Goal: Task Accomplishment & Management: Manage account settings

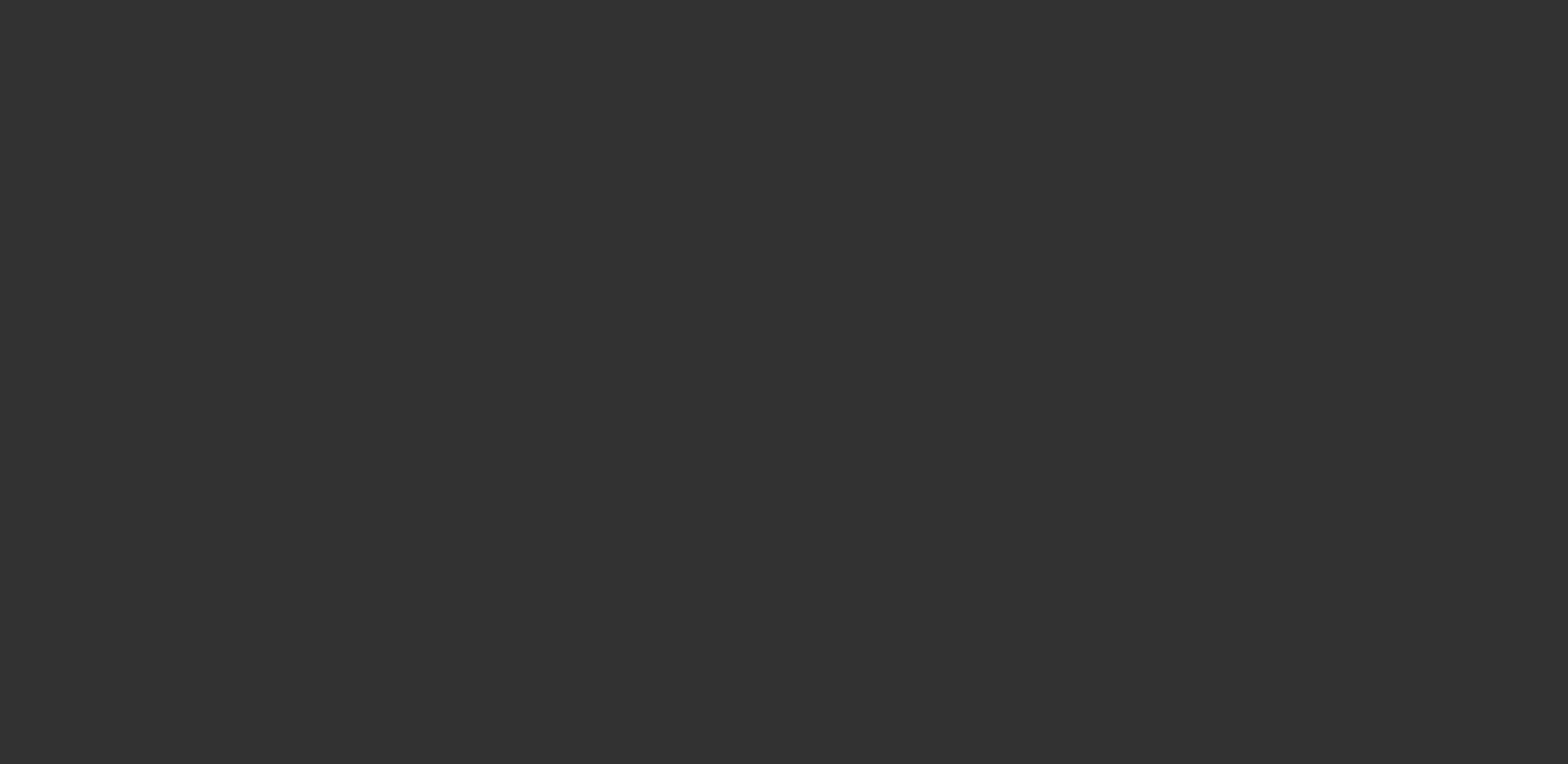
select select "4"
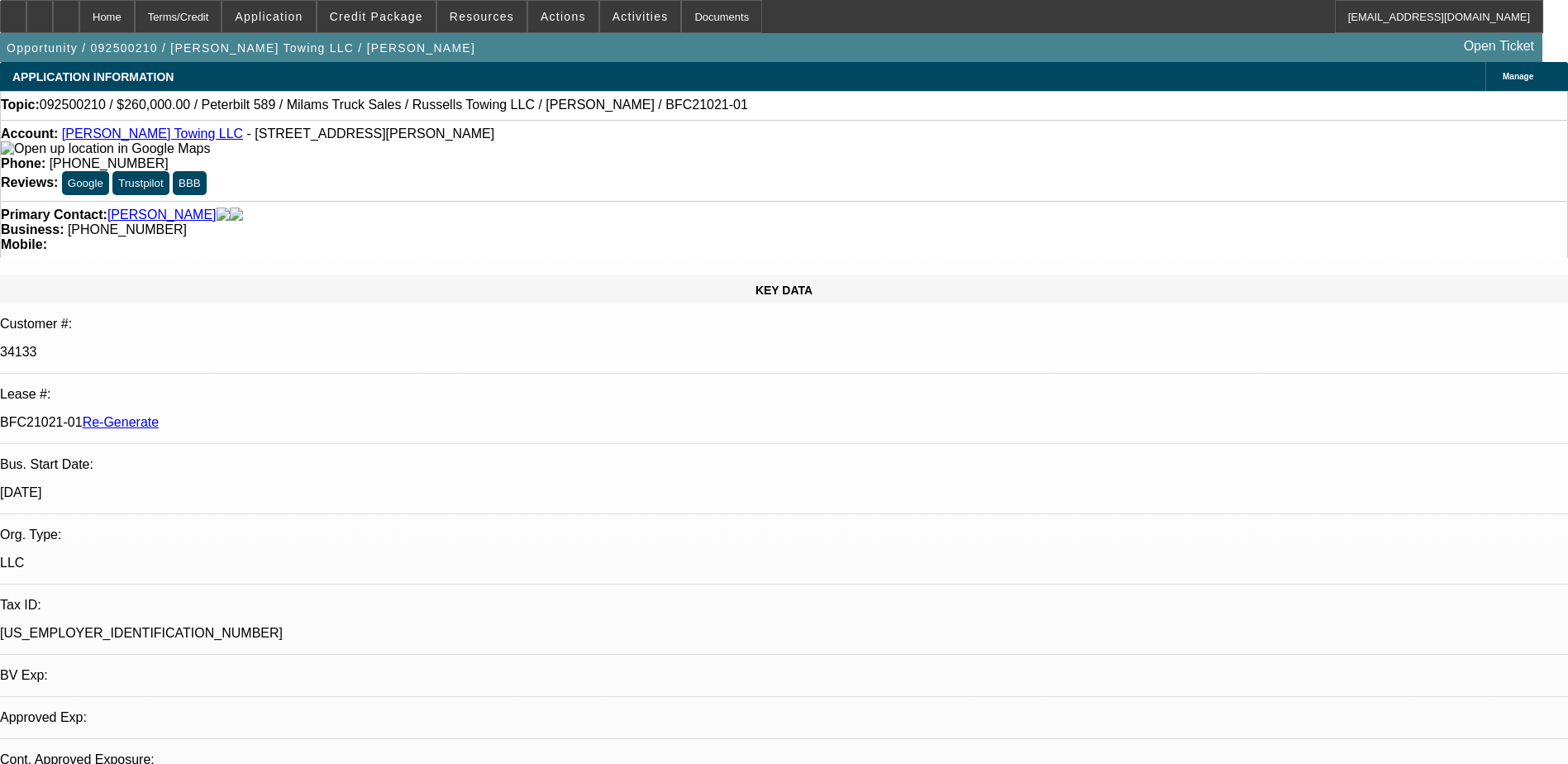
select select "0"
select select "1"
select select "3"
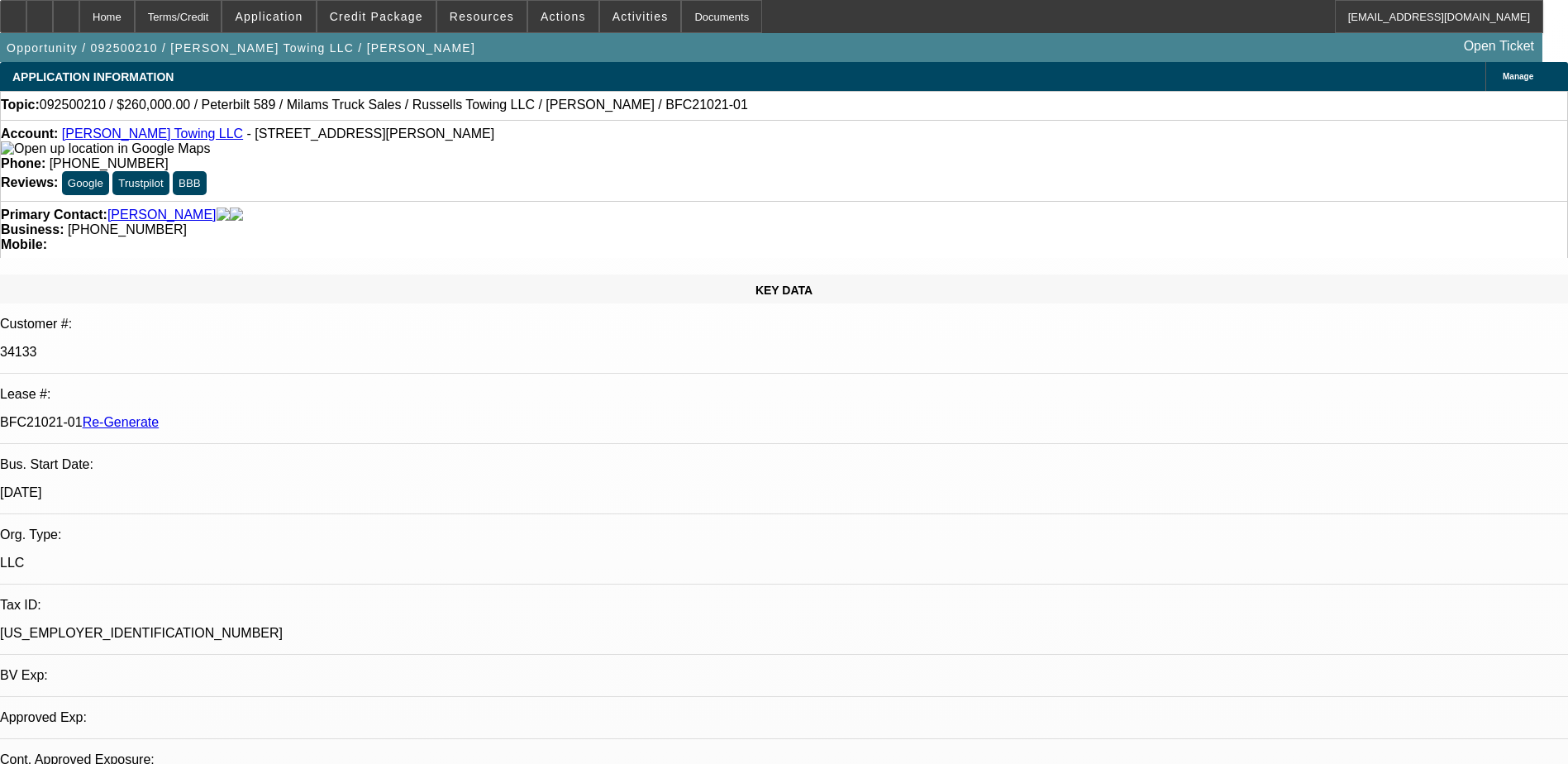
select select "6"
click at [681, 13] on div "Documents" at bounding box center [721, 17] width 81 height 33
click at [213, 8] on div "Terms/Credit" at bounding box center [179, 17] width 88 height 33
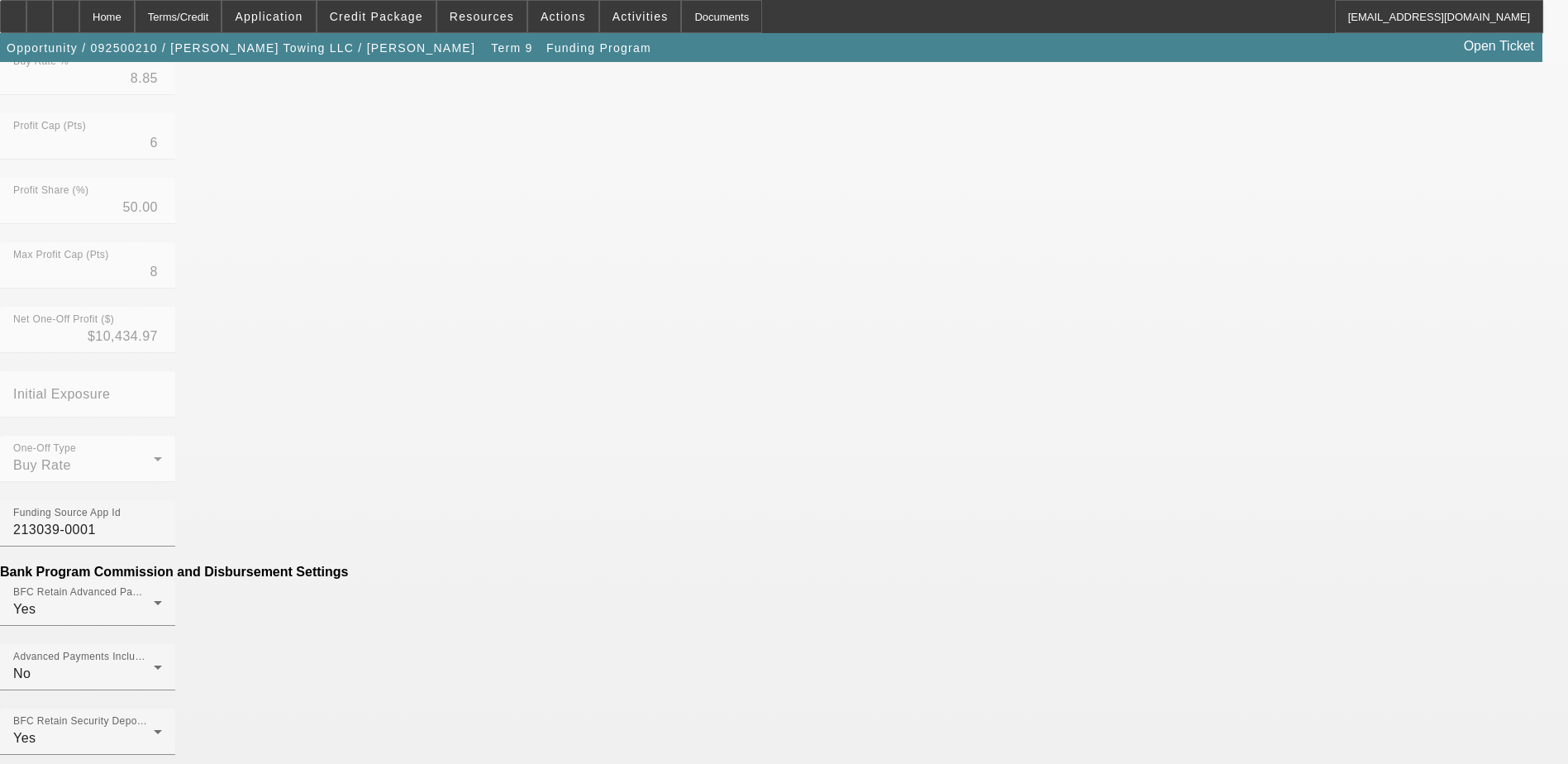
scroll to position [579, 0]
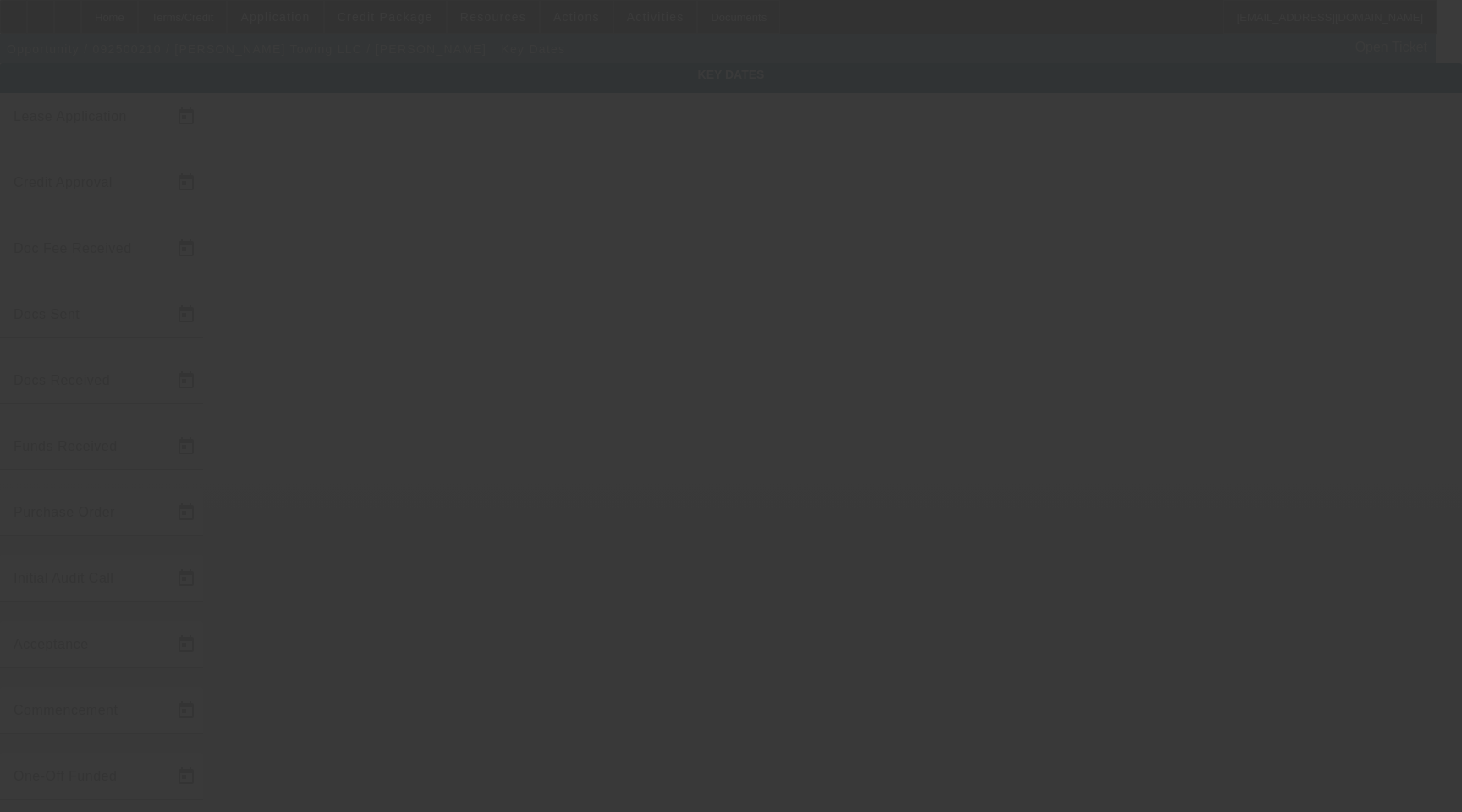
type input "9/10/2025"
type input "9/19/2025"
type input "9/22/2025"
type input "9/24/2025"
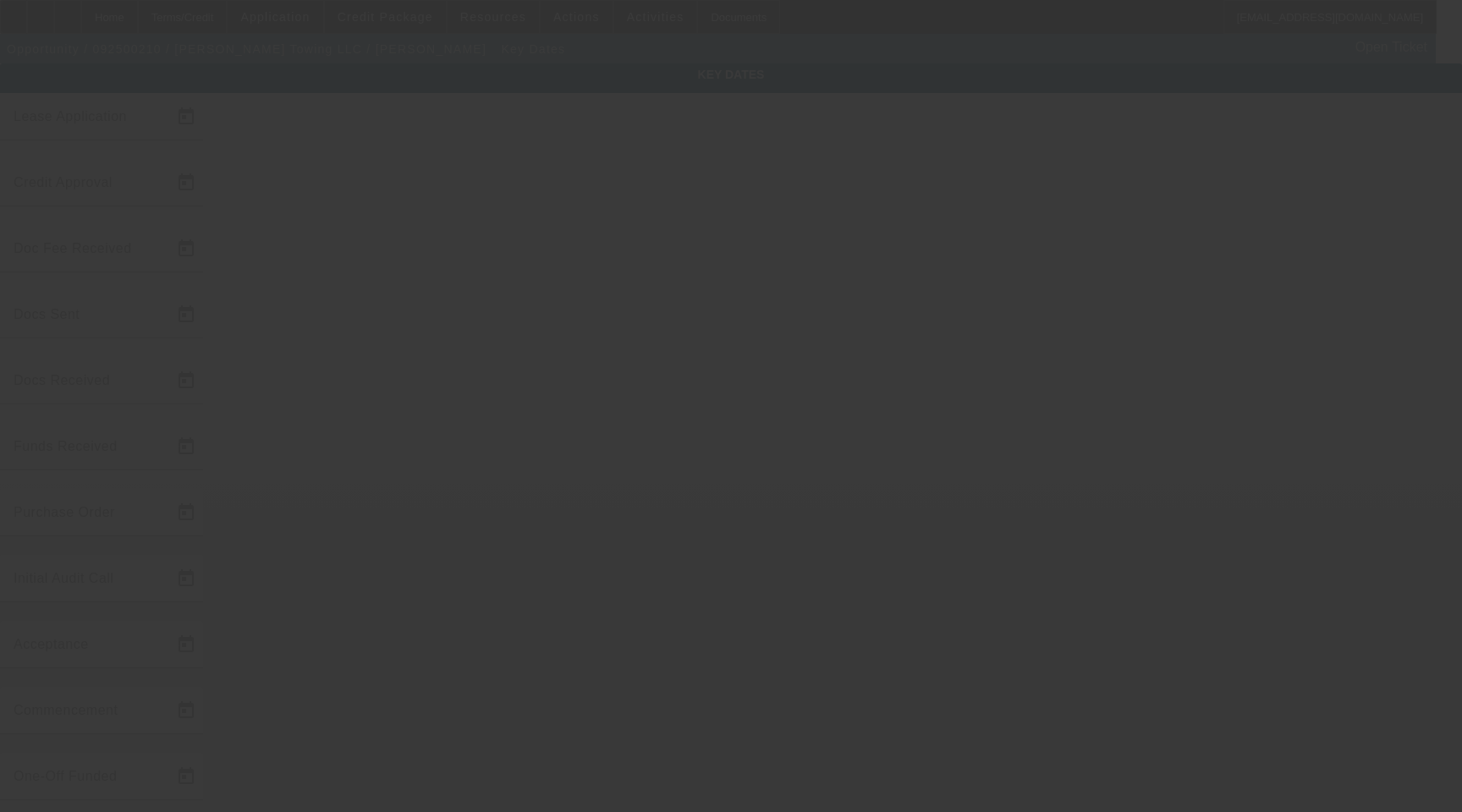
type input "9/24/2025"
type input "9/25/2025"
type input "10/1/2025"
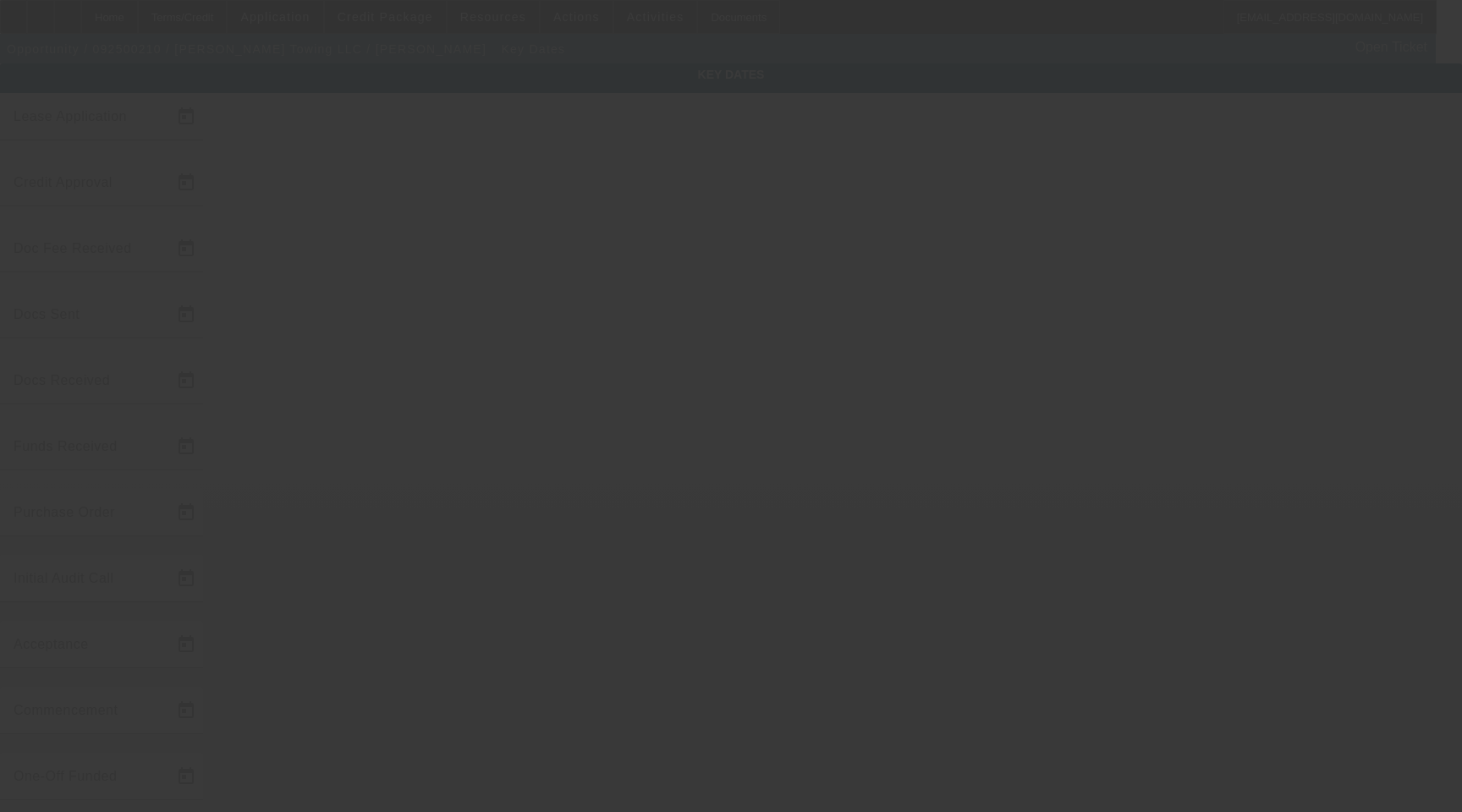
type input "11/1/2025"
type input "9/29/2025"
type input "9/25/2025"
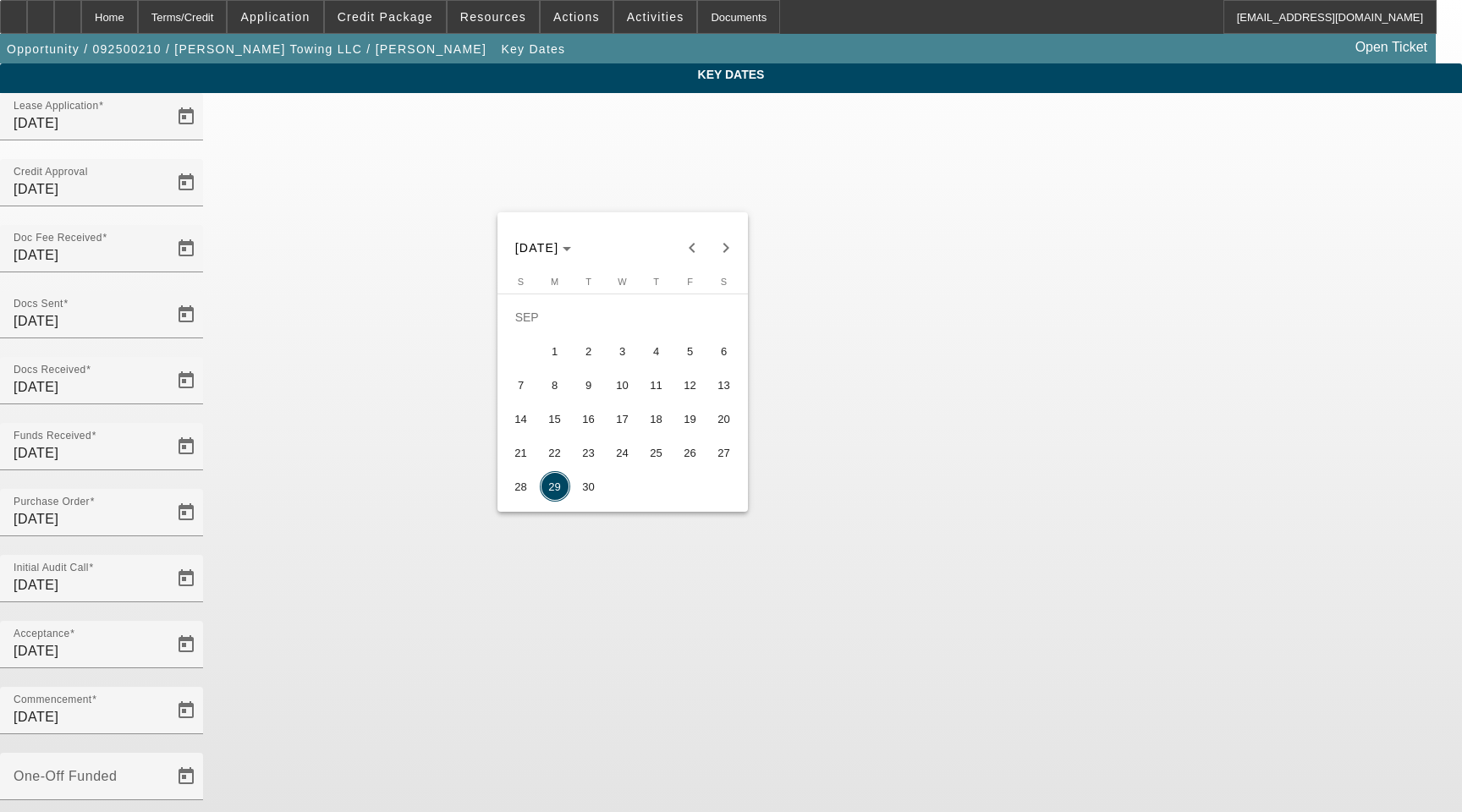
click at [586, 494] on span "30" at bounding box center [589, 486] width 30 height 30
type input "9/30/2025"
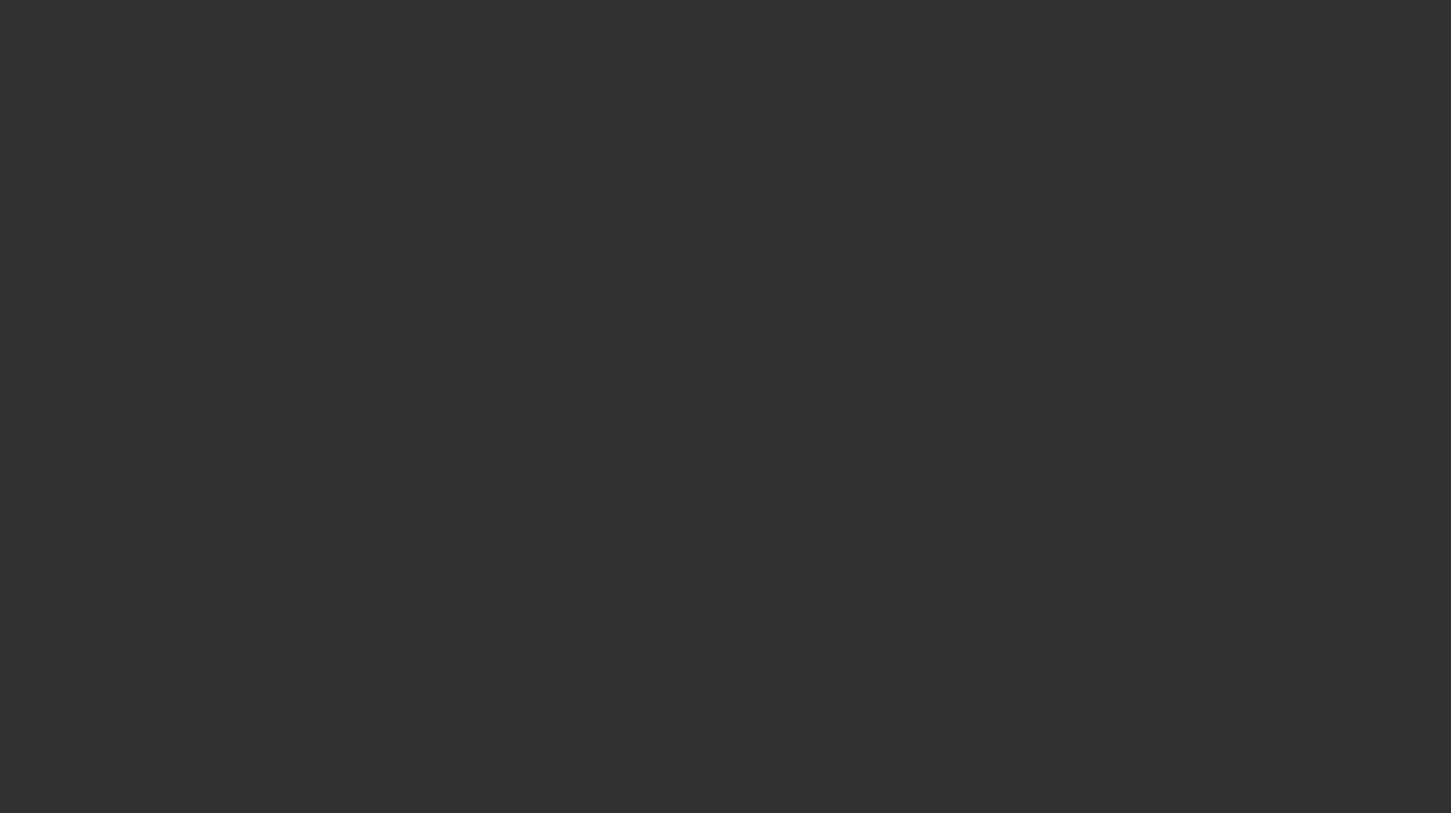
select select "4"
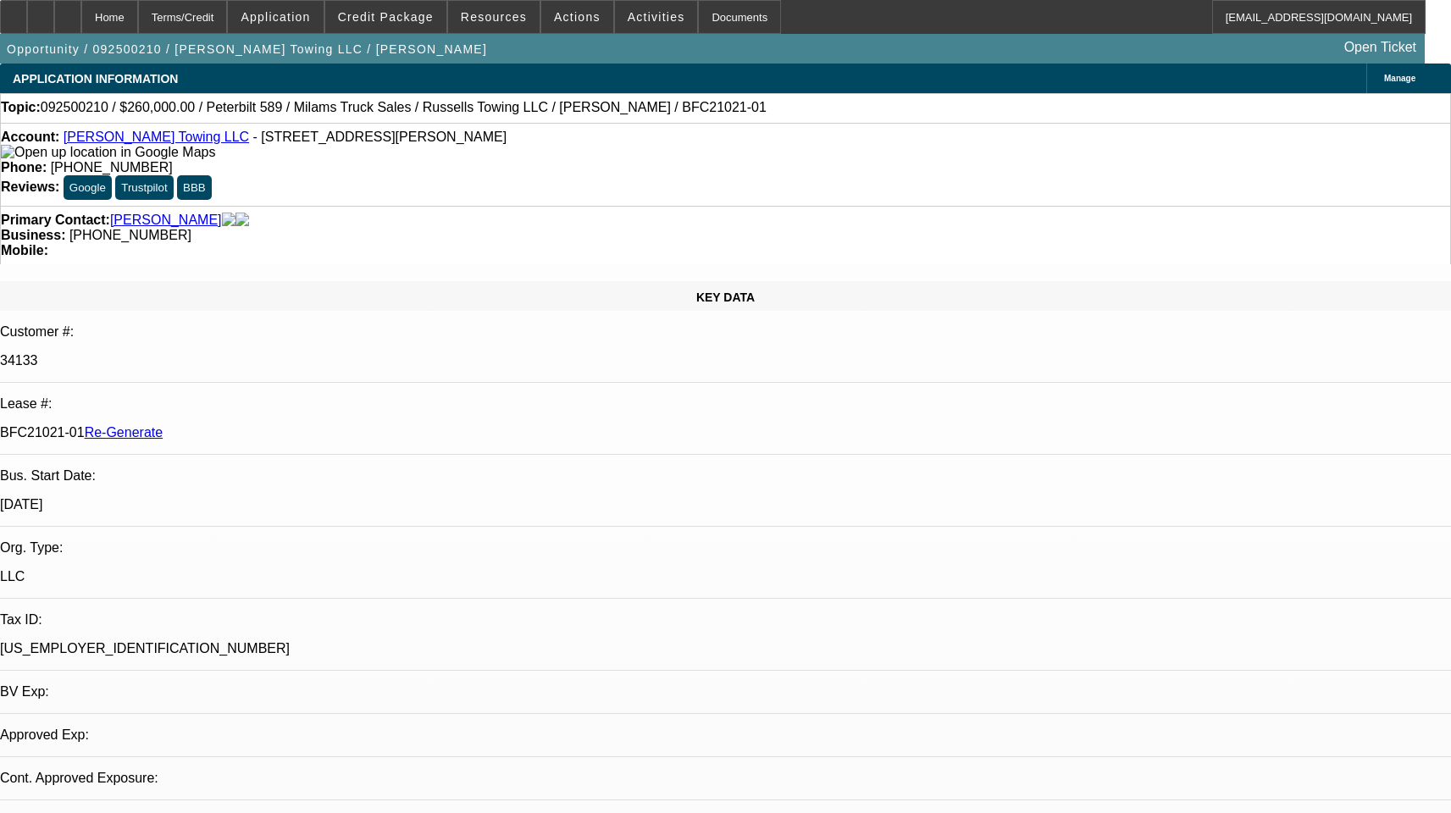
select select "0"
select select "3"
select select "0"
select select "6"
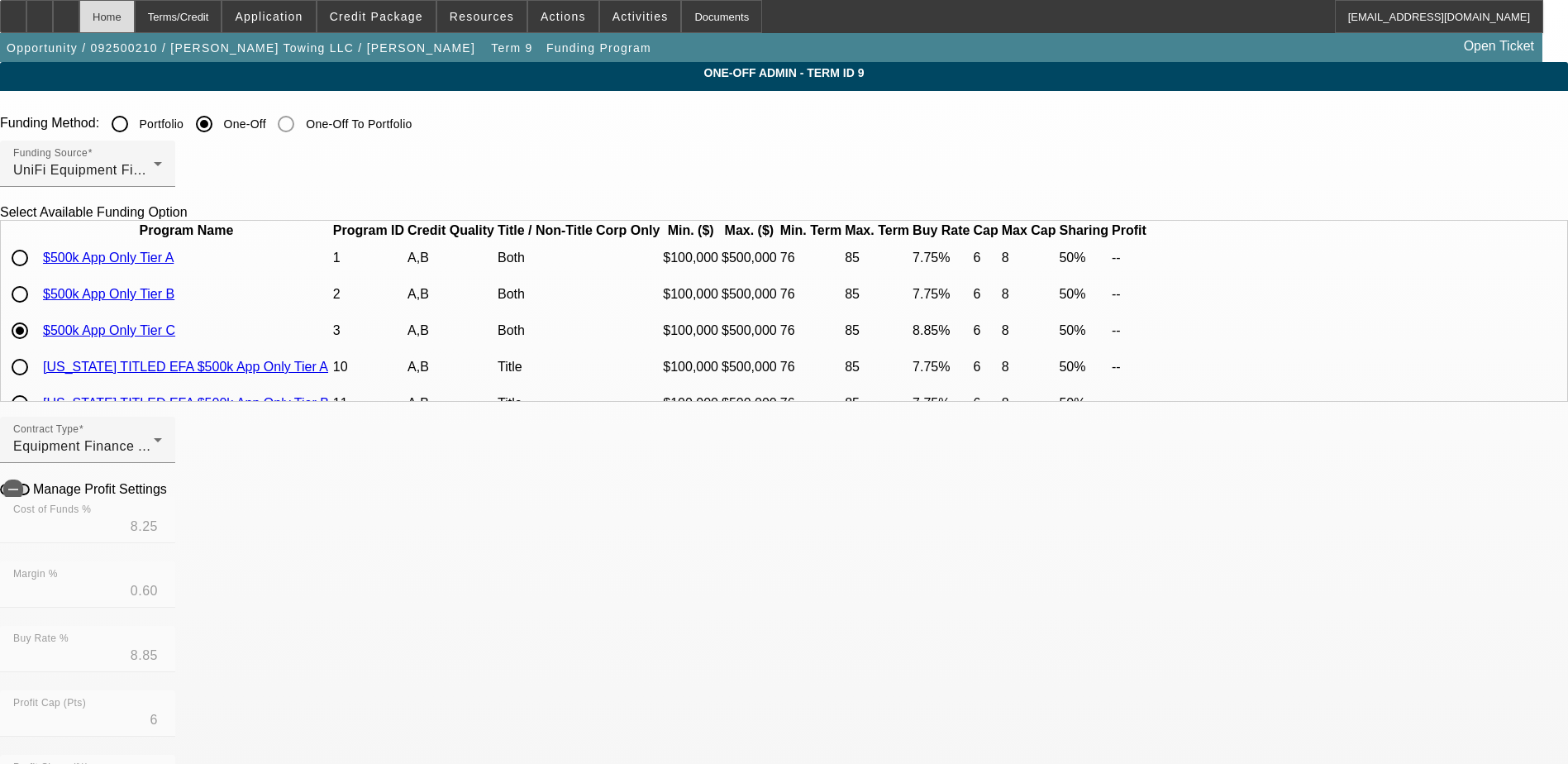
click at [135, 11] on div "Home" at bounding box center [106, 17] width 56 height 33
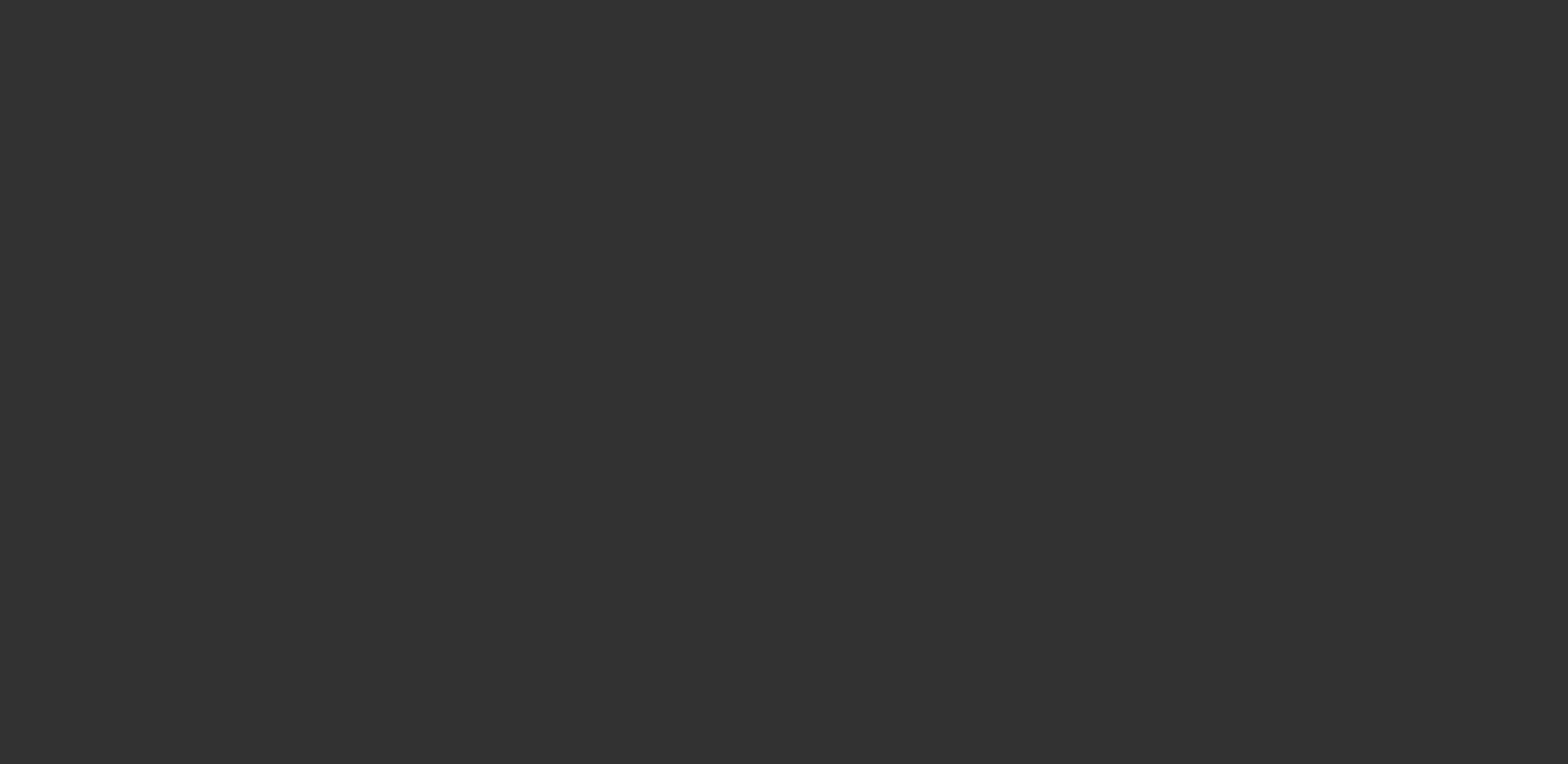
select select "4"
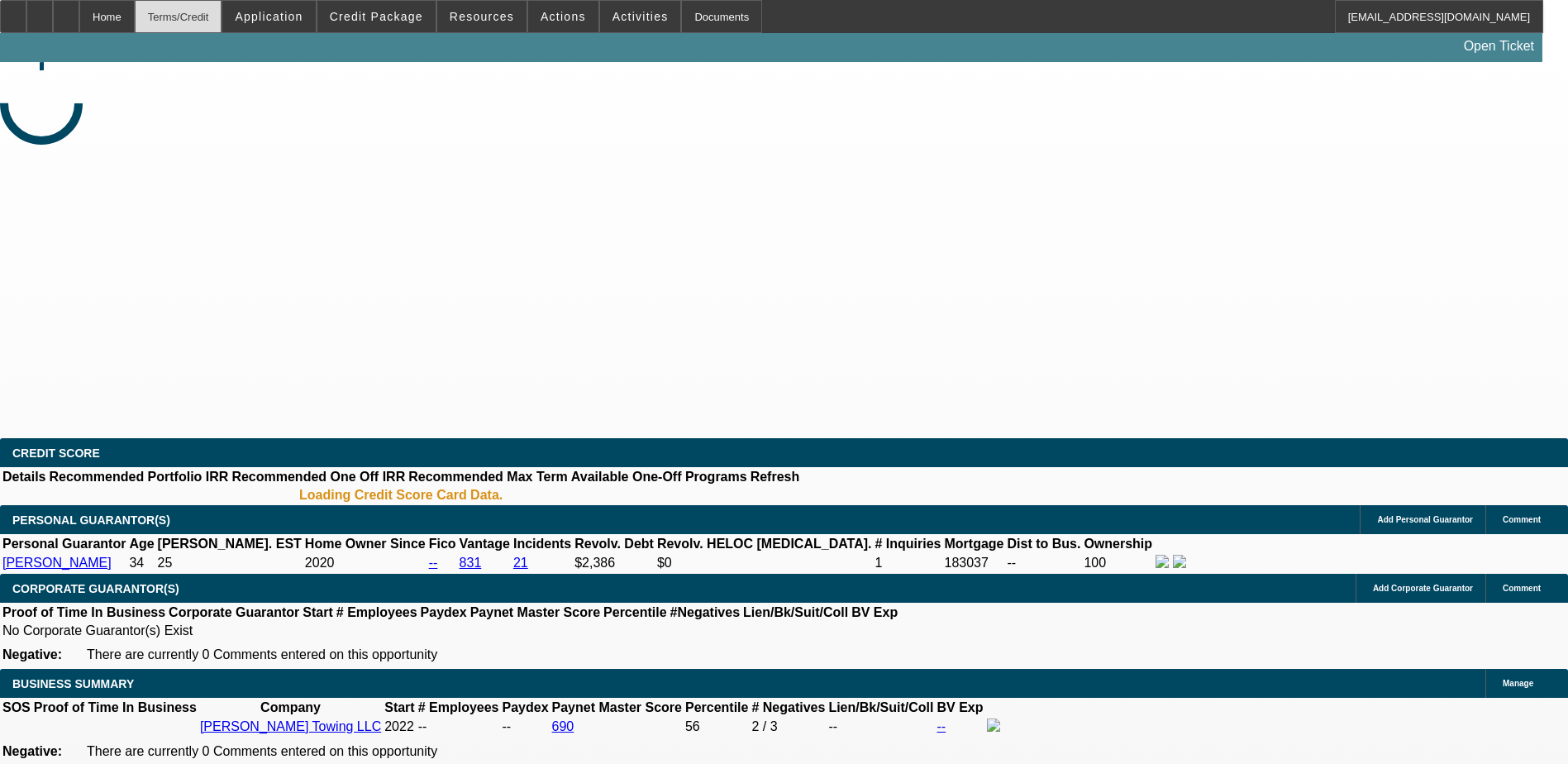
select select "0"
select select "3"
select select "0"
select select "6"
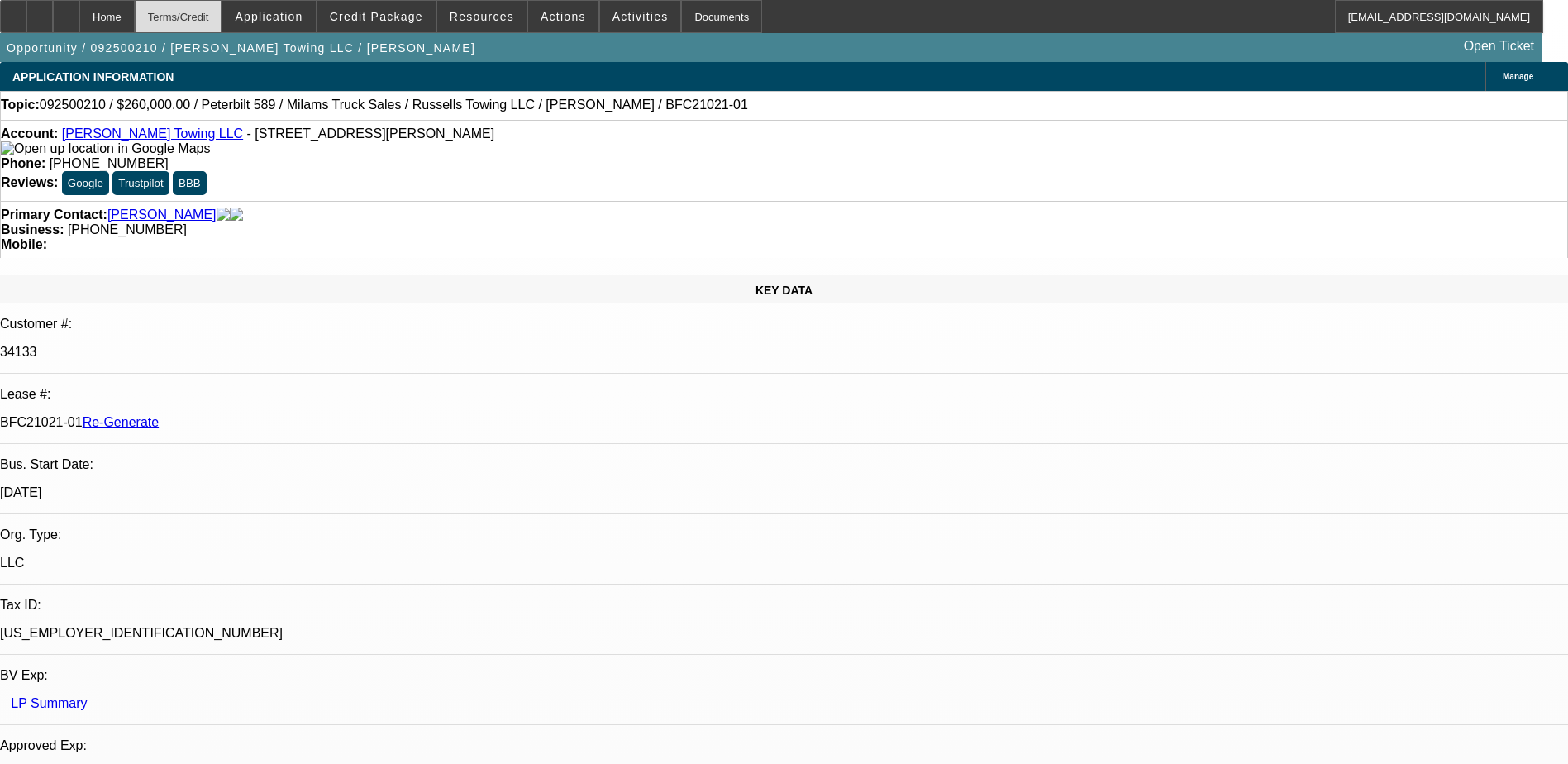
click at [208, 7] on div "Terms/Credit" at bounding box center [179, 17] width 88 height 33
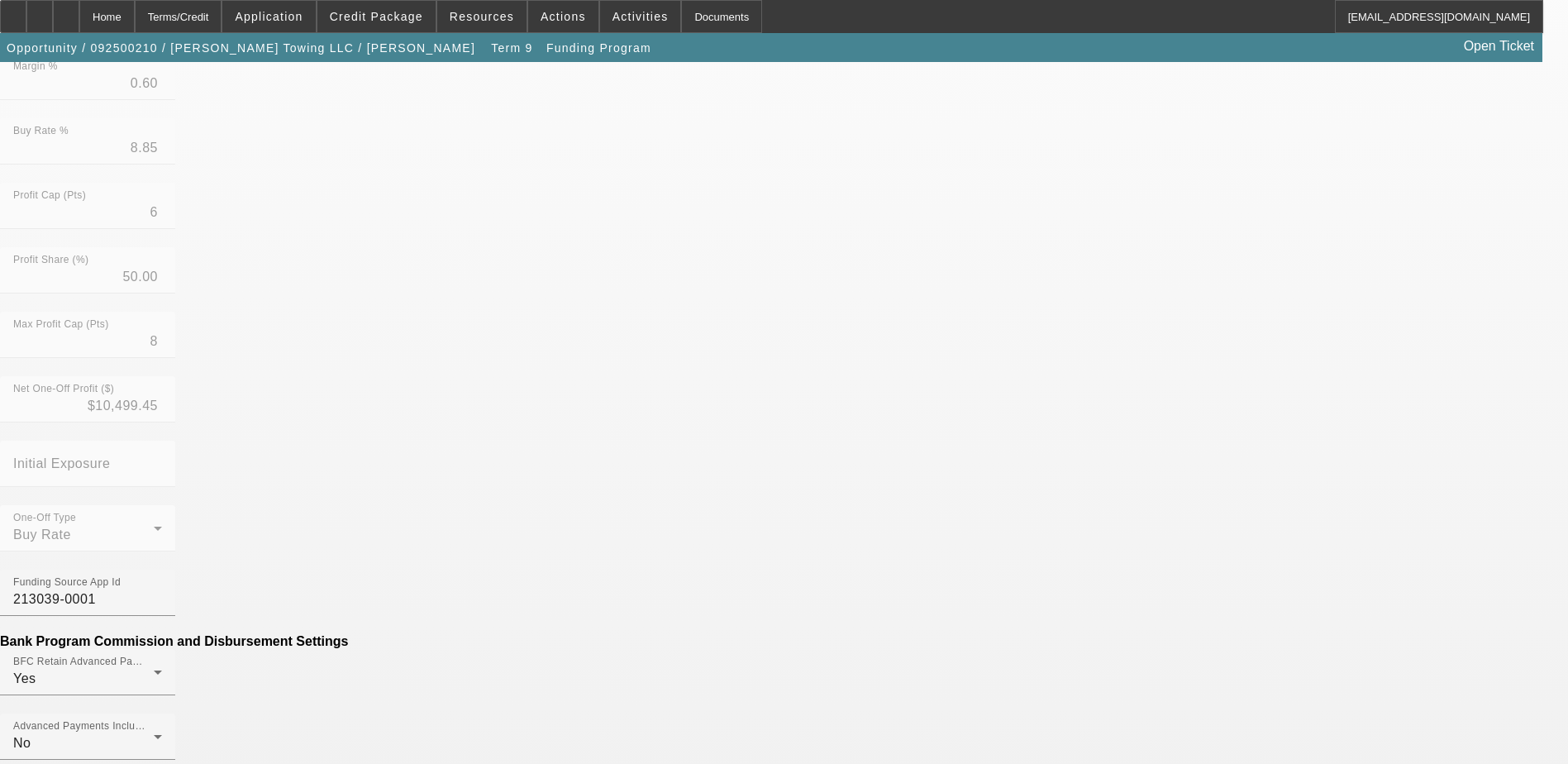
scroll to position [496, 0]
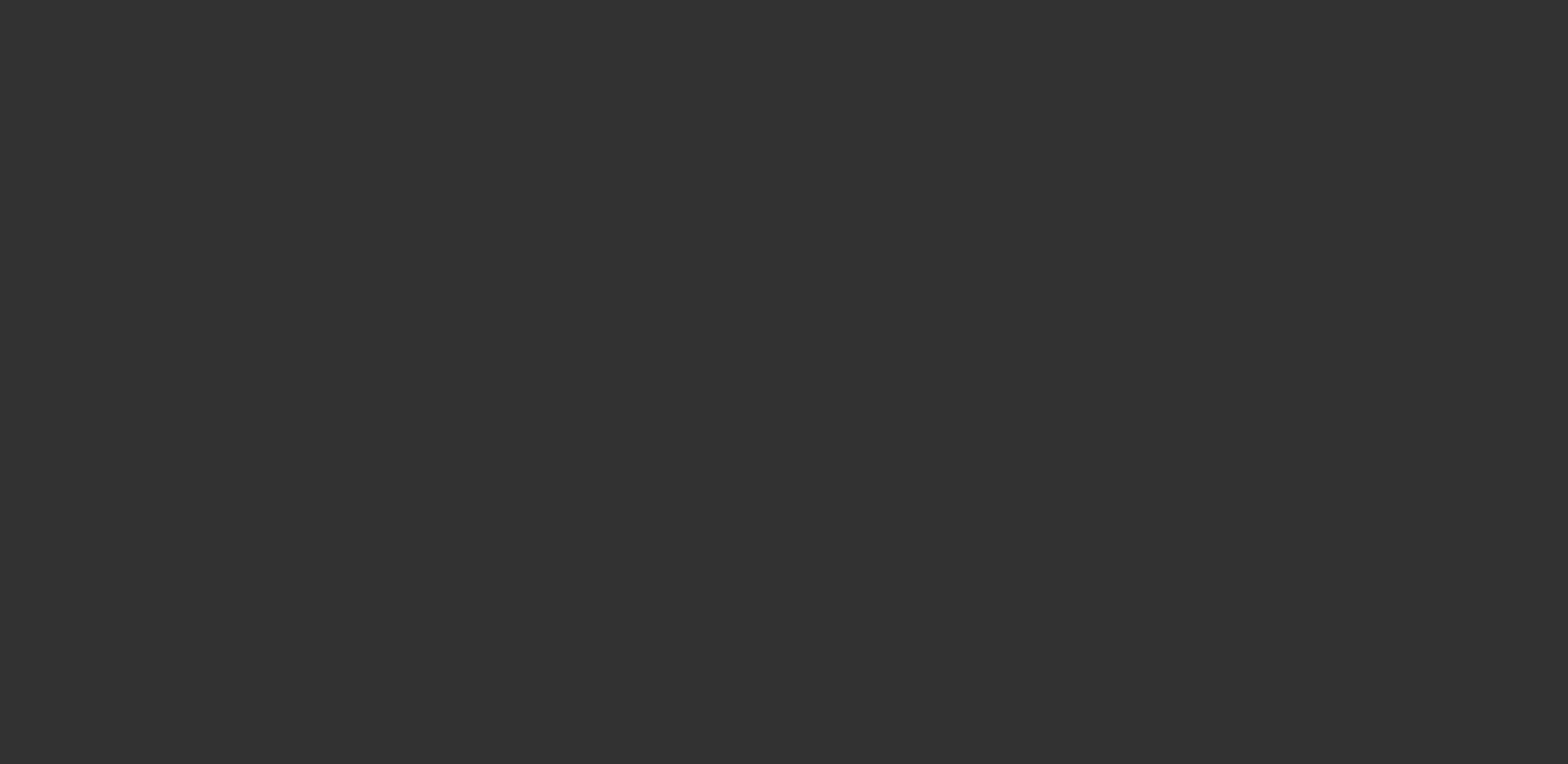
select select "4"
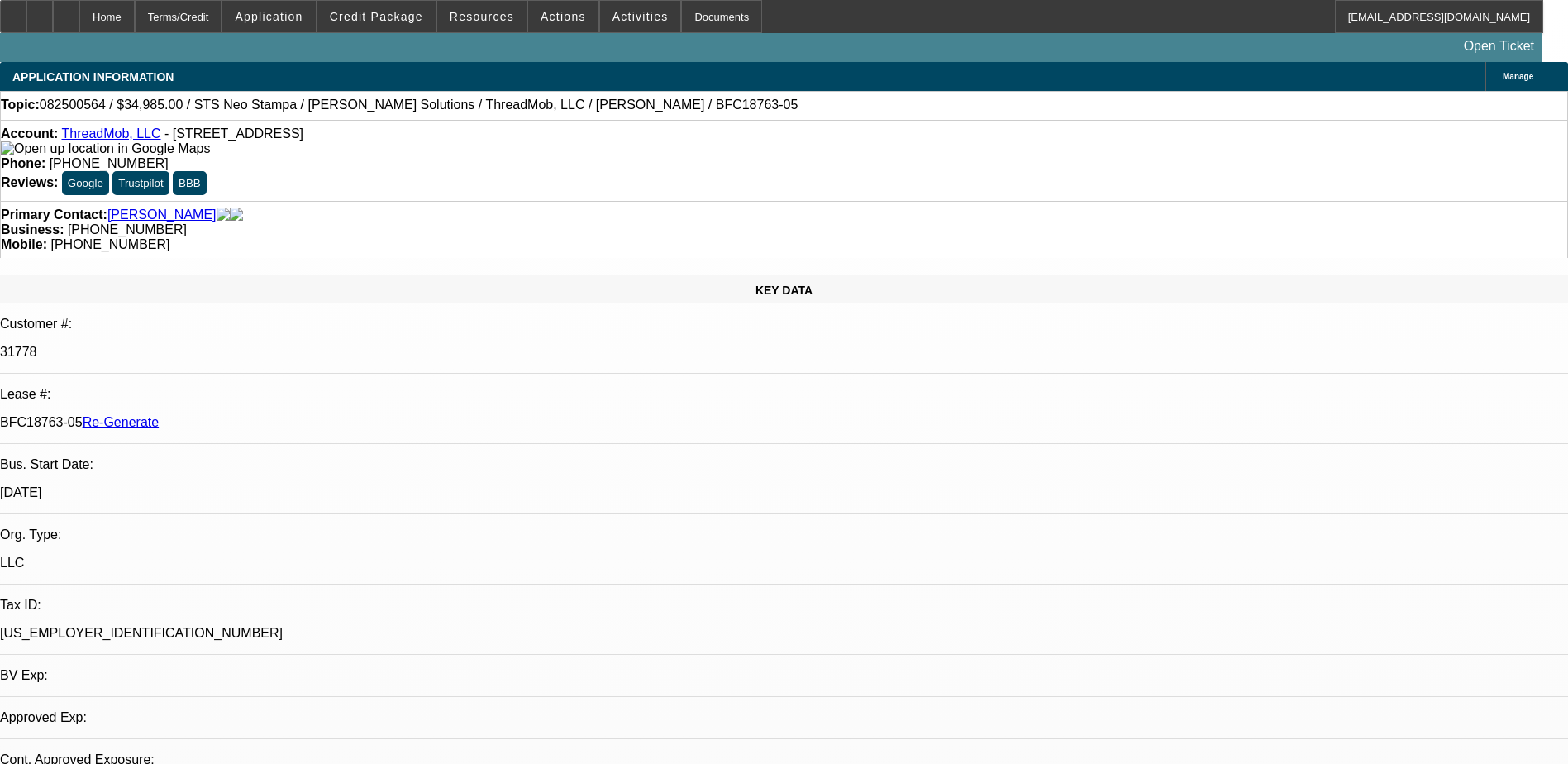
select select "0"
select select "1"
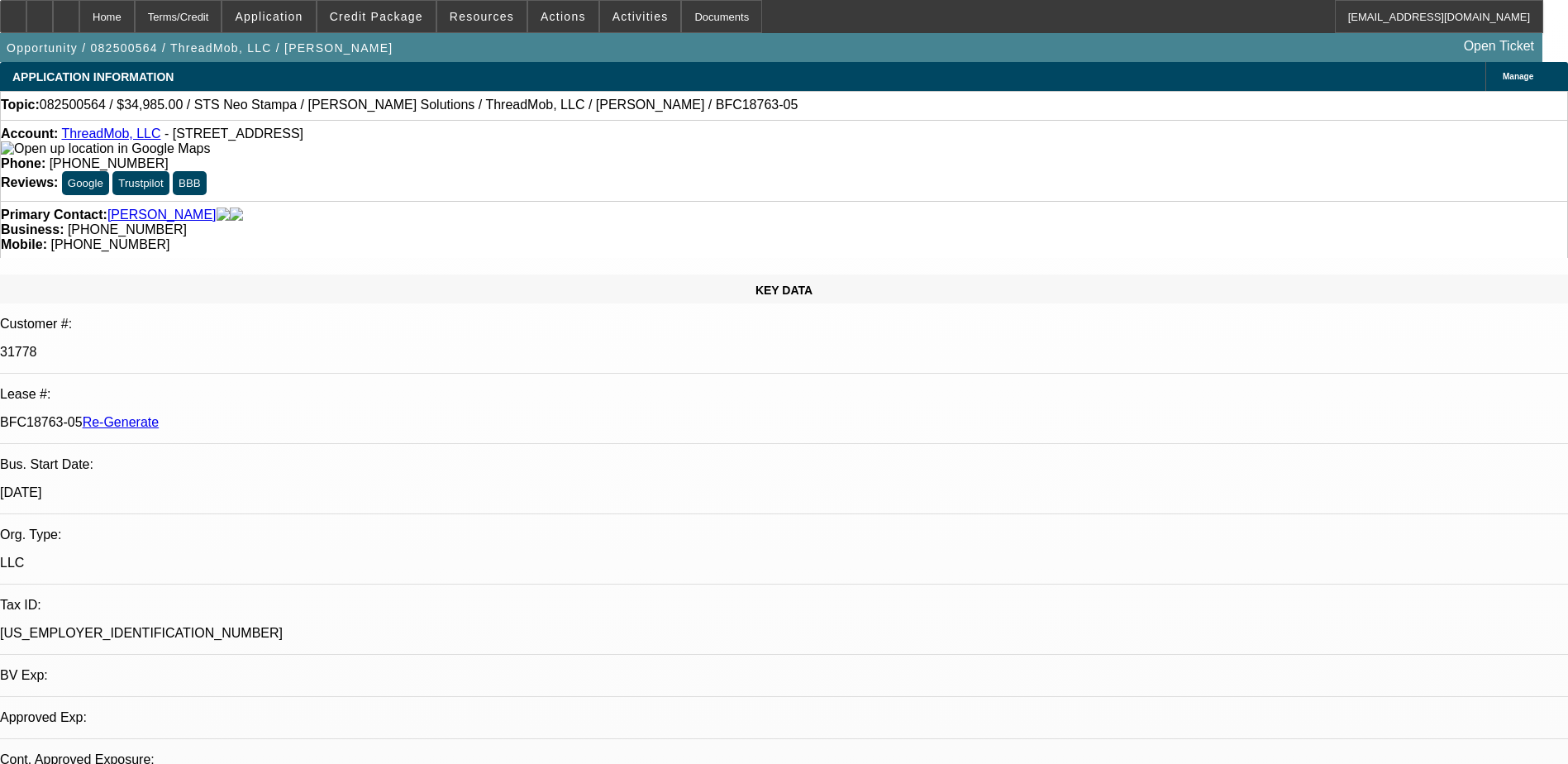
select select "6"
click at [218, 8] on div "Terms/Credit" at bounding box center [179, 17] width 88 height 33
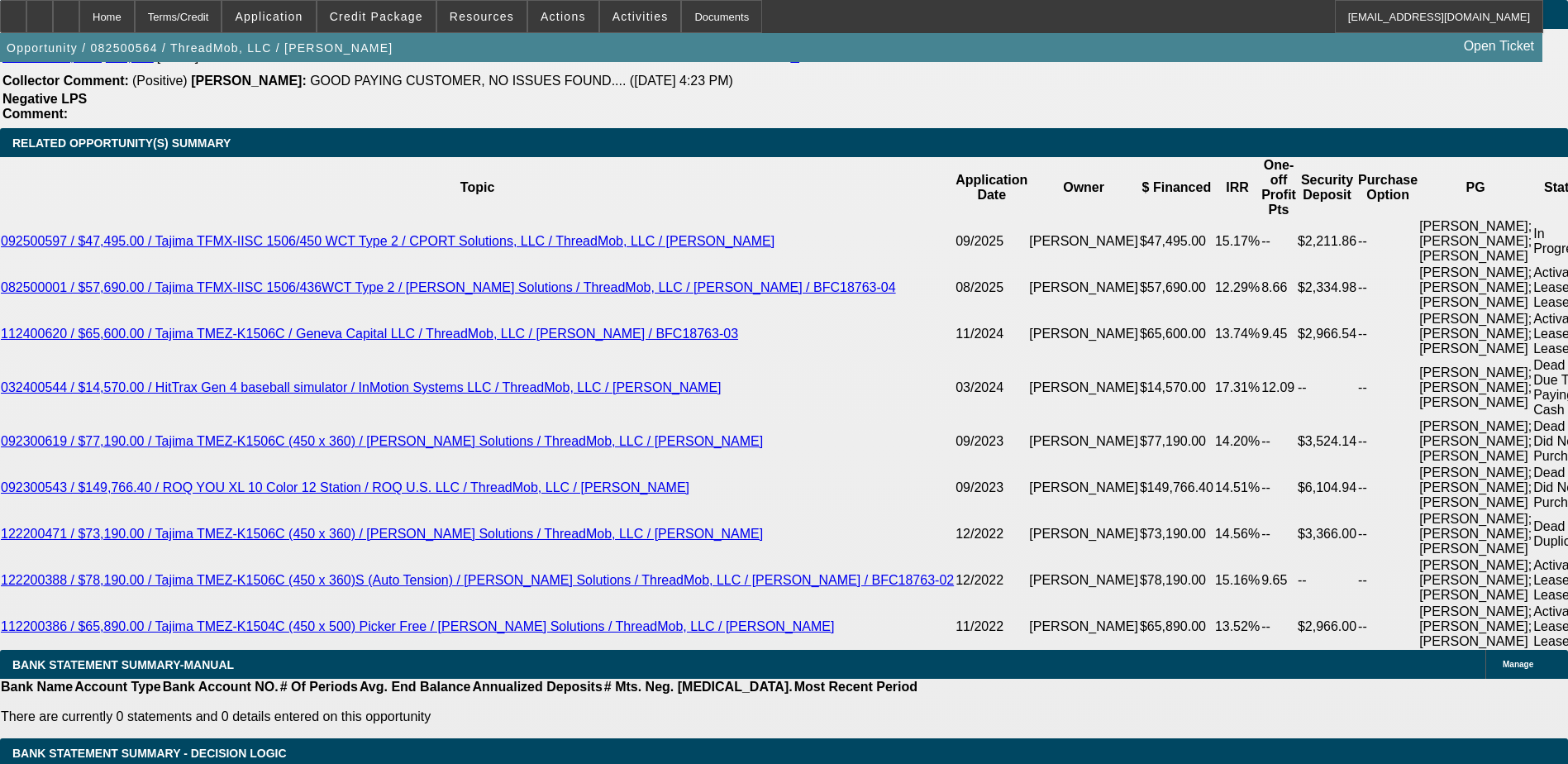
scroll to position [3266, 0]
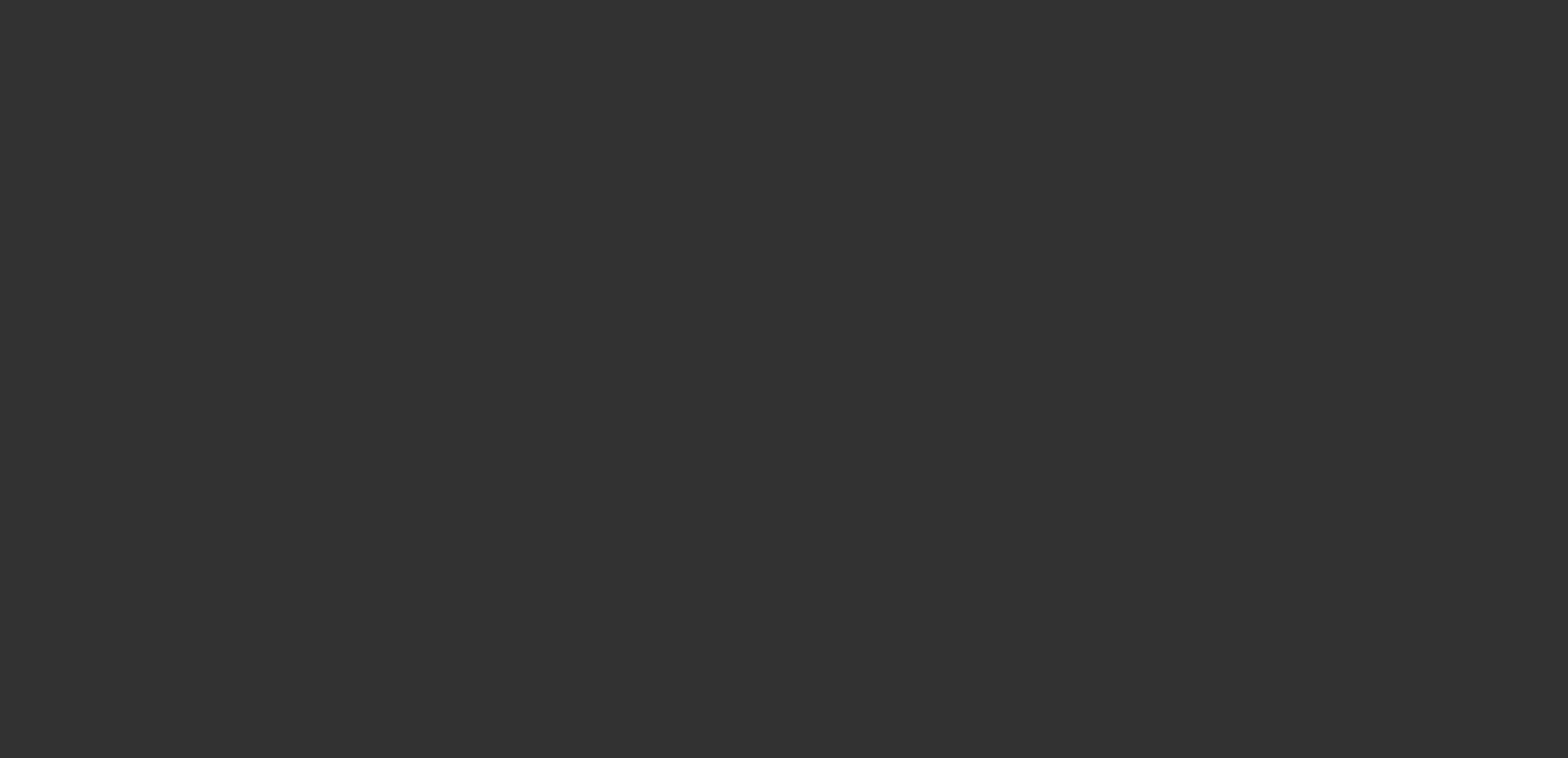
radio input "true"
type input "12"
type input "$25,000.00"
type input "$2,500.00"
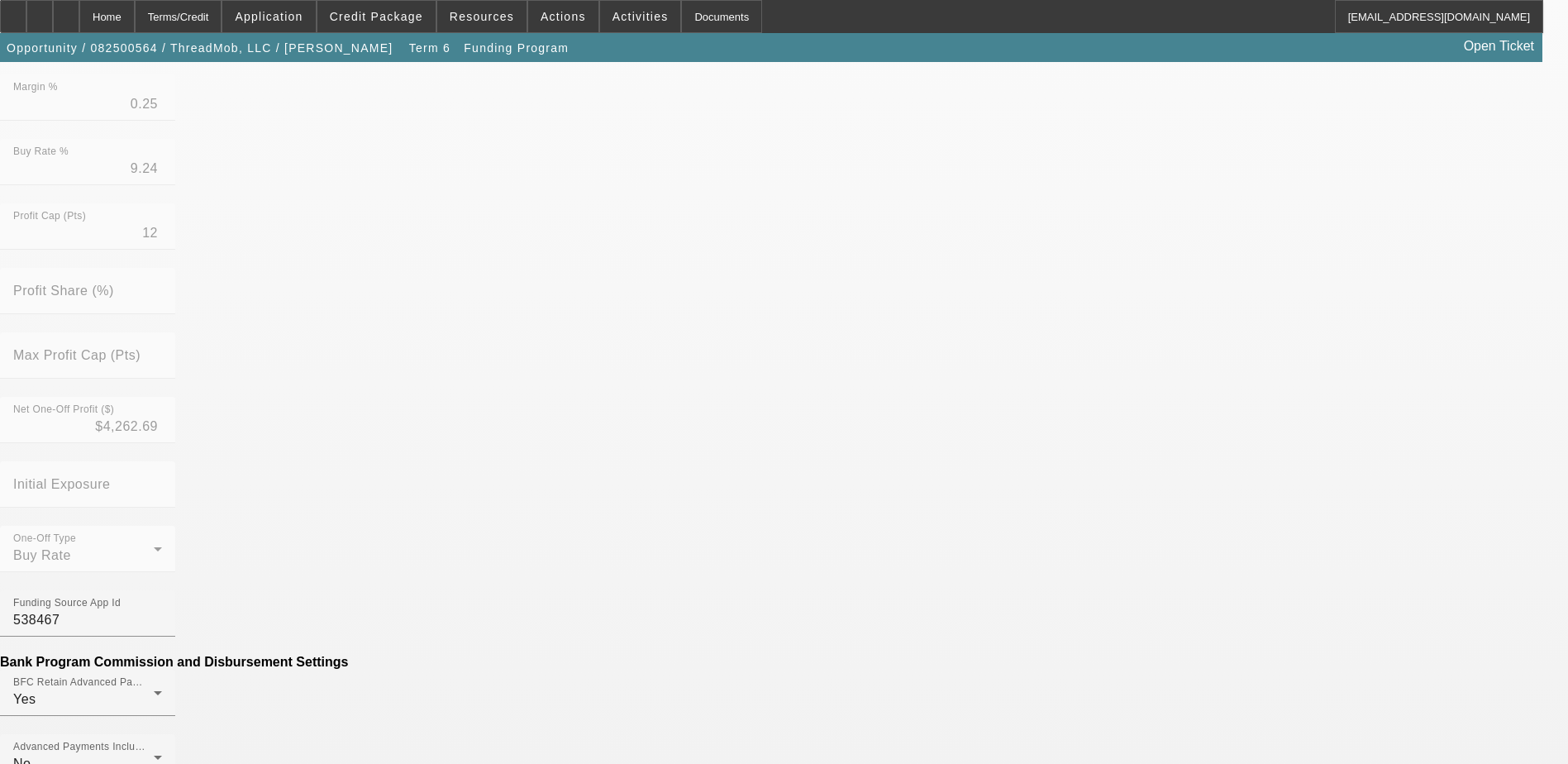
scroll to position [496, 0]
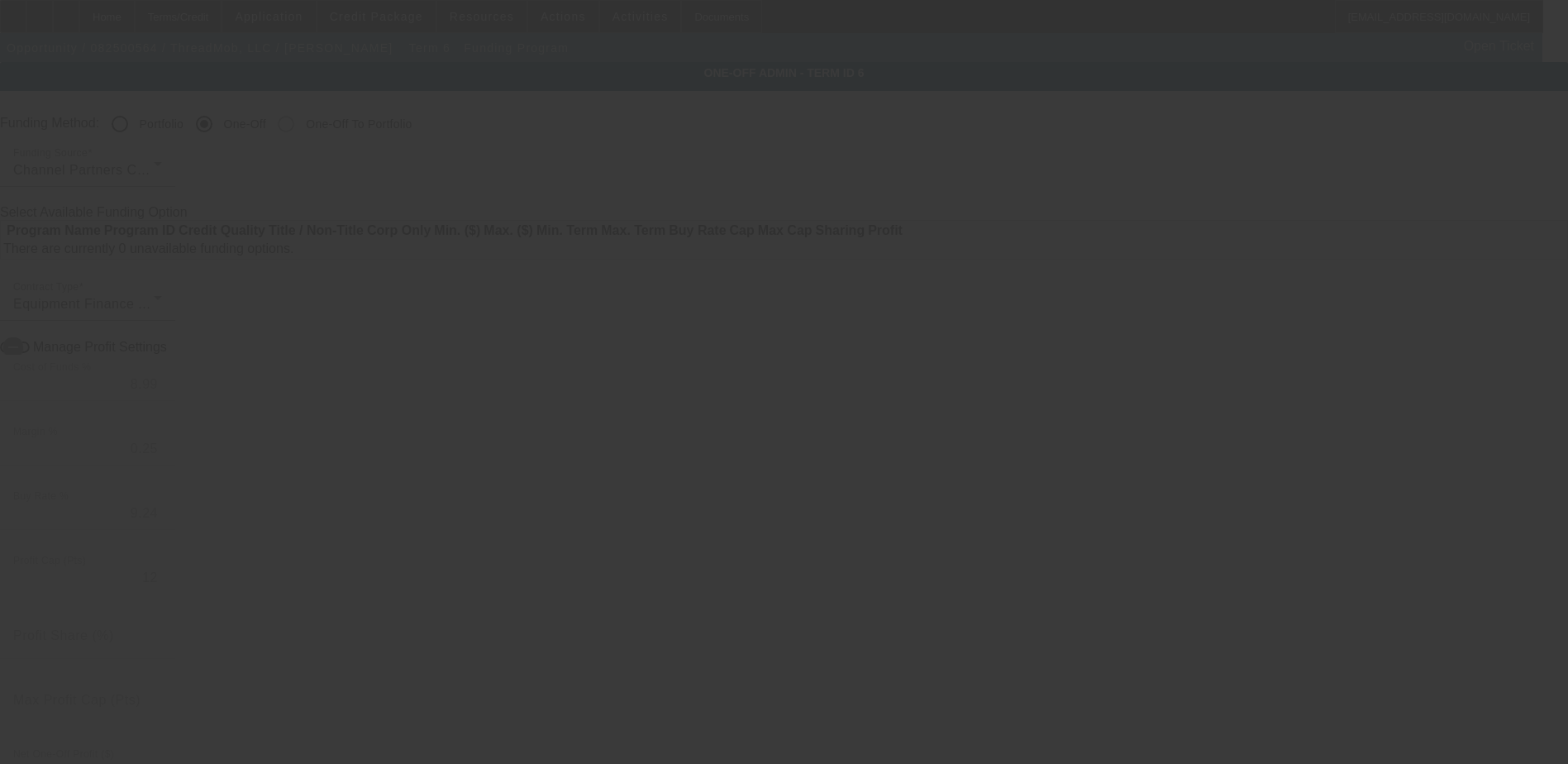
radio input "true"
type input "12"
type input "$25,000.00"
type input "$2,500.00"
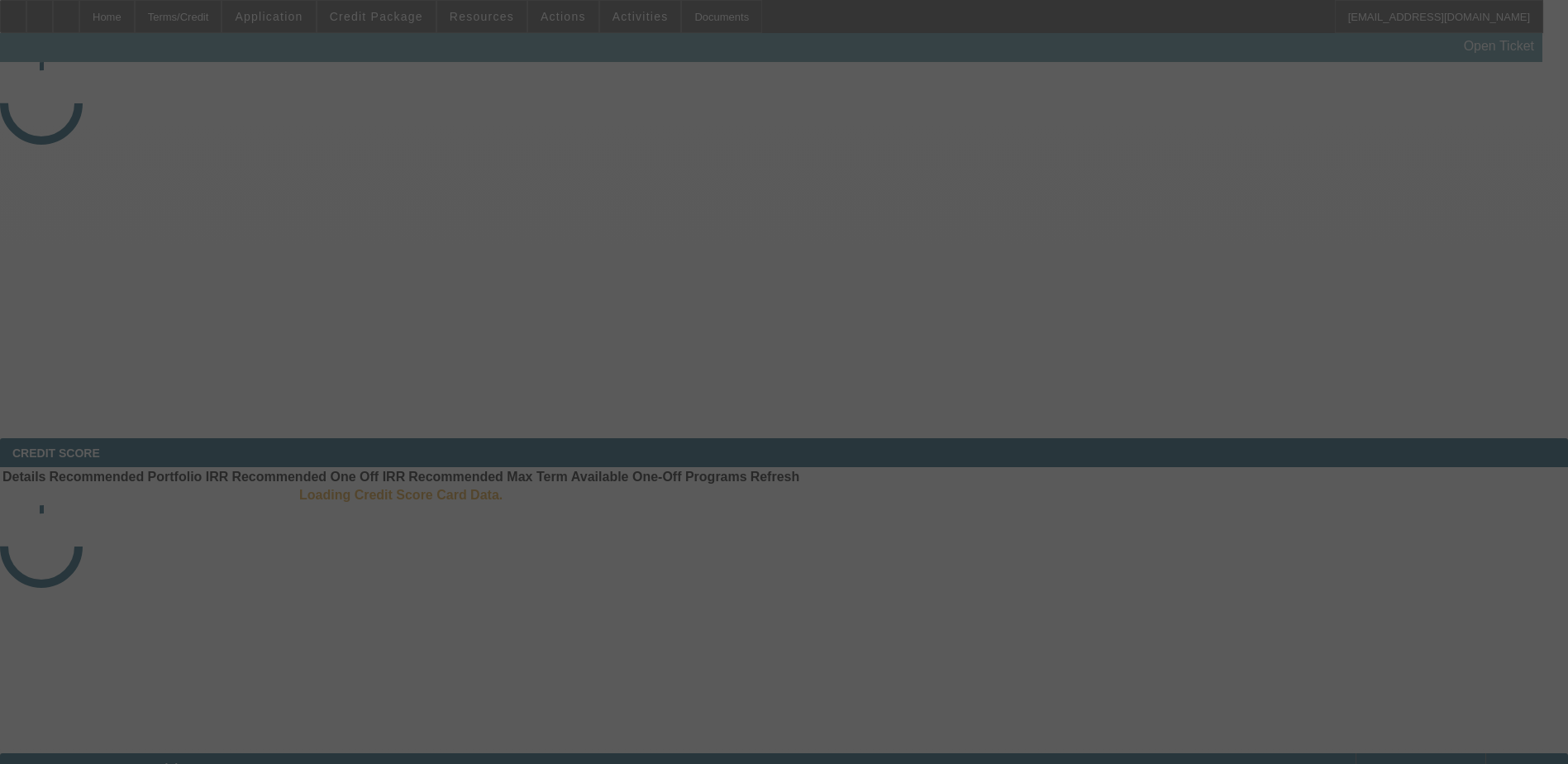
select select "4"
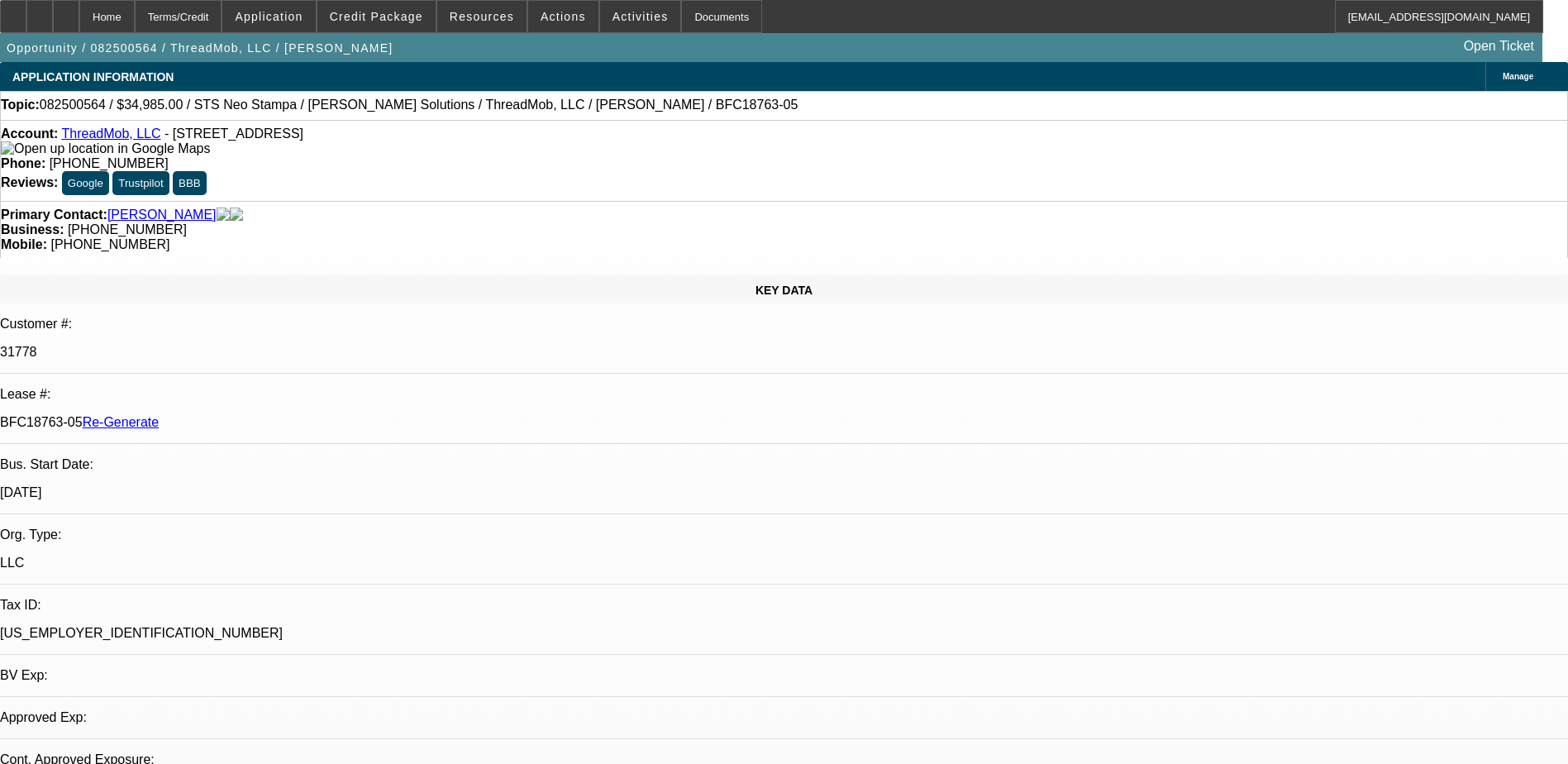
select select "0"
select select "1"
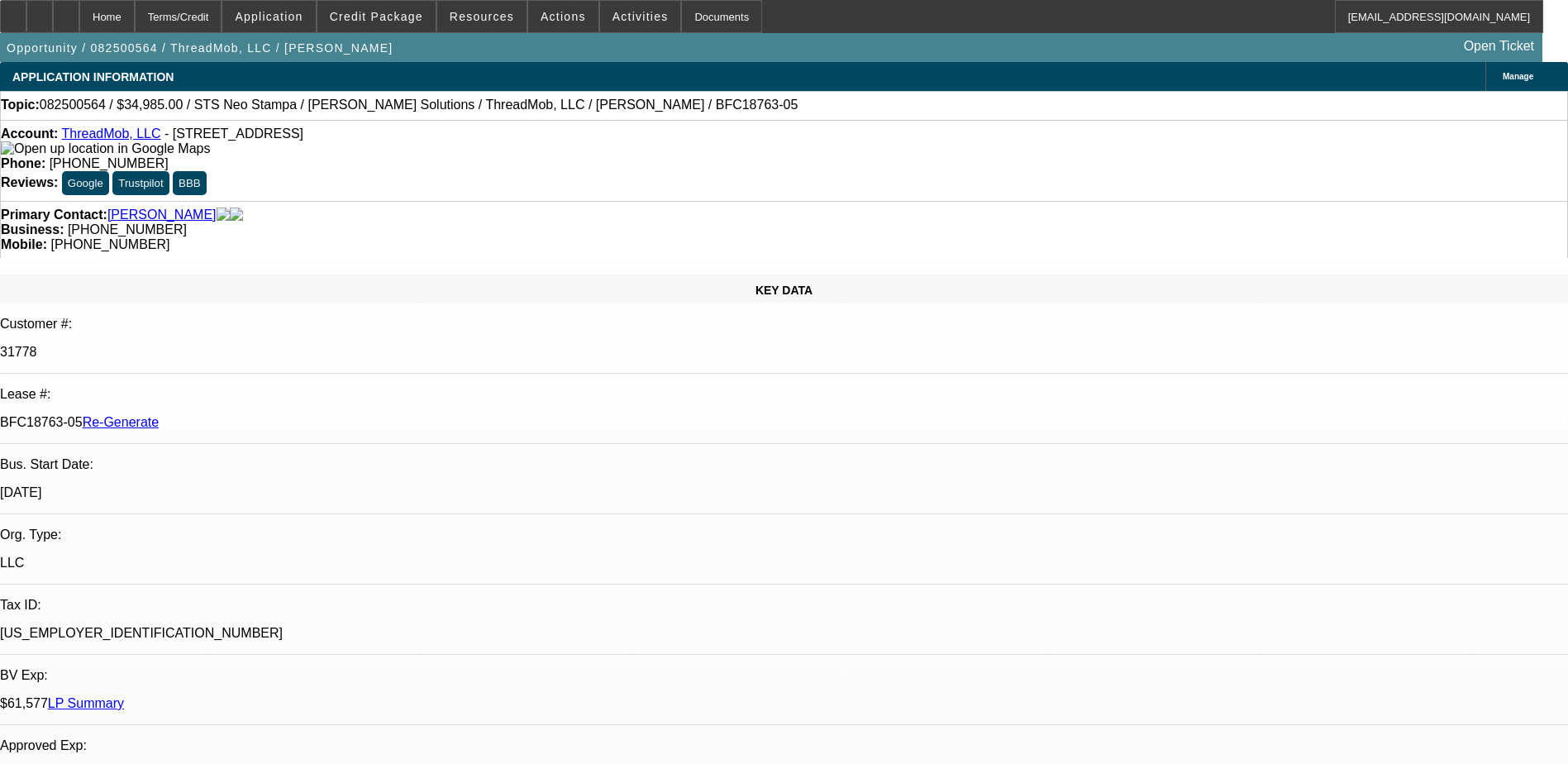
select select "6"
click at [706, 17] on div "Documents" at bounding box center [721, 17] width 81 height 33
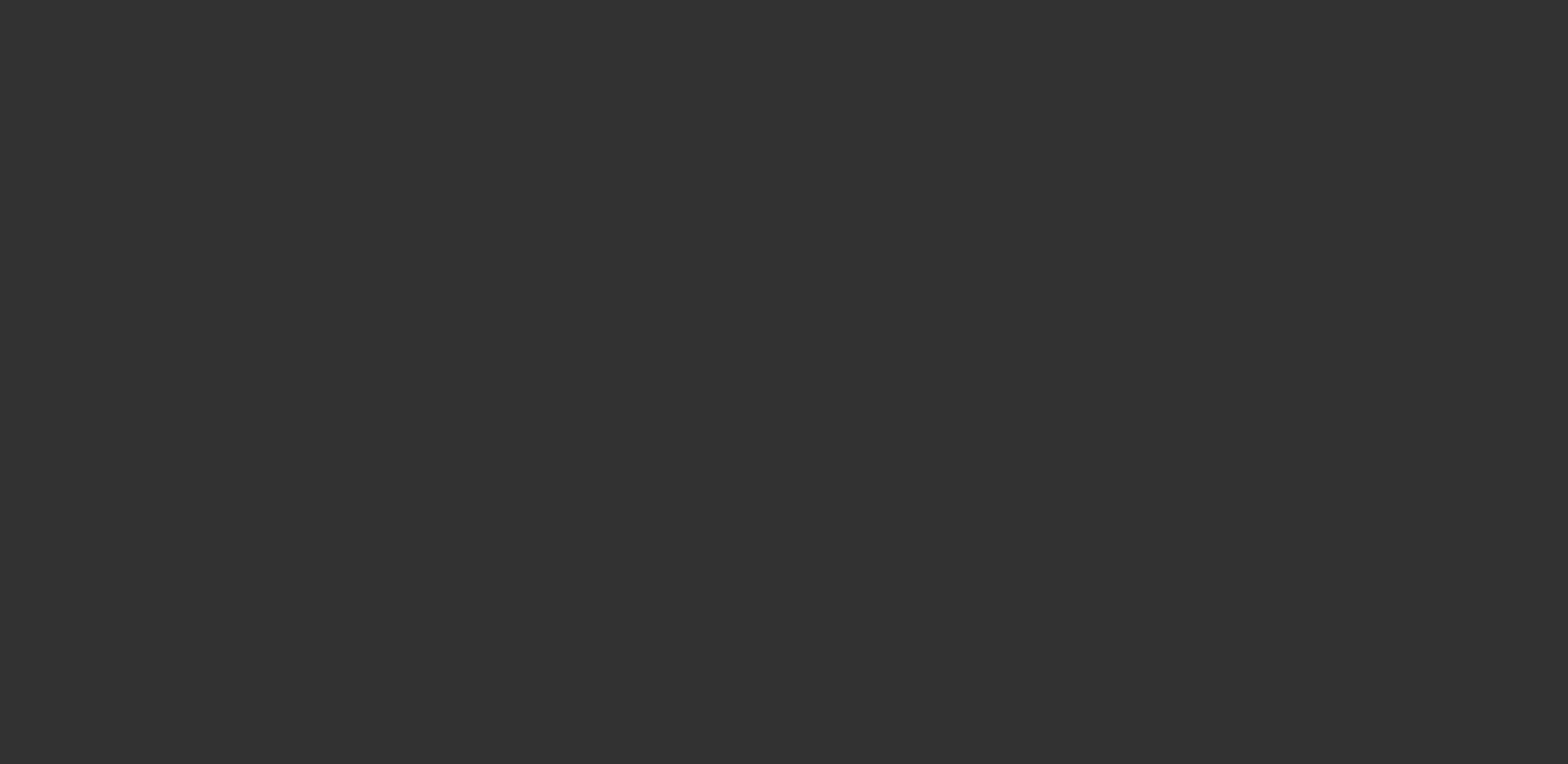
select select "3"
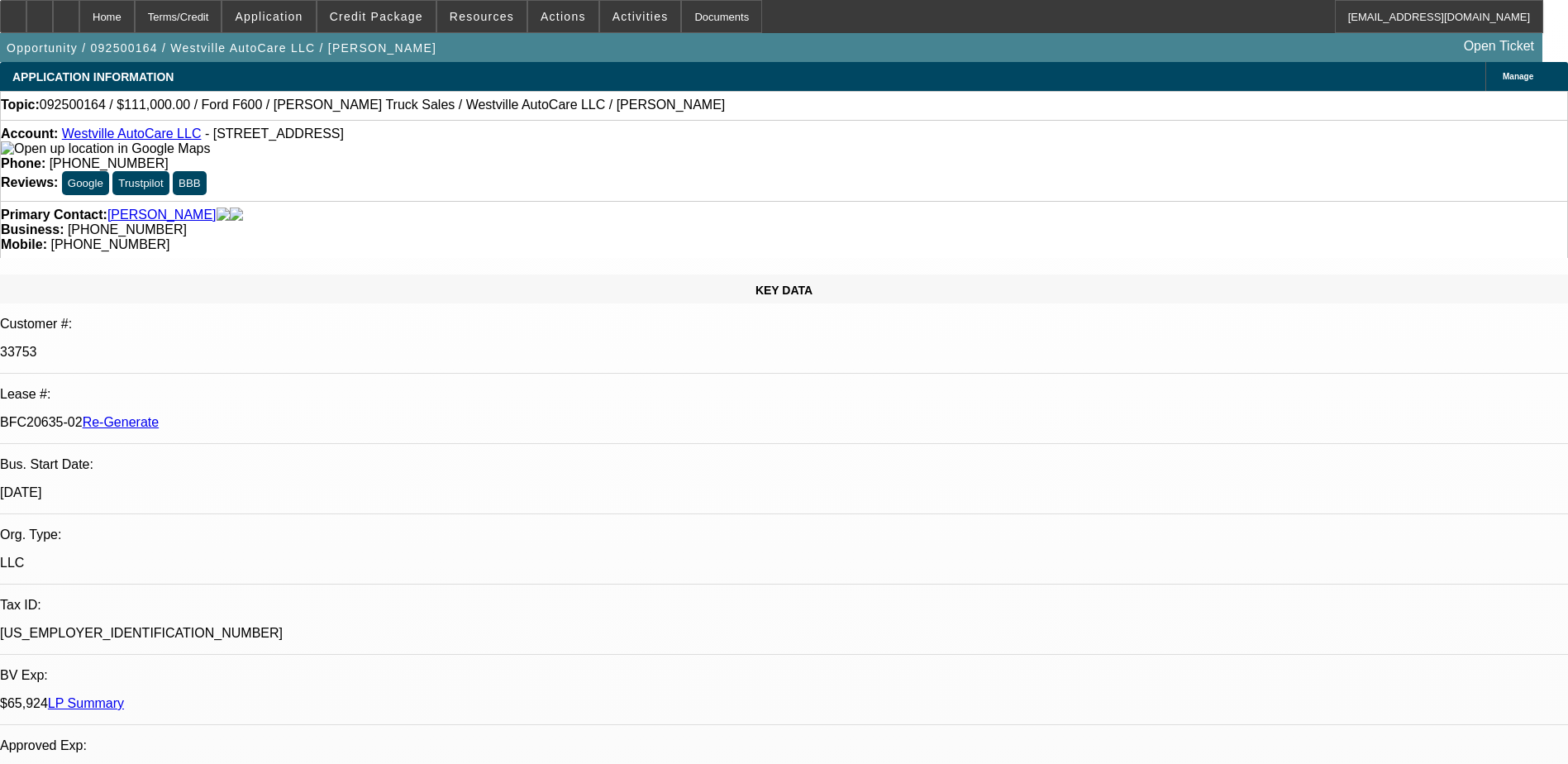
select select "0"
select select "2"
select select "0"
select select "1"
select select "2"
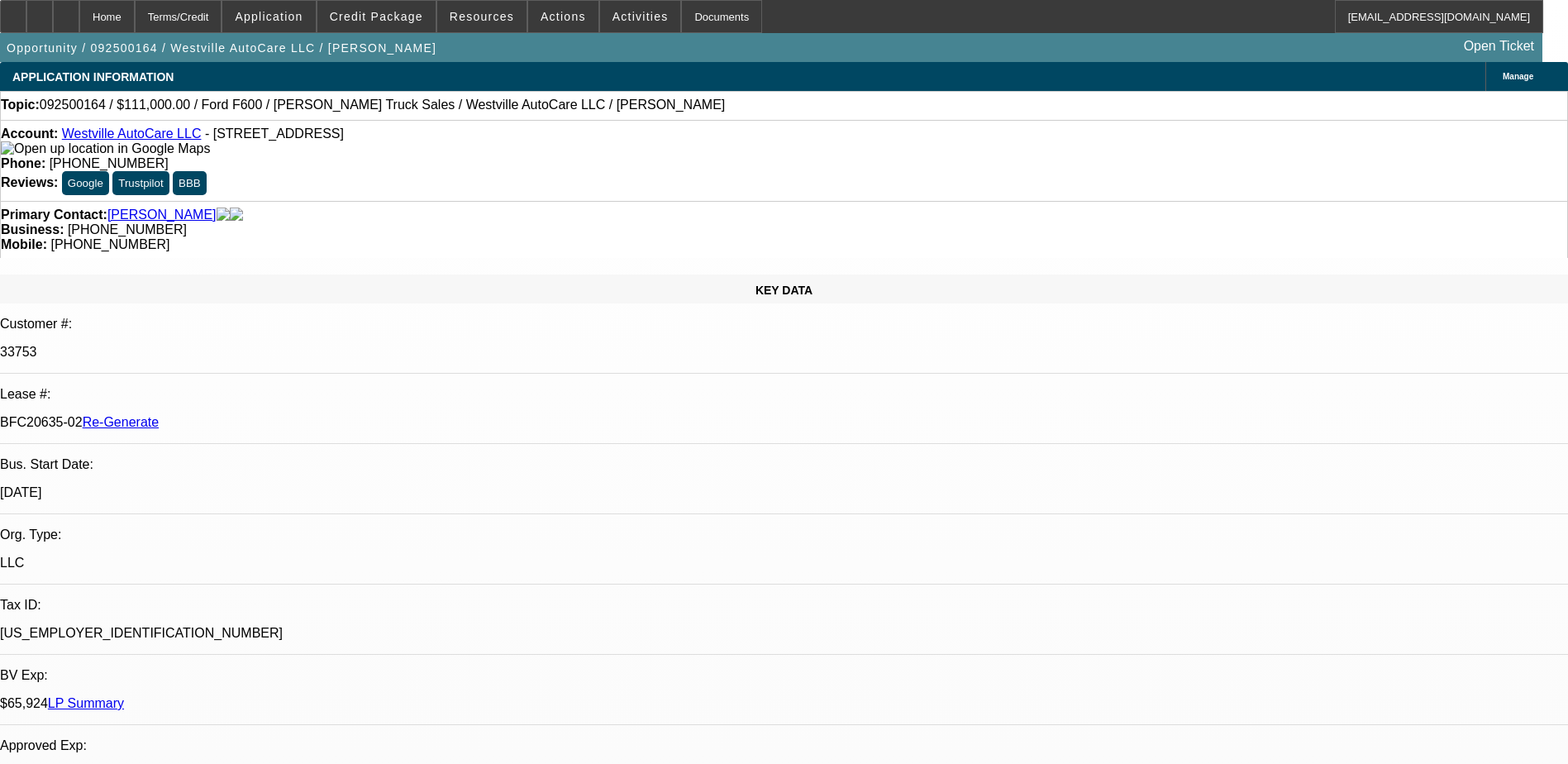
select select "6"
click at [681, 16] on div "Documents" at bounding box center [721, 17] width 81 height 33
click at [715, 89] on div "APPLICATION INFORMATION Manage" at bounding box center [784, 77] width 1568 height 29
click at [551, 14] on span "Actions" at bounding box center [563, 17] width 46 height 14
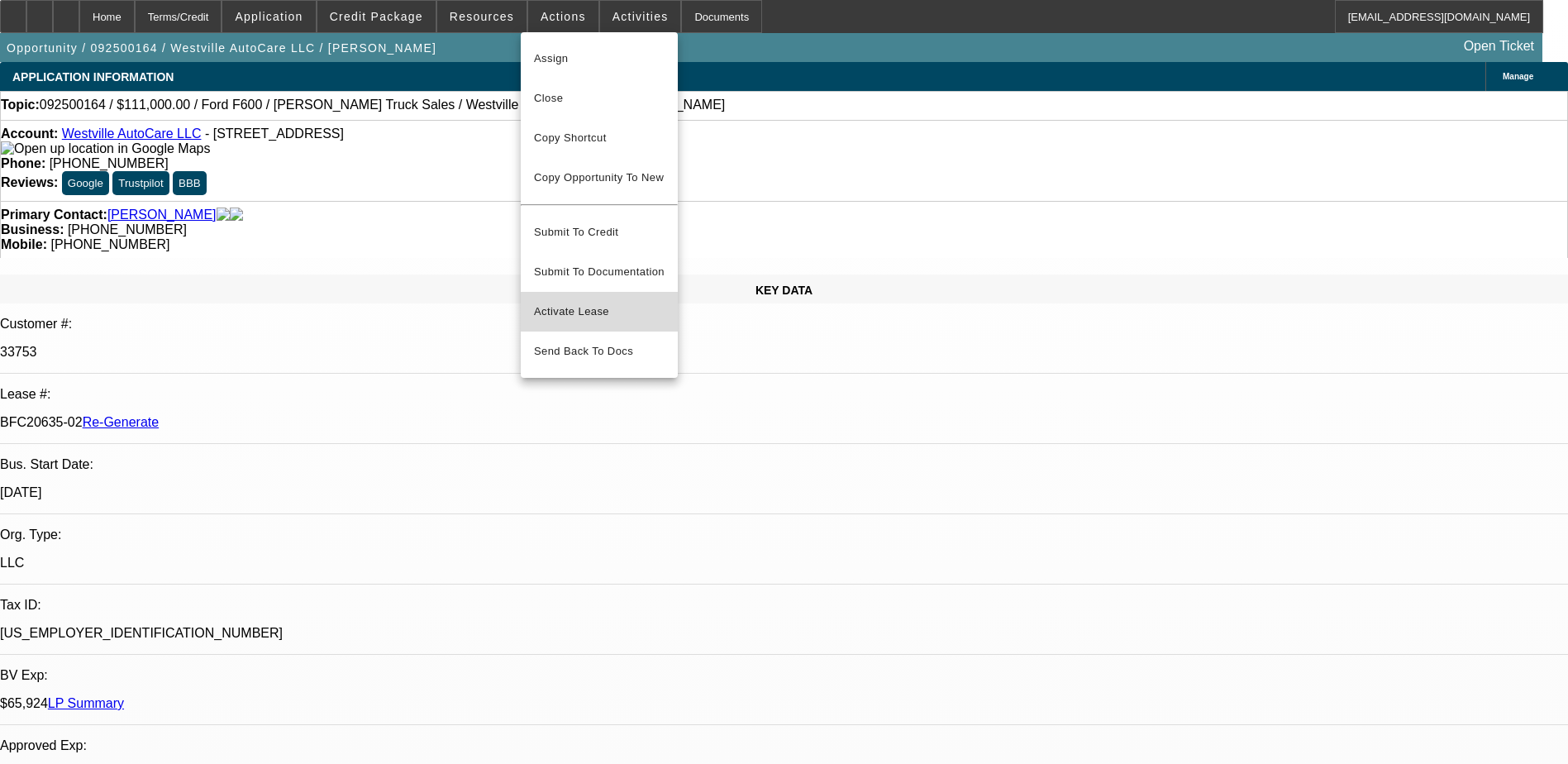
click at [581, 302] on span "Activate Lease" at bounding box center [599, 311] width 131 height 20
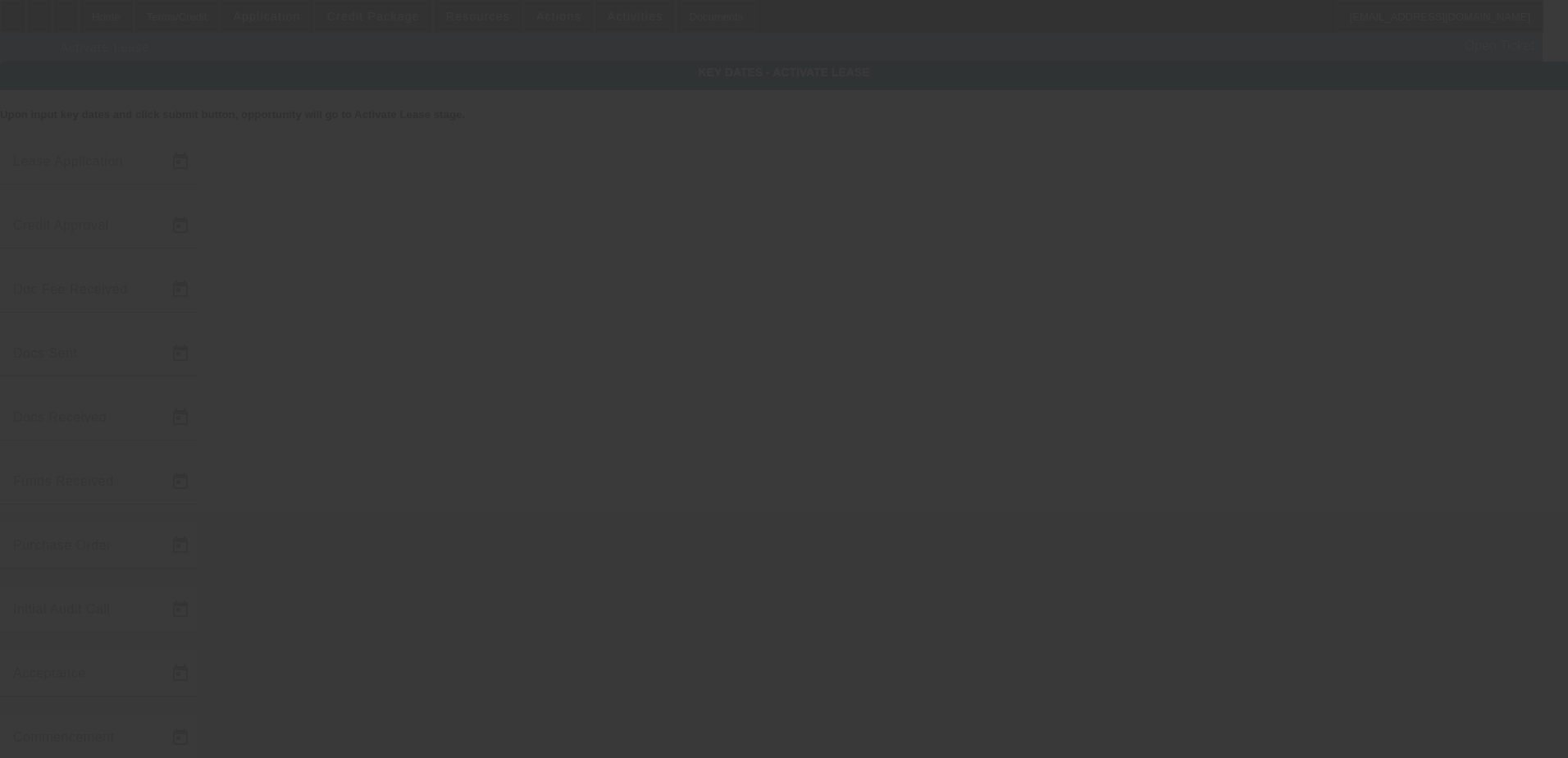
type input "9/9/2025"
type input "9/11/2025"
type input "9/16/2025"
type input "9/17/2025"
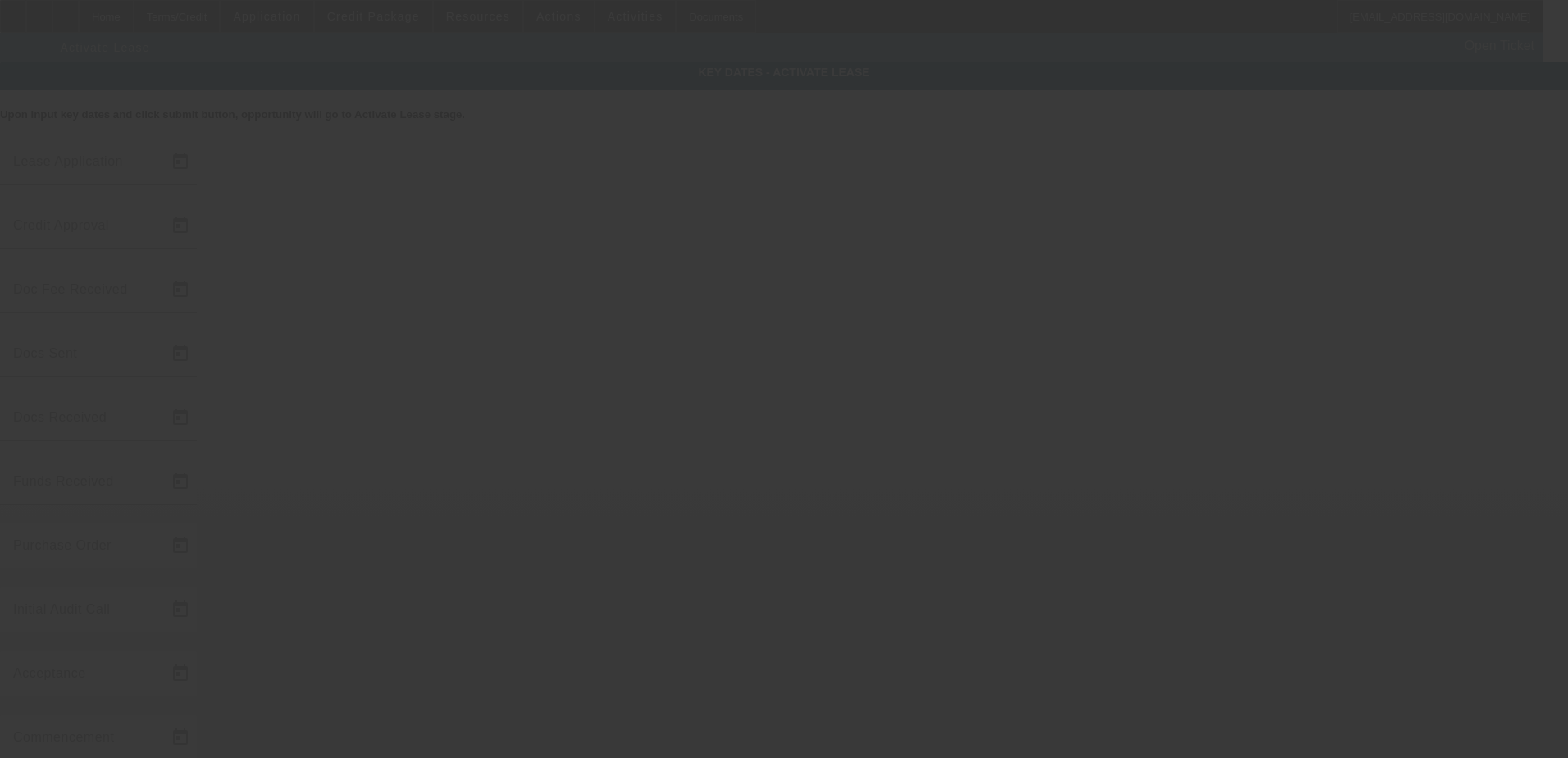
type input "9/19/2025"
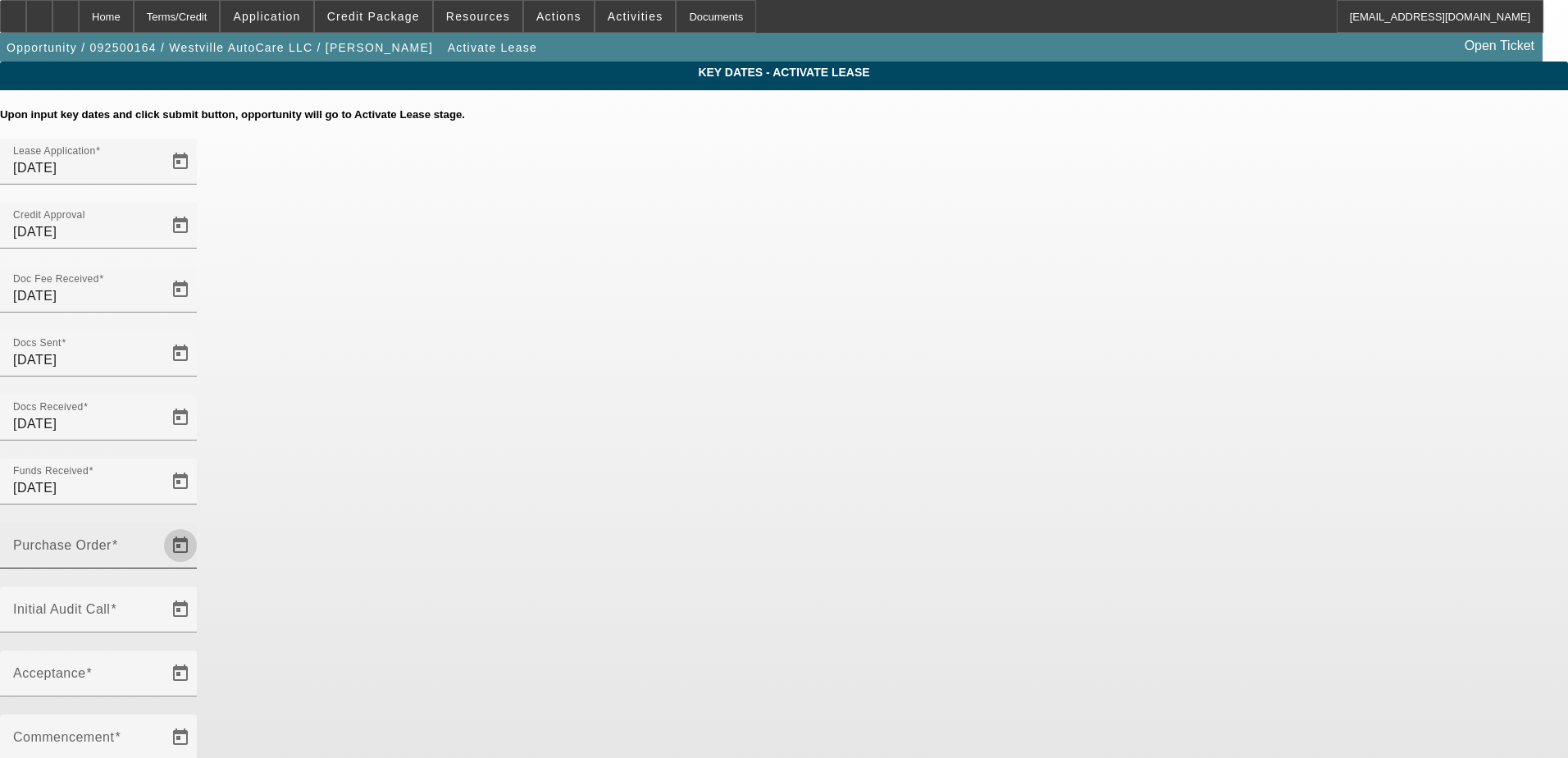
click at [200, 526] on span "Open calendar" at bounding box center [180, 545] width 40 height 40
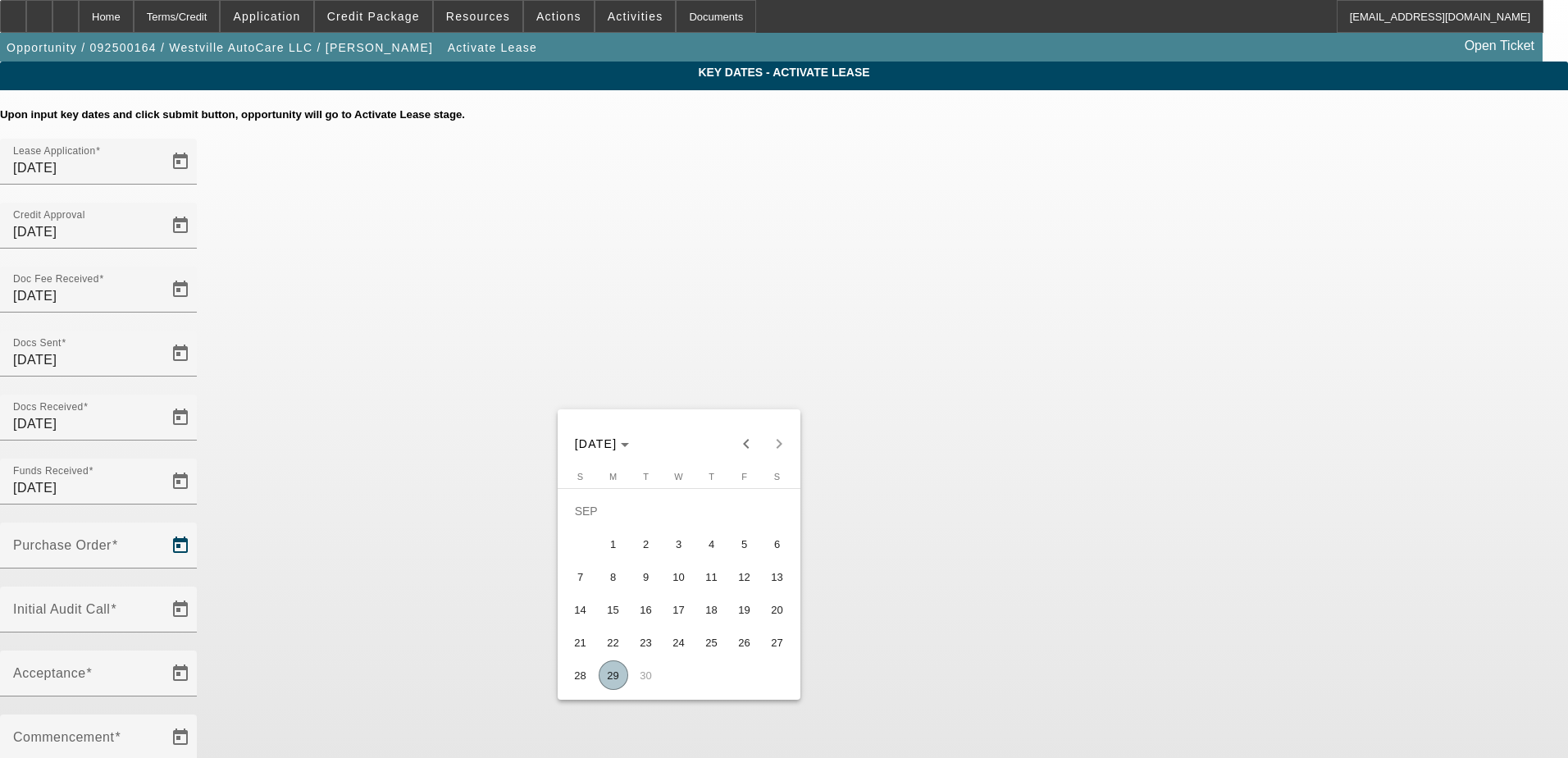
drag, startPoint x: 613, startPoint y: 683, endPoint x: 684, endPoint y: 571, distance: 132.6
click at [612, 682] on span "29" at bounding box center [613, 675] width 29 height 29
type input "9/29/2025"
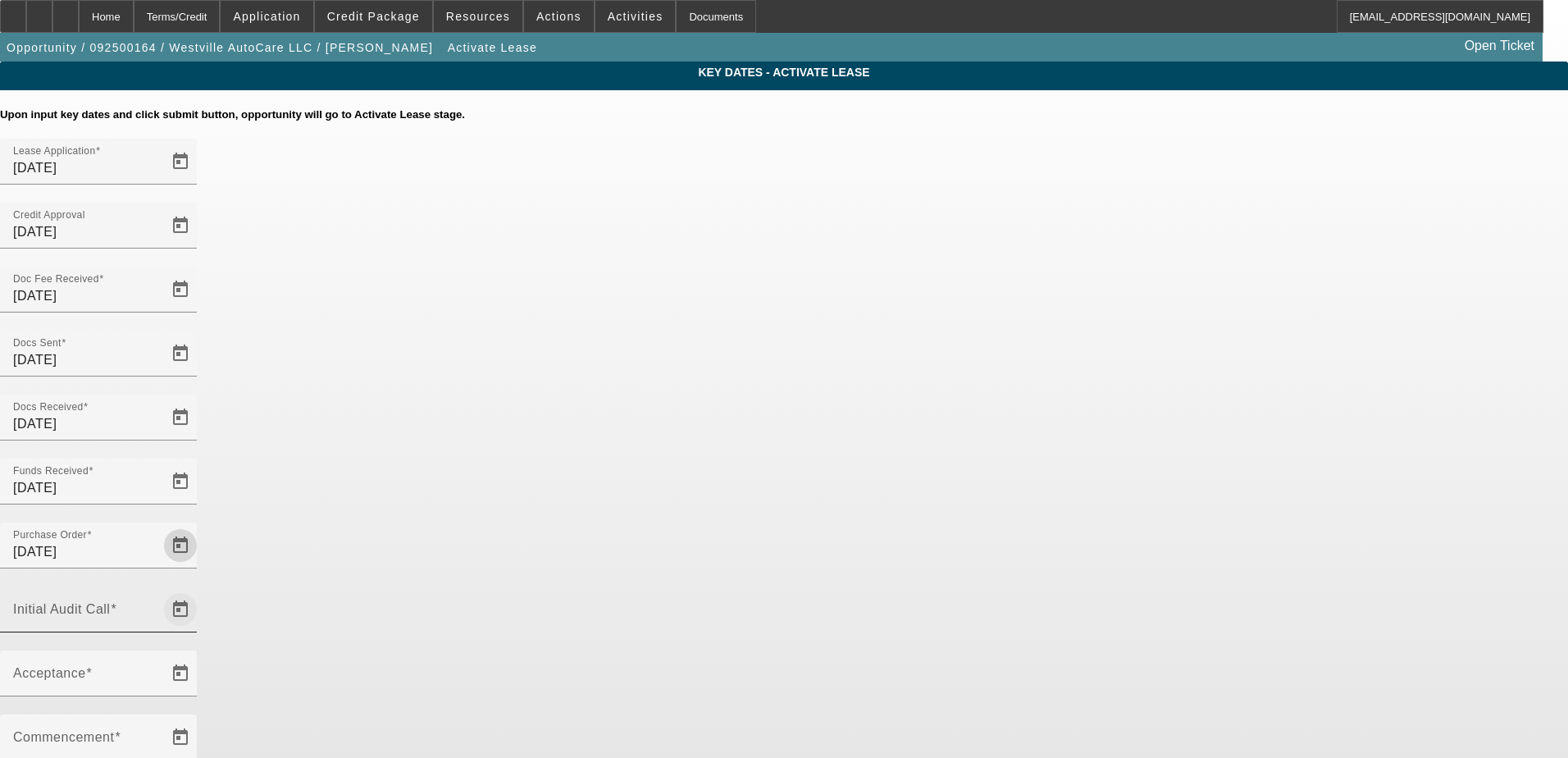
click at [200, 590] on span "Open calendar" at bounding box center [180, 609] width 40 height 40
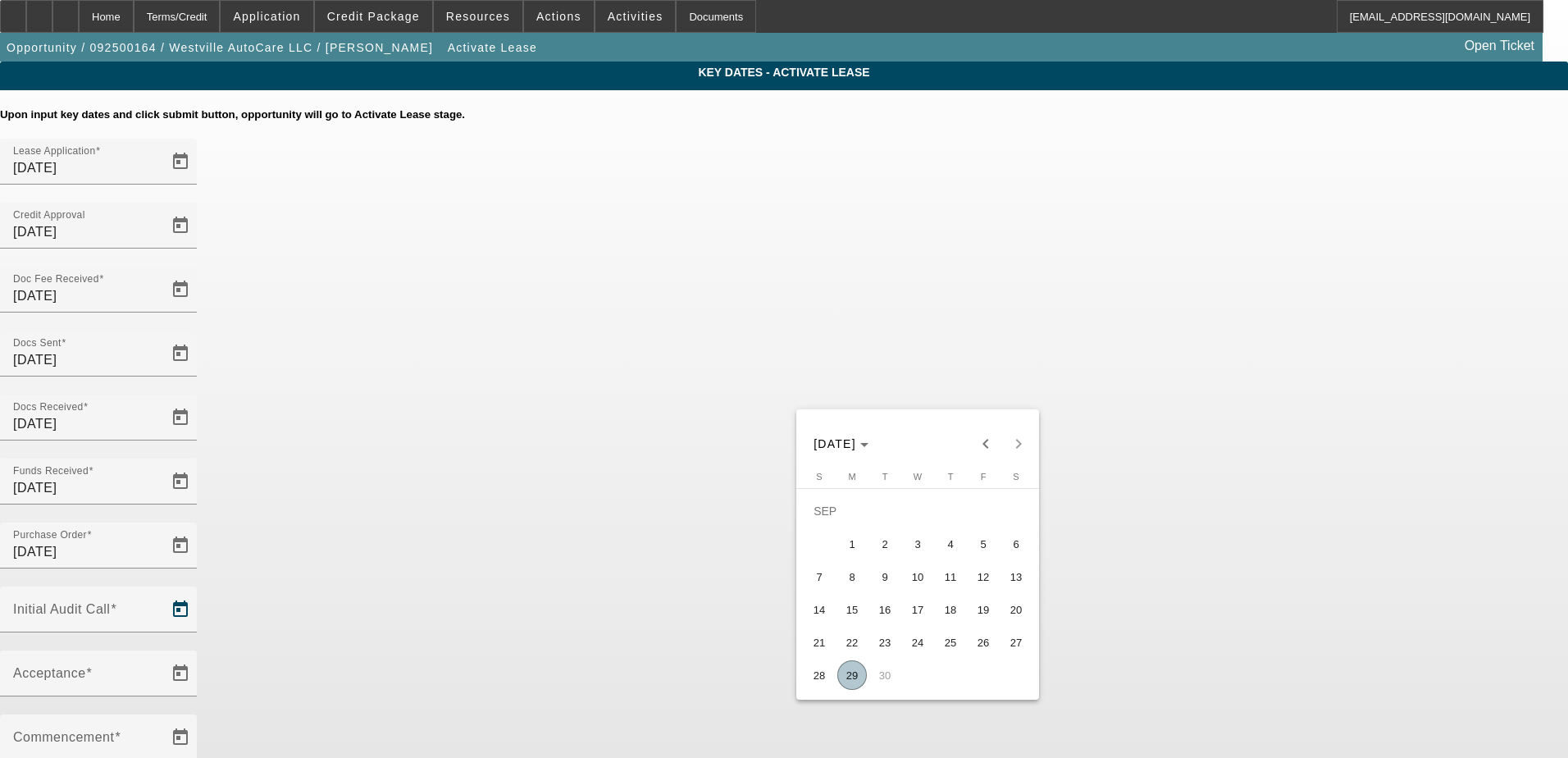
click at [844, 684] on span "29" at bounding box center [852, 675] width 29 height 29
type input "9/29/2025"
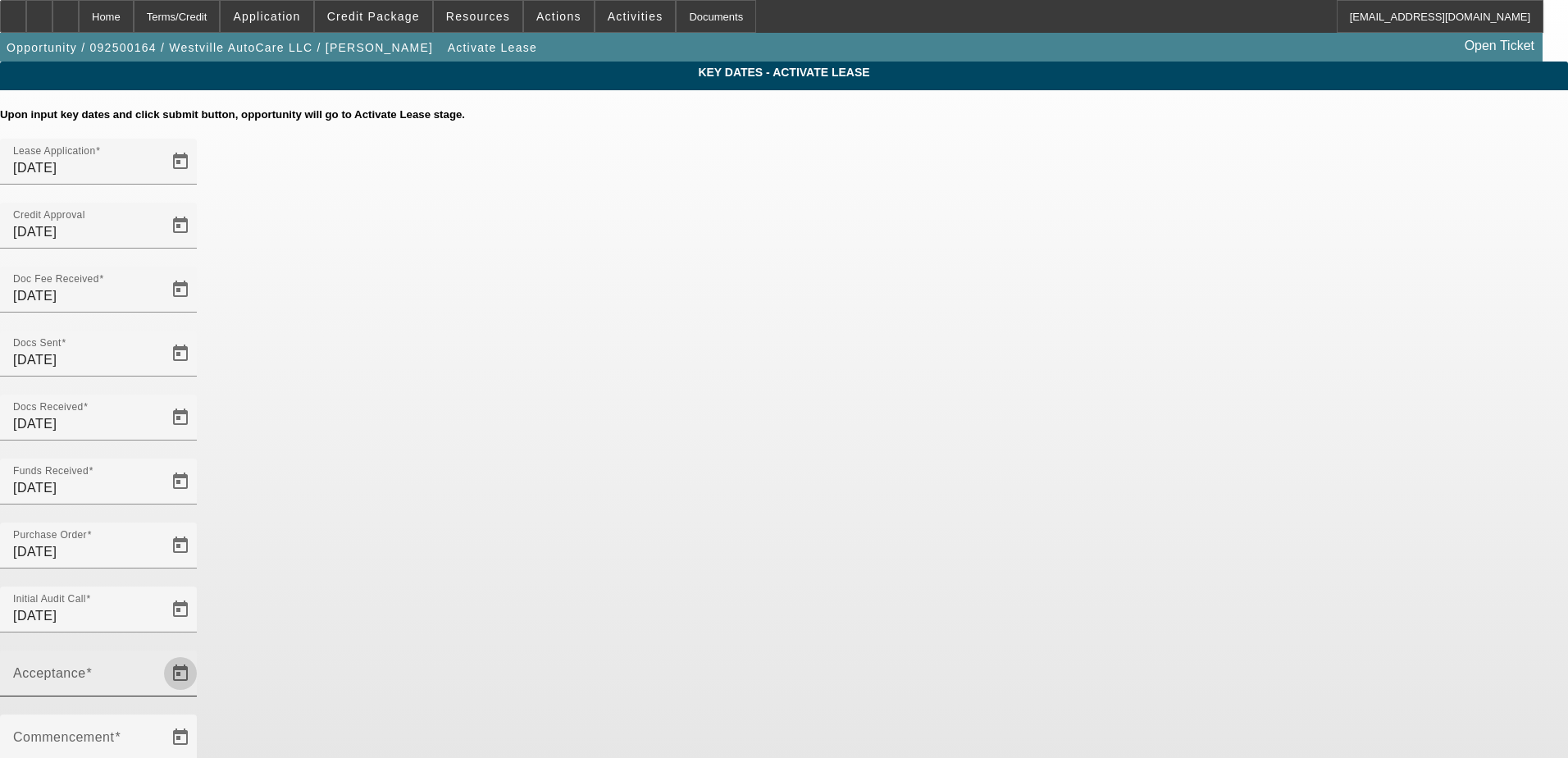
click at [200, 653] on span "Open calendar" at bounding box center [180, 673] width 40 height 40
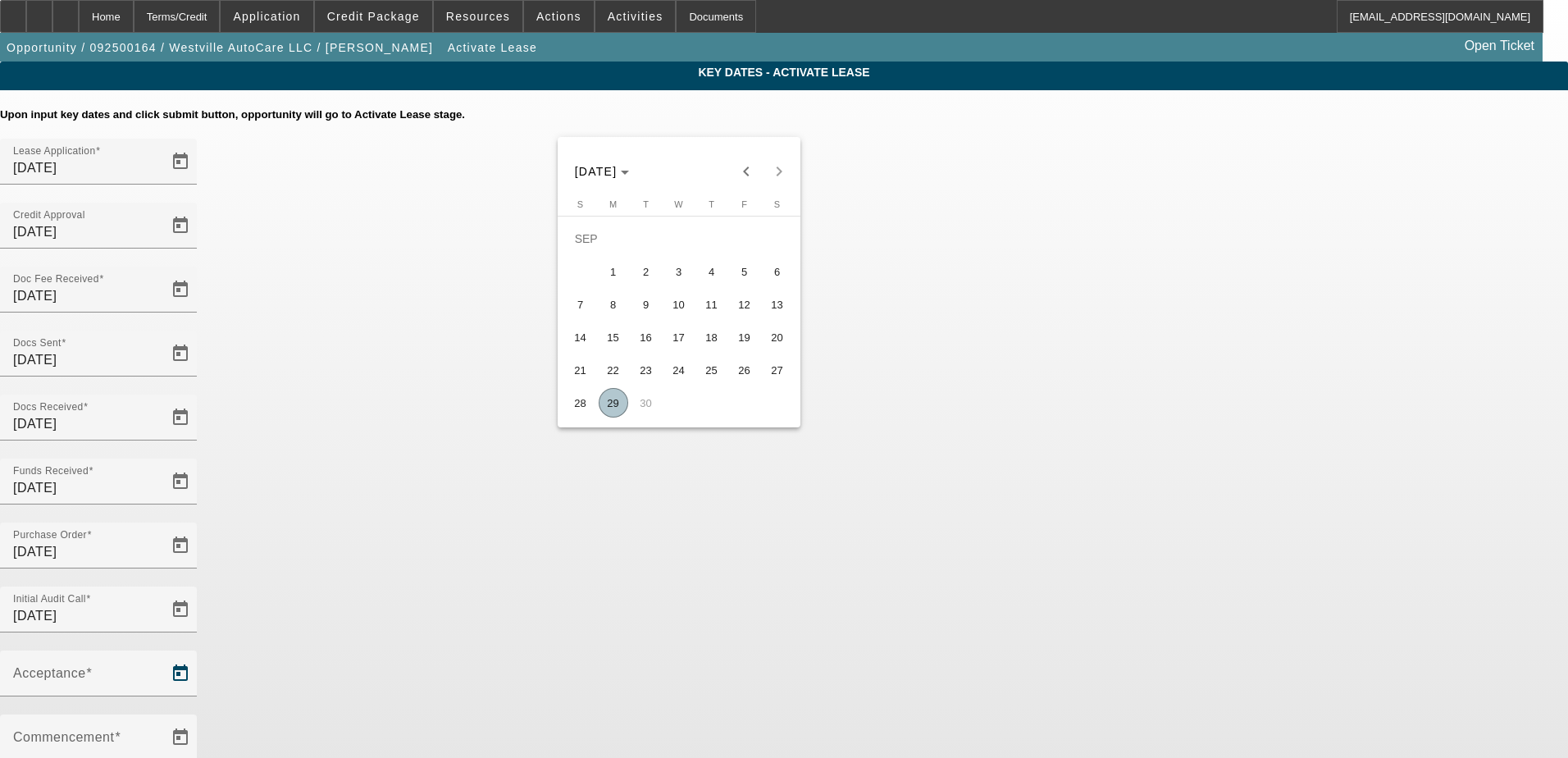
click at [613, 410] on span "29" at bounding box center [613, 403] width 29 height 29
type input "9/29/2025"
type input "10/1/2025"
type input "11/1/2025"
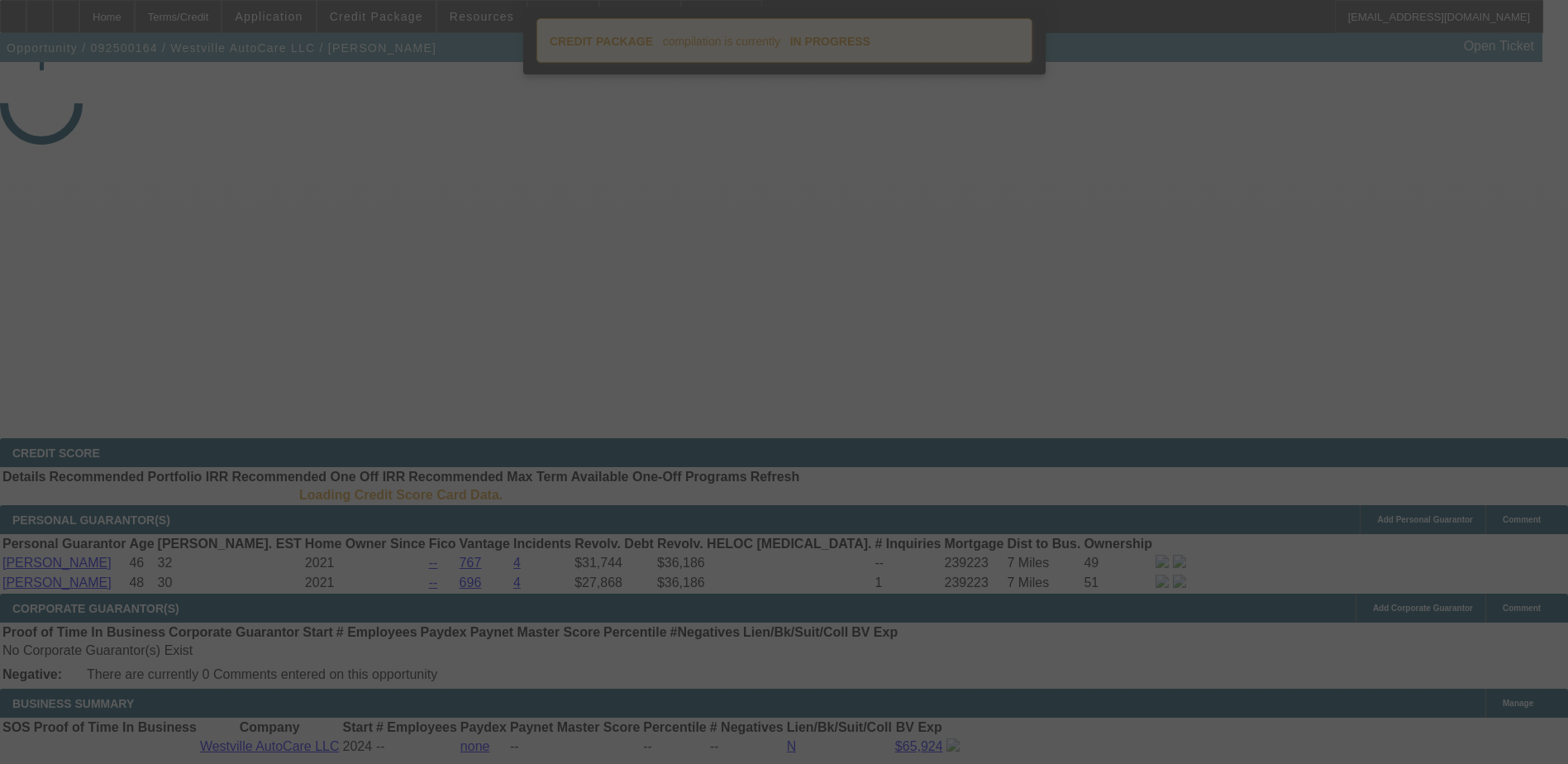
select select "4"
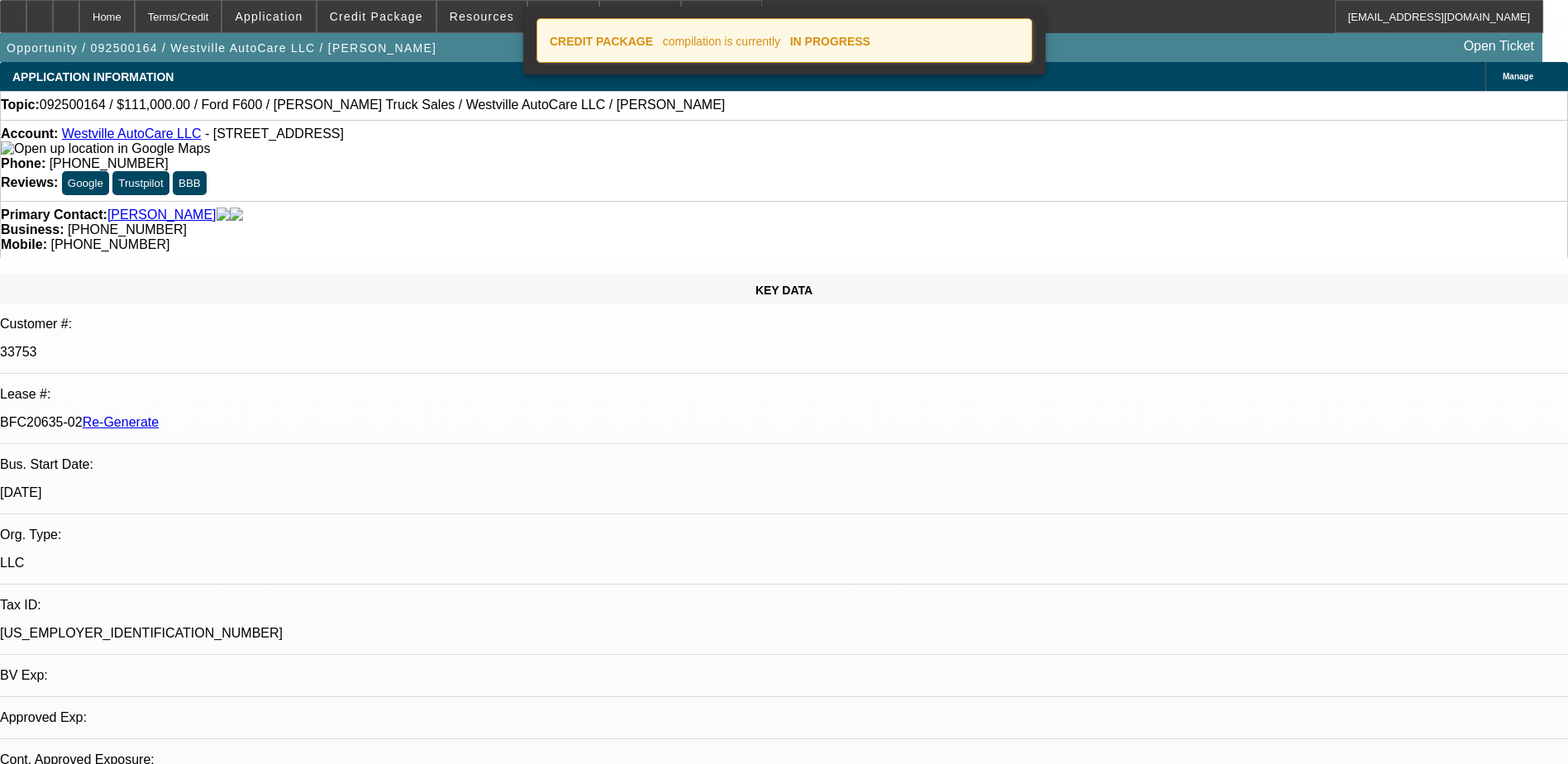
select select "0"
select select "2"
select select "0"
select select "6"
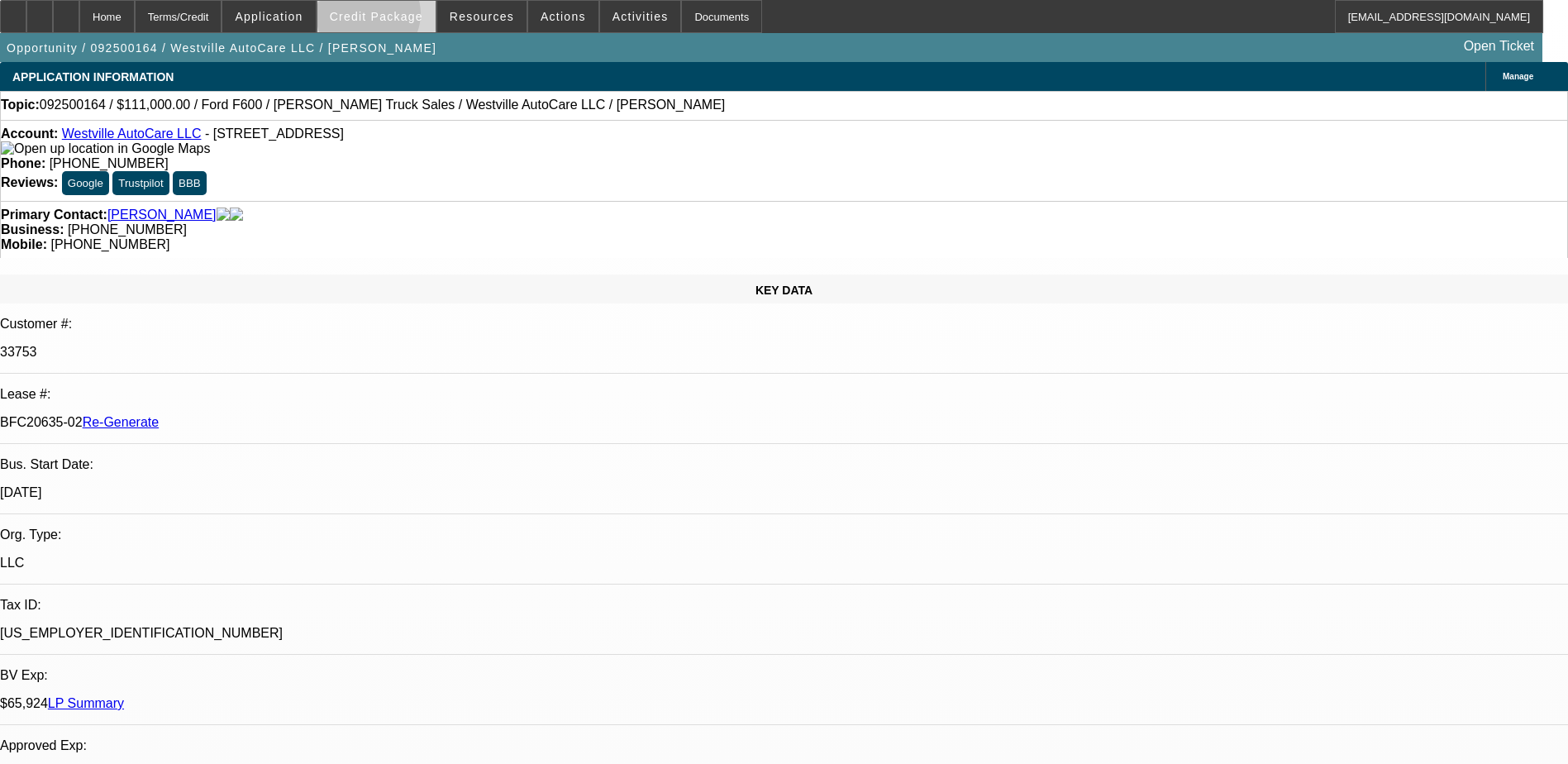
click at [394, 18] on span "Credit Package" at bounding box center [377, 17] width 94 height 14
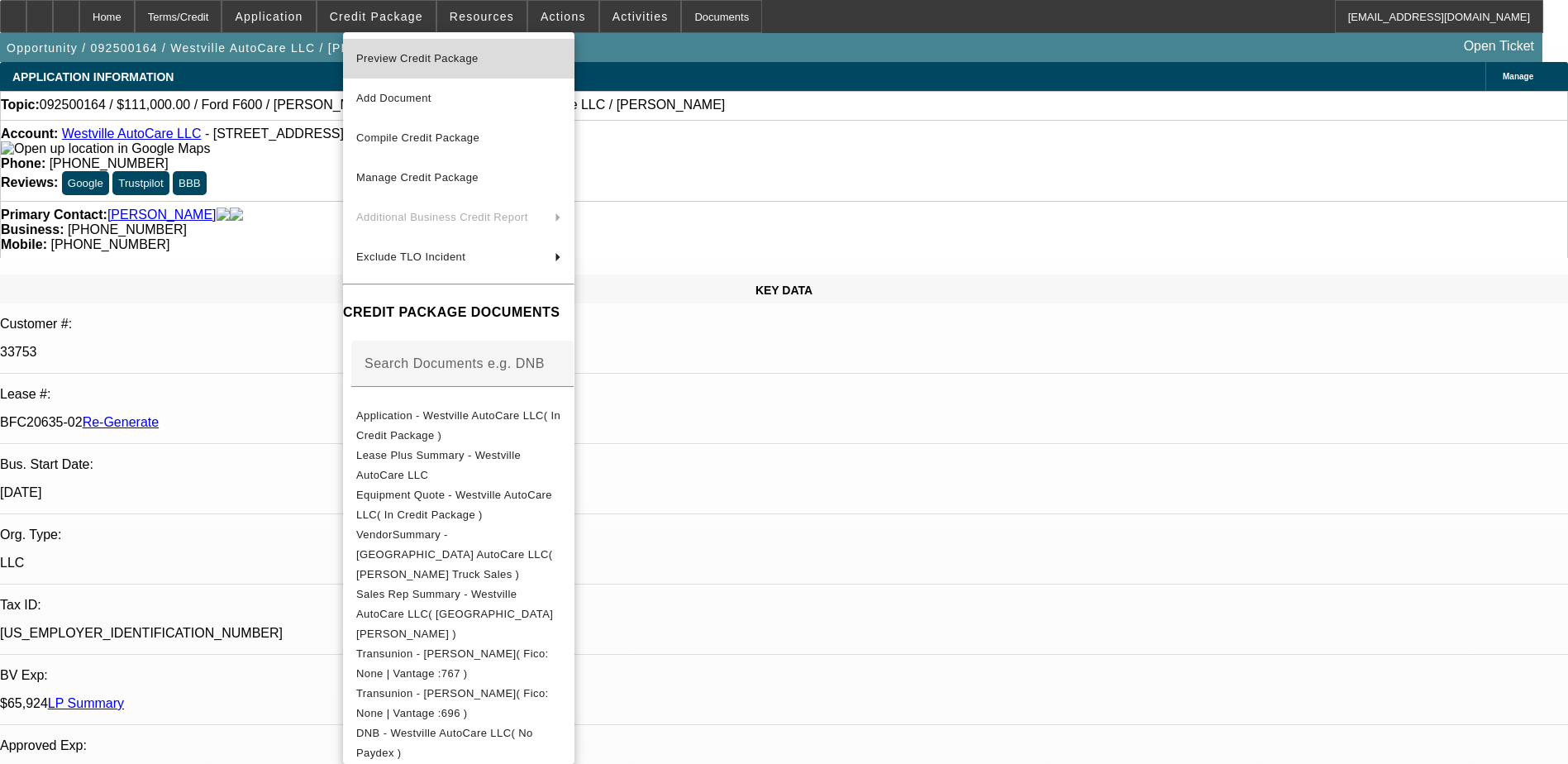
click at [398, 57] on span "Preview Credit Package" at bounding box center [417, 58] width 122 height 13
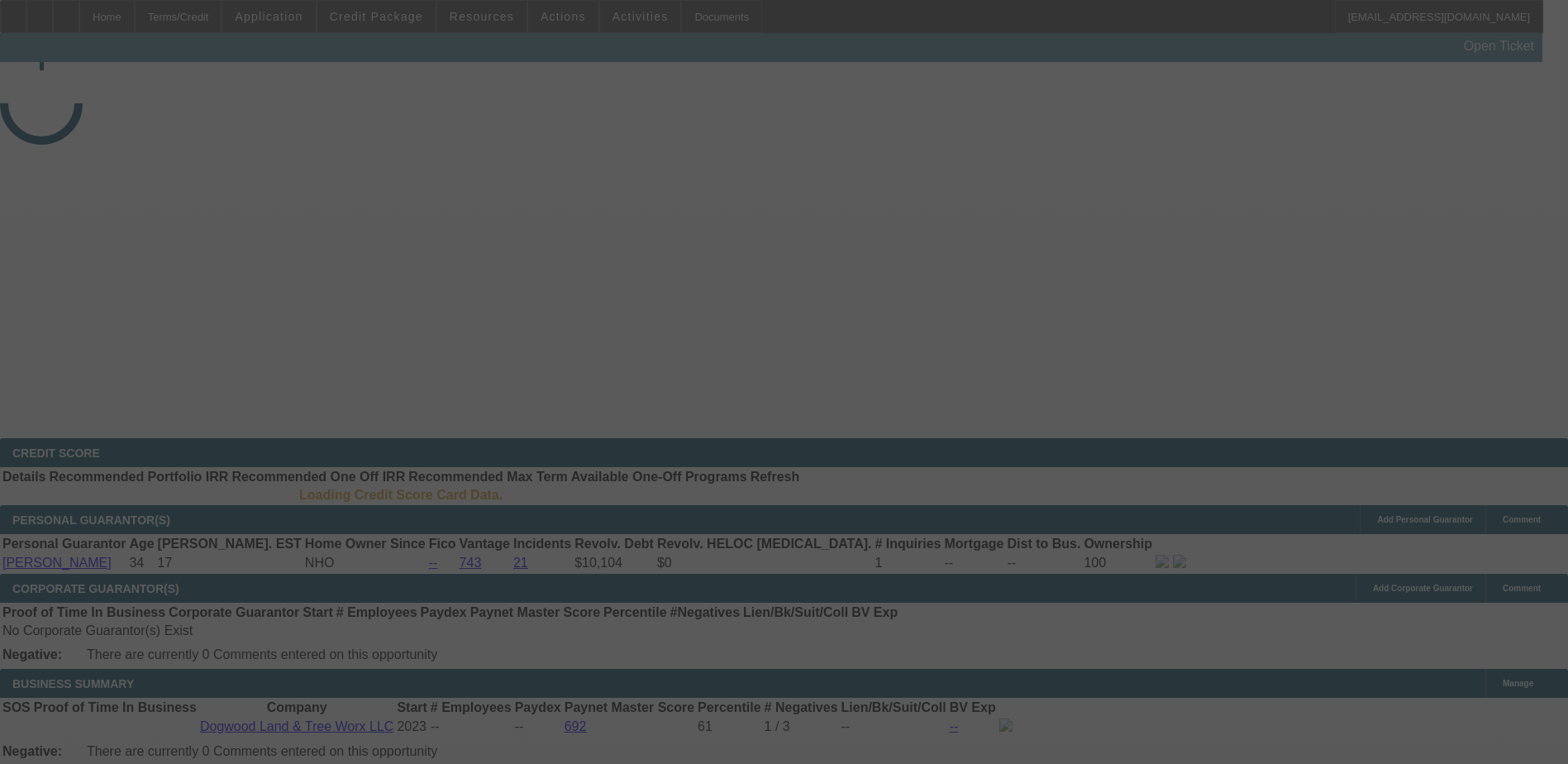
select select "4"
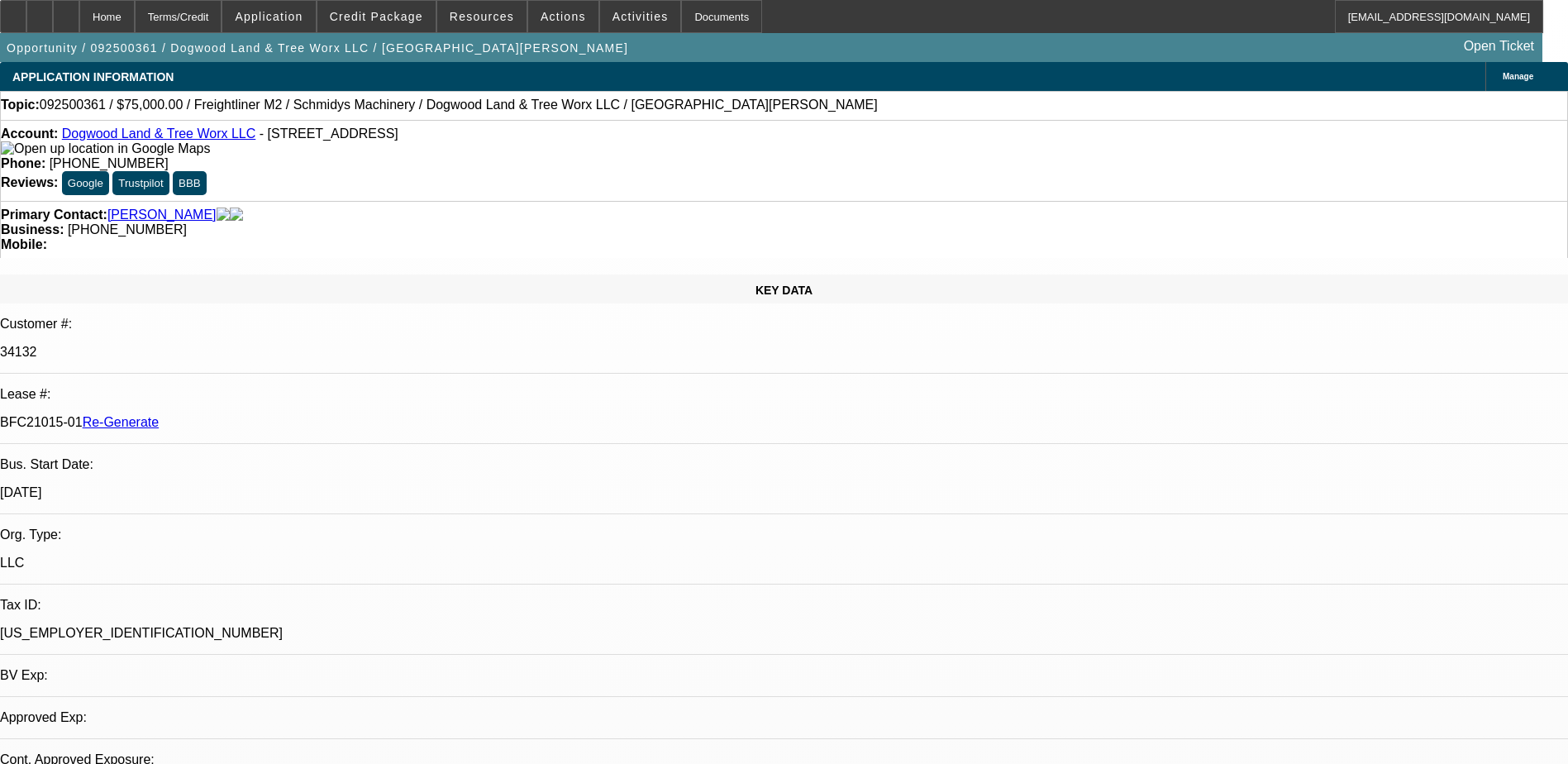
select select "0"
select select "1"
select select "3"
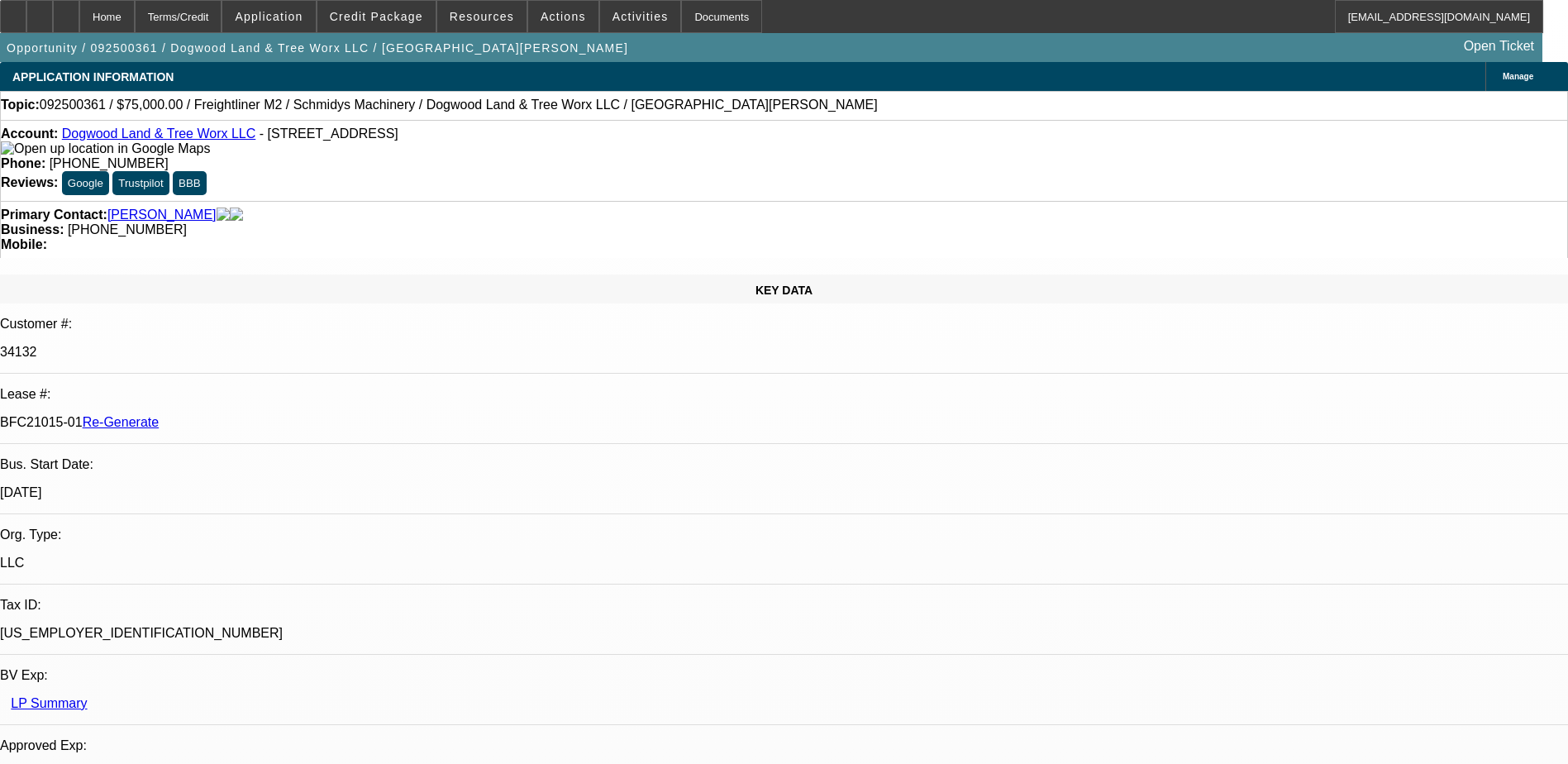
select select "6"
click at [684, 13] on div "Documents" at bounding box center [721, 17] width 81 height 33
click at [218, 10] on div "Terms/Credit" at bounding box center [179, 17] width 88 height 33
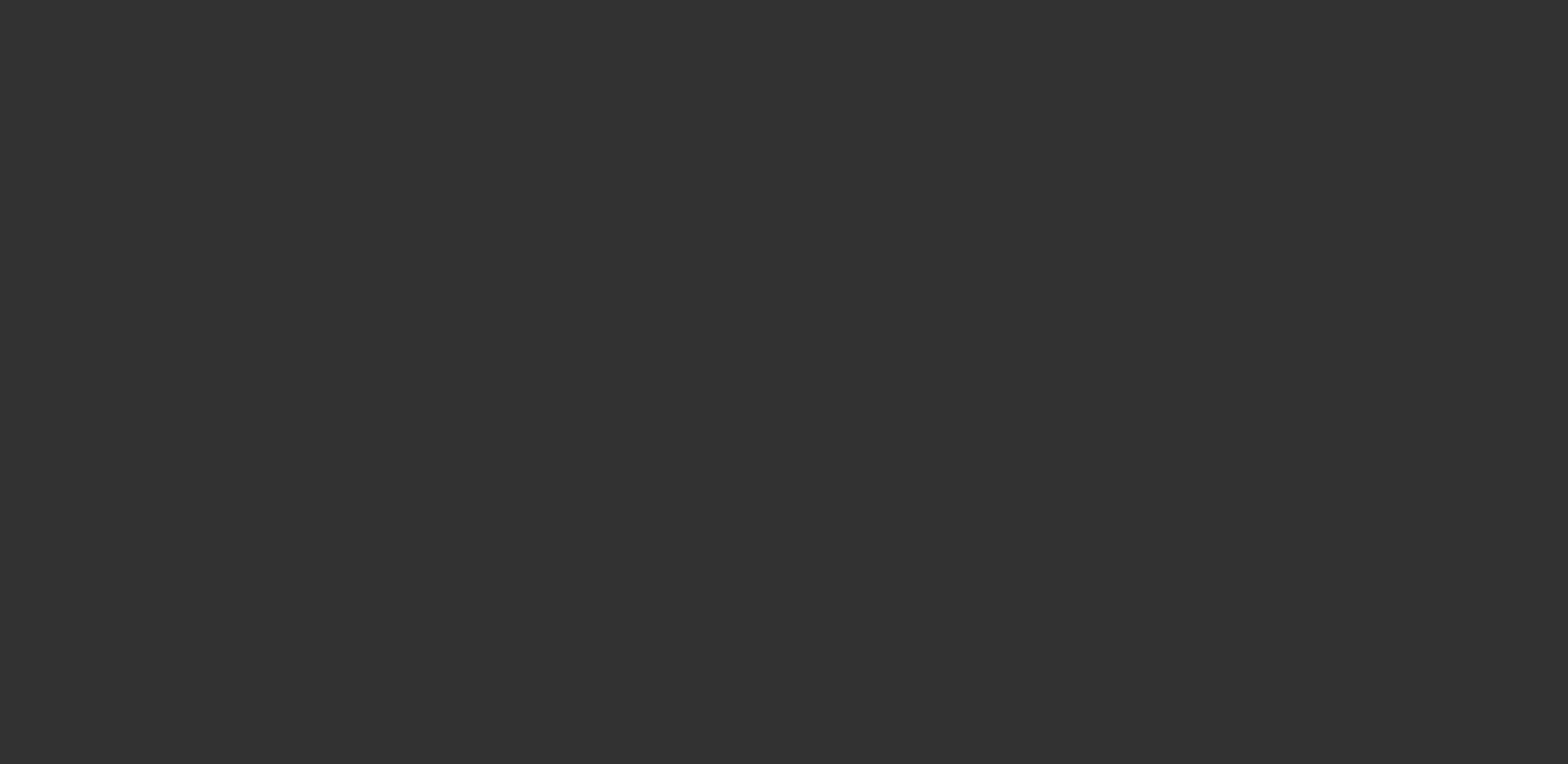
radio input "true"
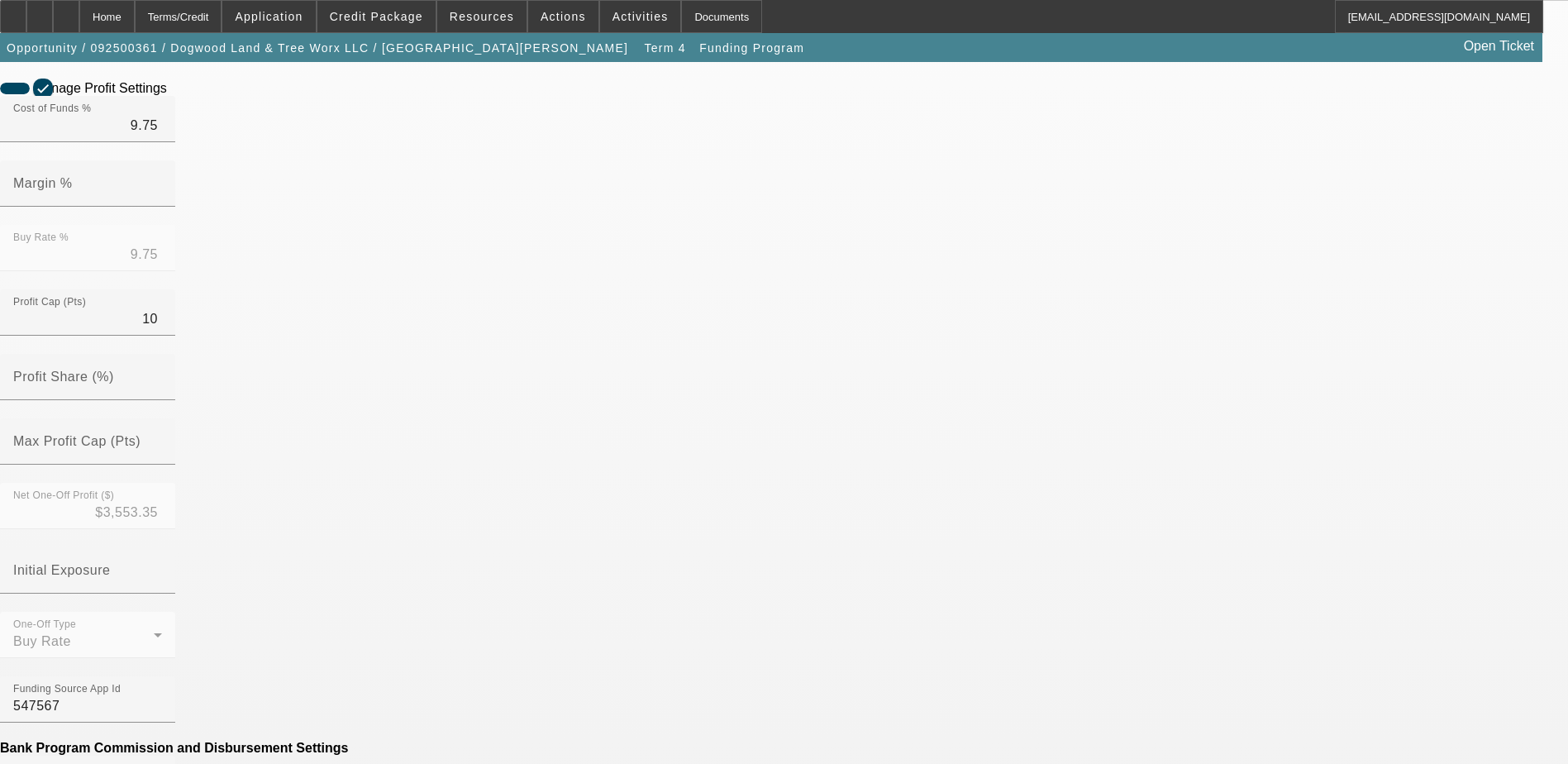
scroll to position [579, 0]
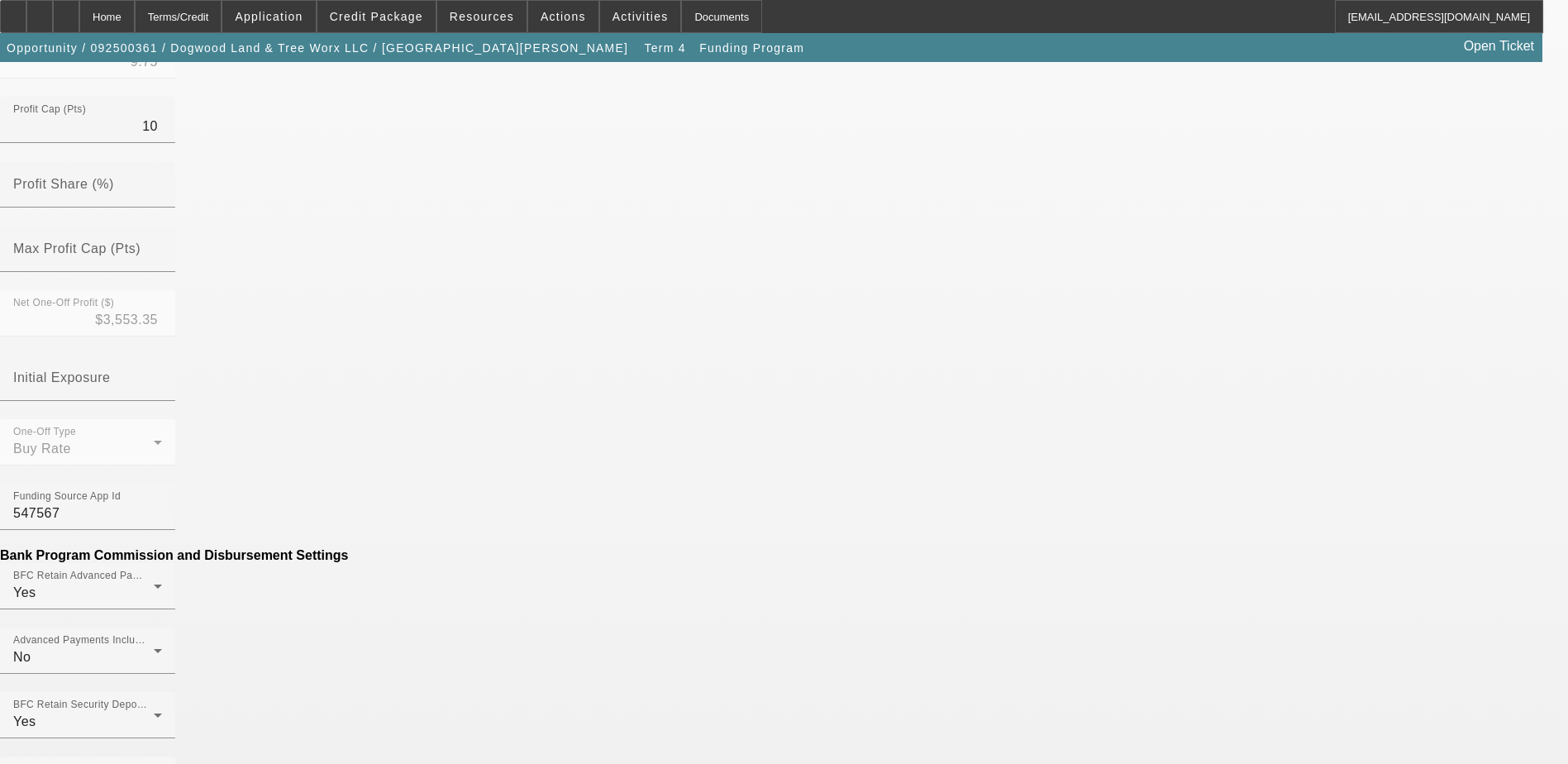
click at [620, 428] on mat-option "No" at bounding box center [663, 430] width 217 height 40
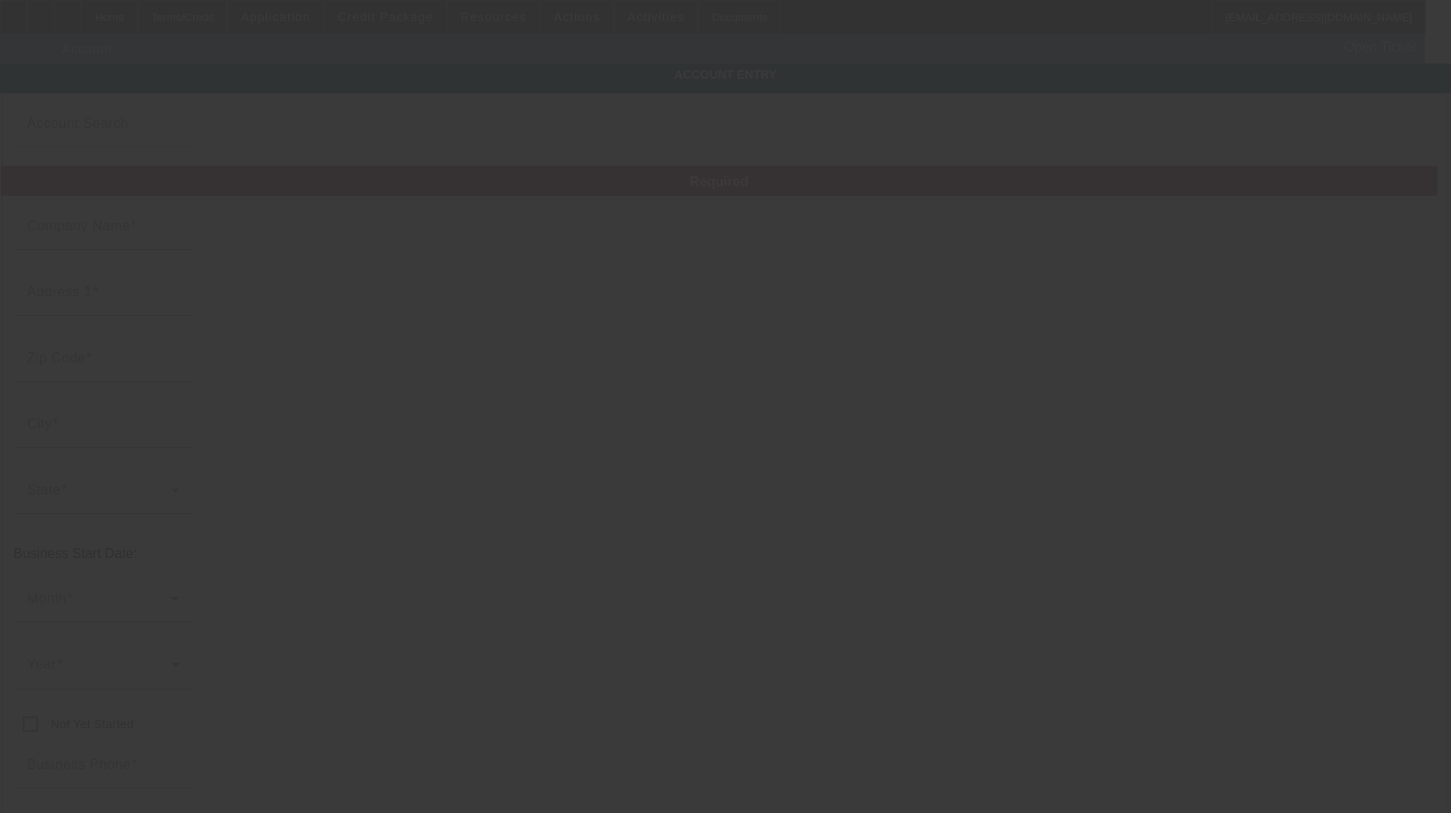
type input "Dogwood Land & Tree Worx LLC"
type input "[STREET_ADDRESS]"
type input "27302"
type input "Mebane"
type input "[PHONE_NUMBER]"
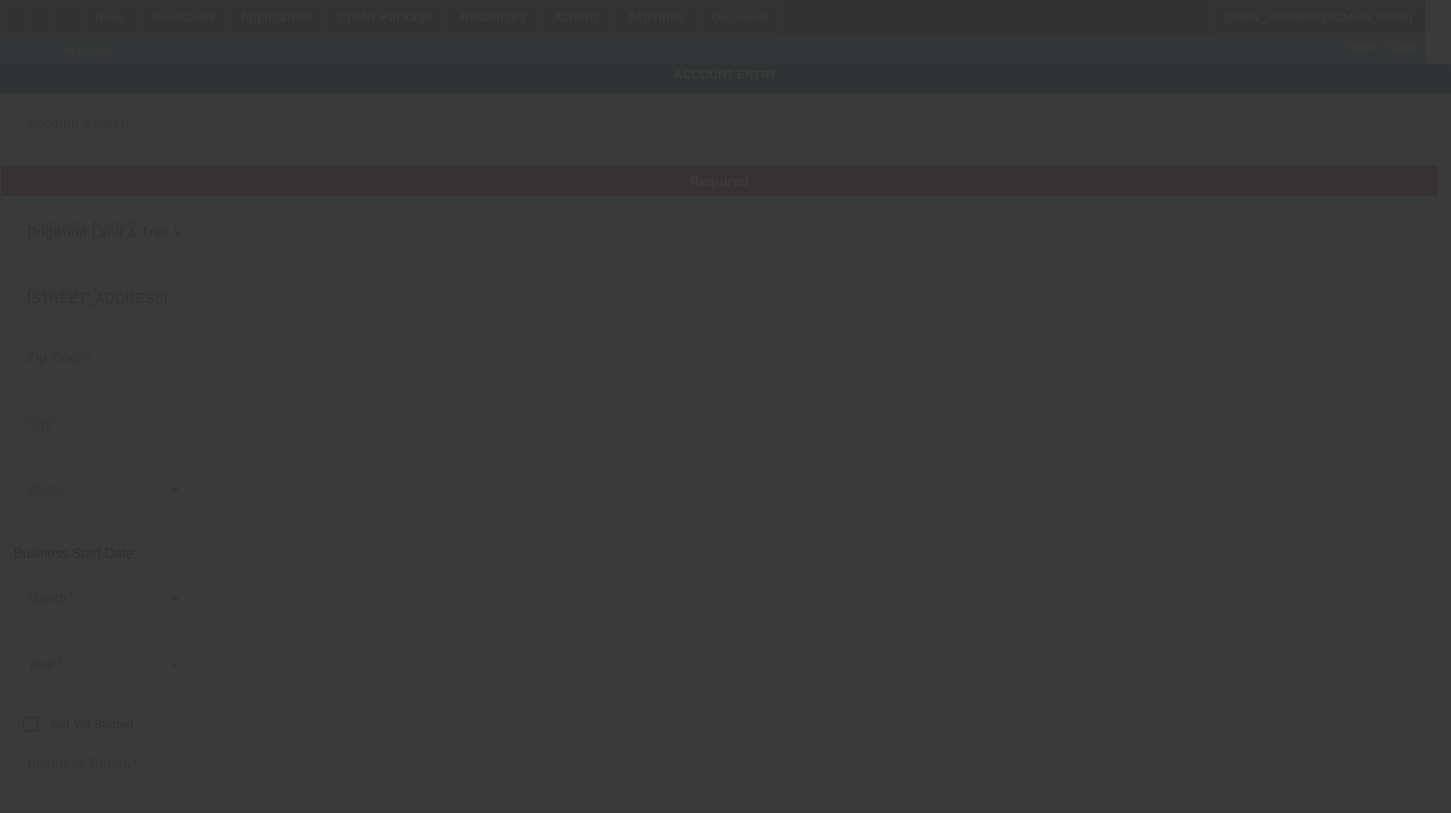
type input "[PERSON_NAME][EMAIL_ADDRESS][PERSON_NAME][DOMAIN_NAME]"
type input "Alamance"
type input "[US_EMPLOYER_IDENTIFICATION_NUMBER]"
type input "[DATE]"
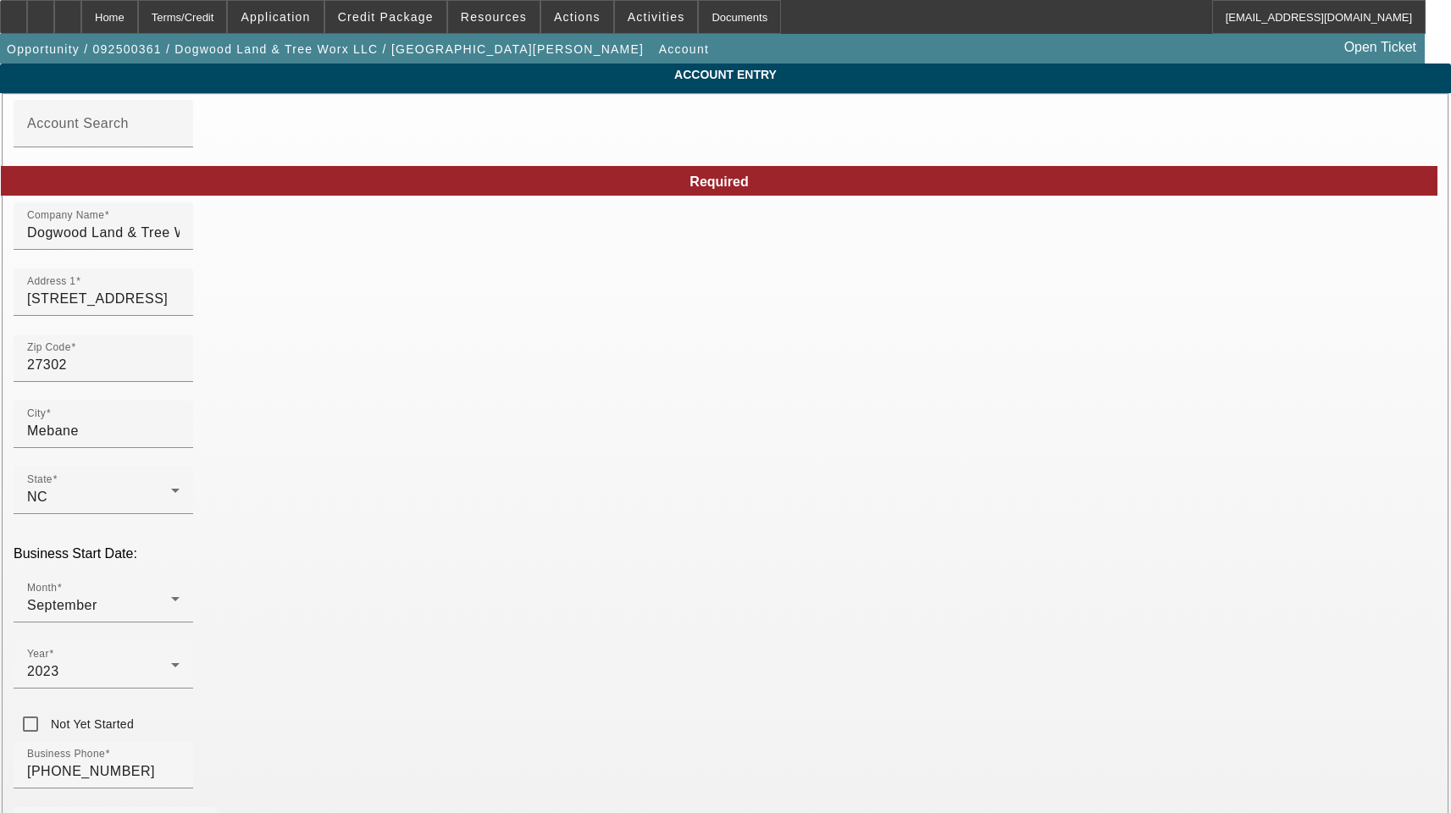
drag, startPoint x: 922, startPoint y: 382, endPoint x: 720, endPoint y: 379, distance: 202.4
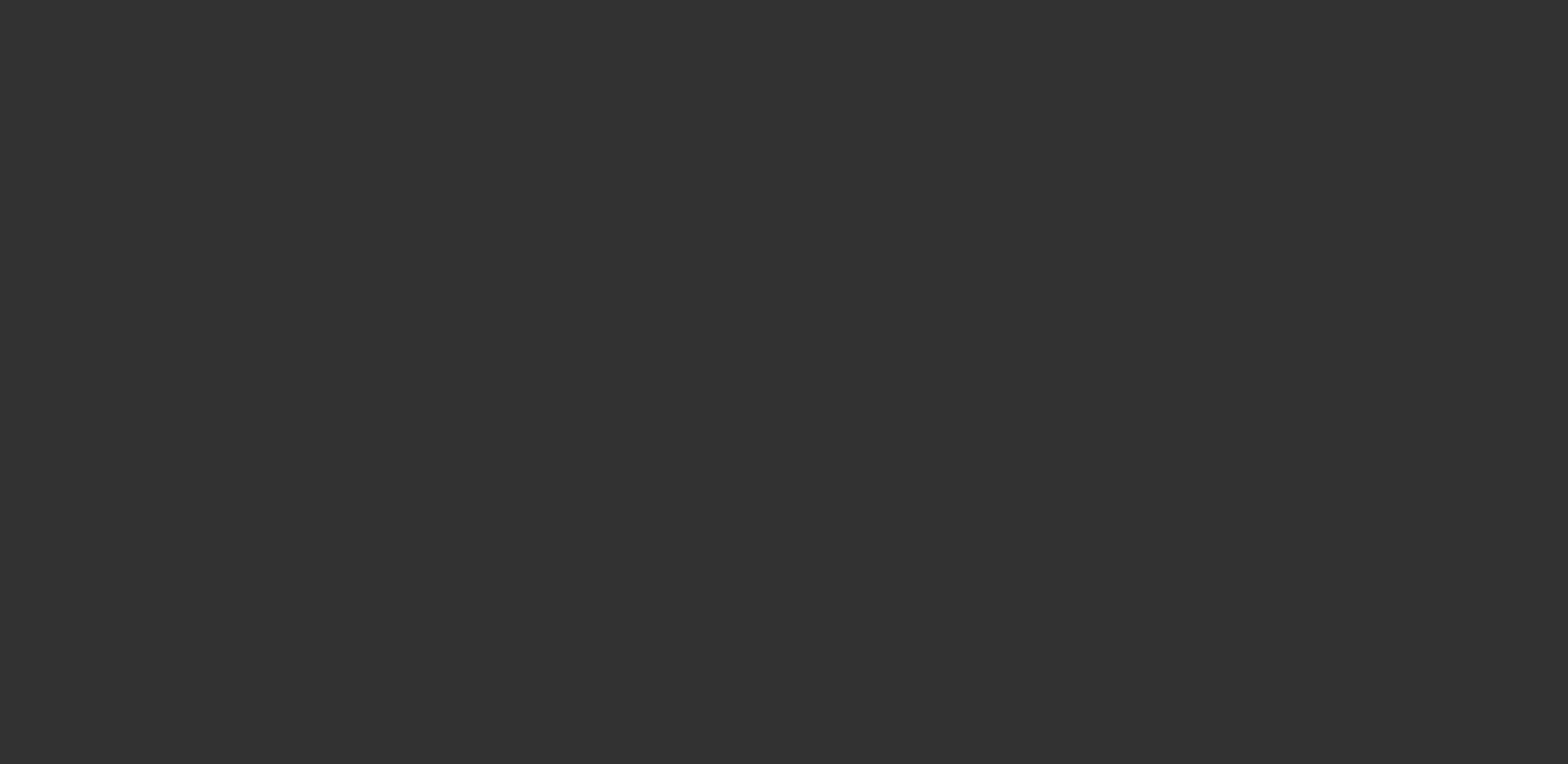
radio input "true"
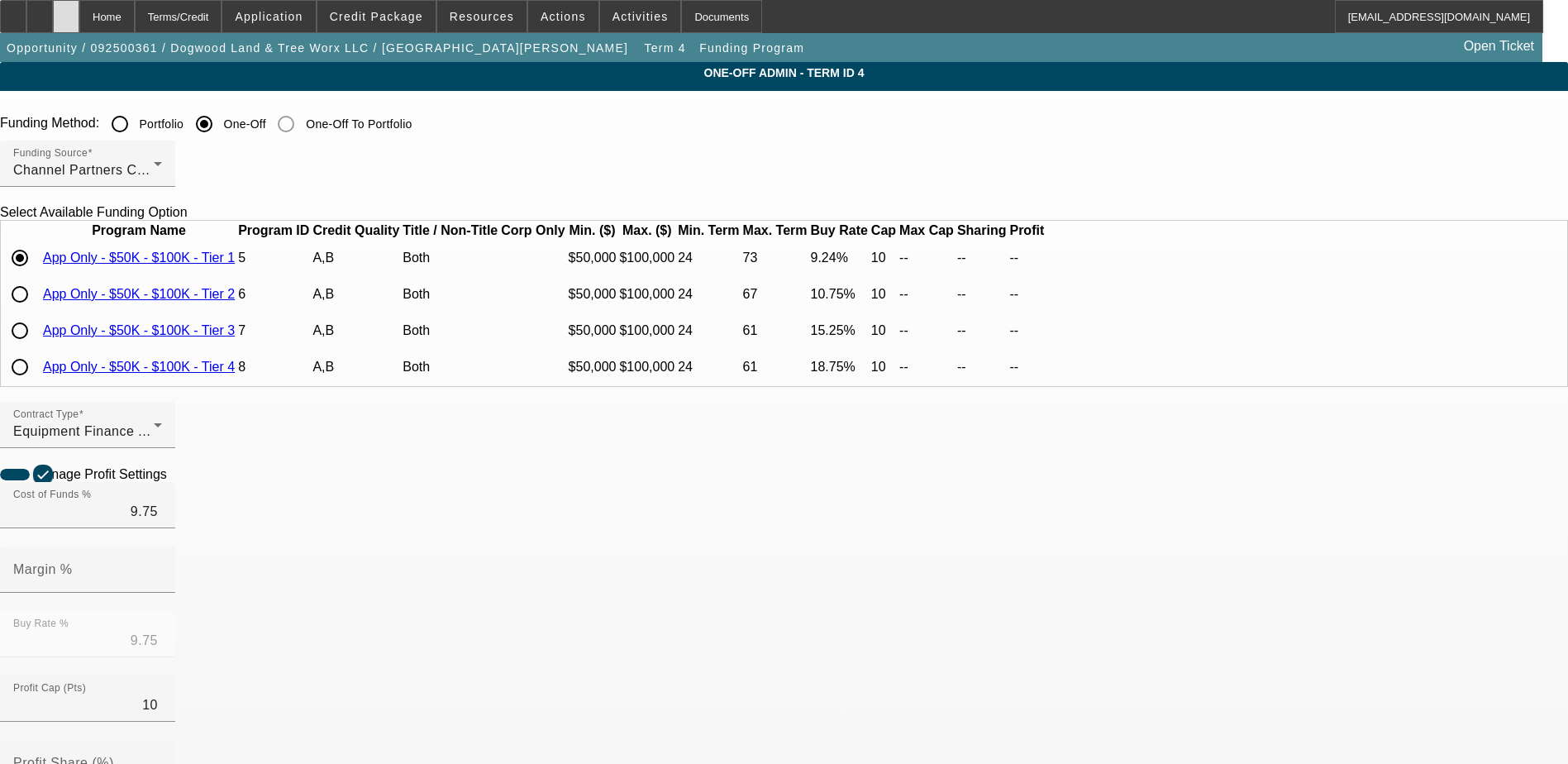
click at [66, 11] on icon at bounding box center [66, 11] width 0 height 0
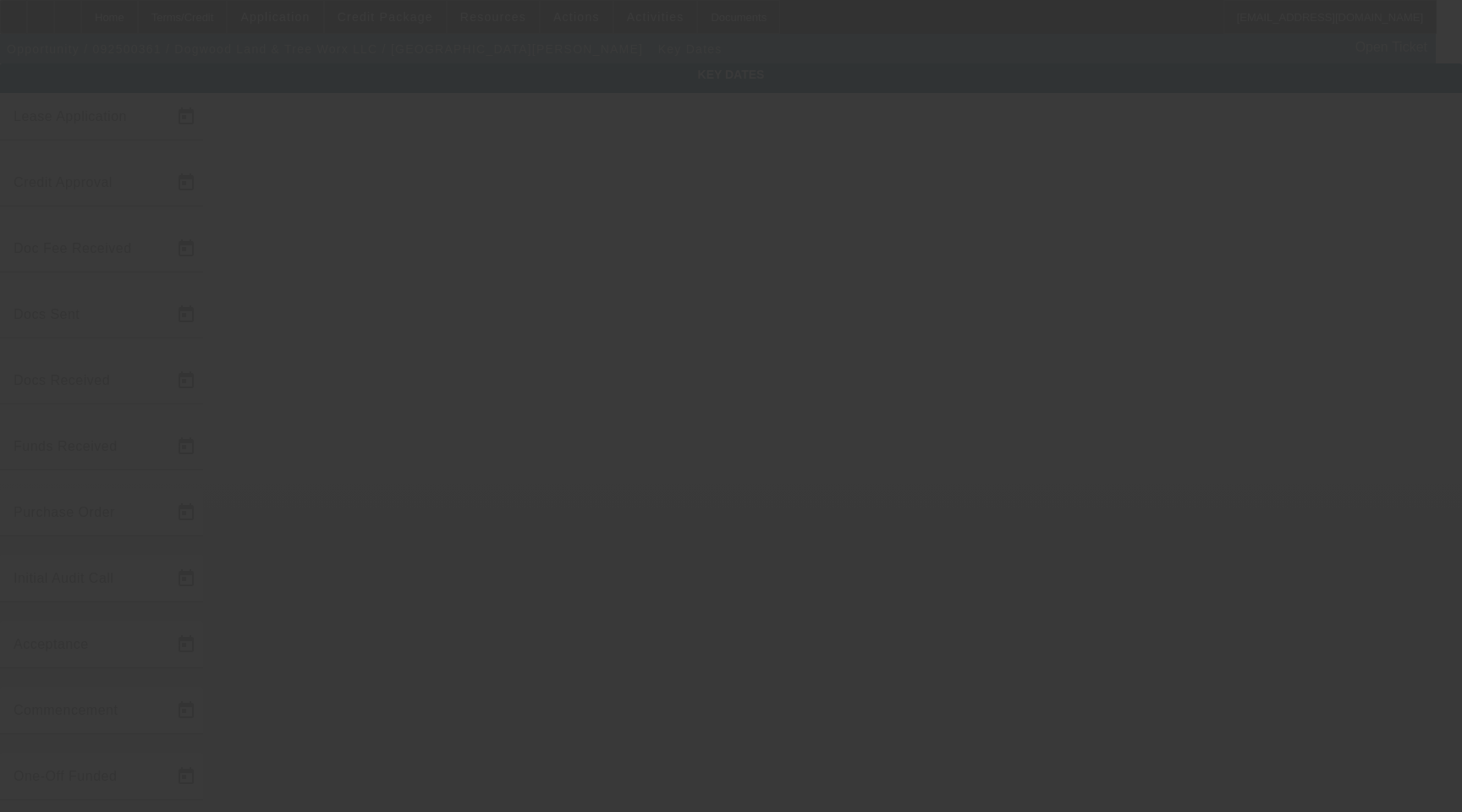
type input "[DATE]"
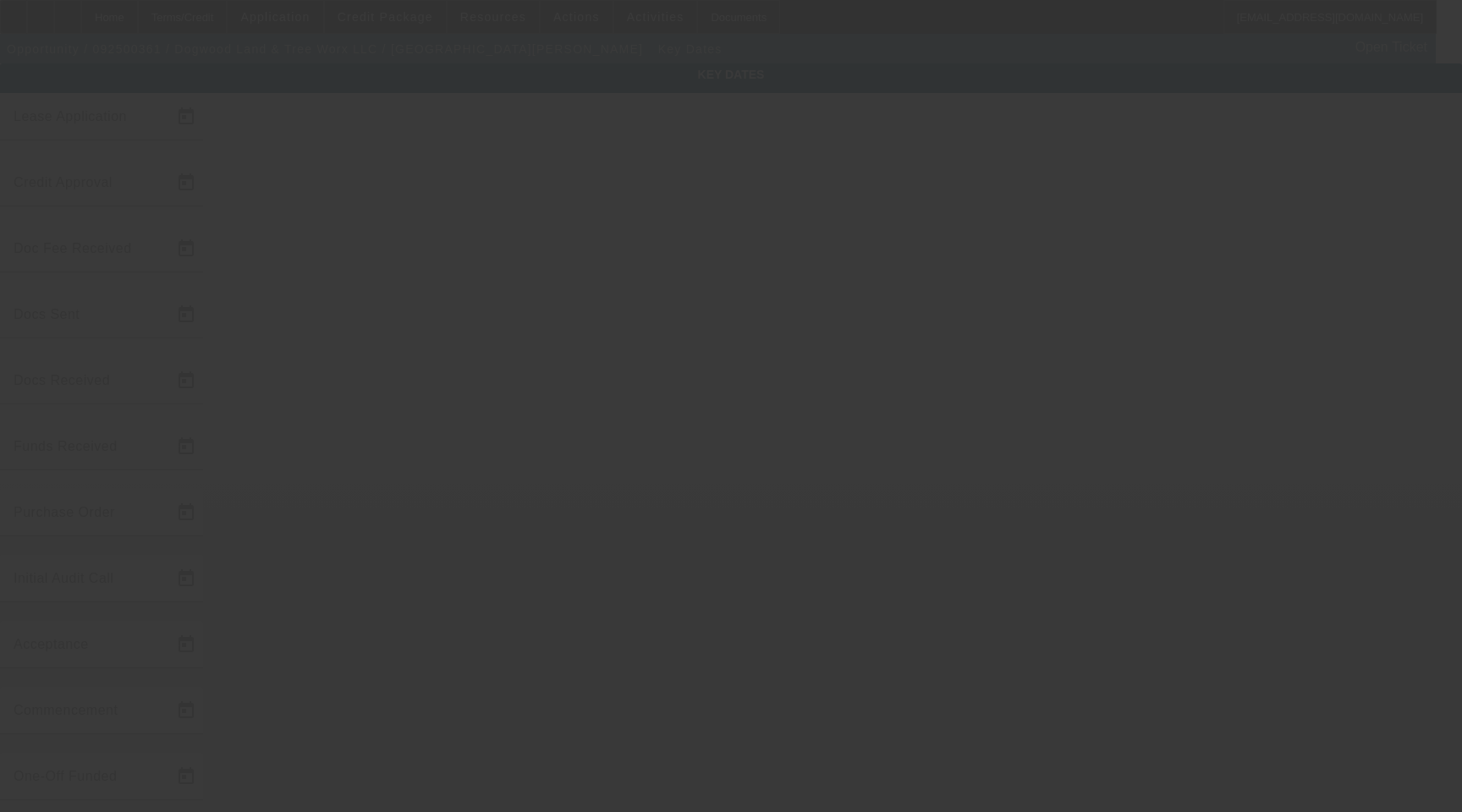
type input "[DATE]"
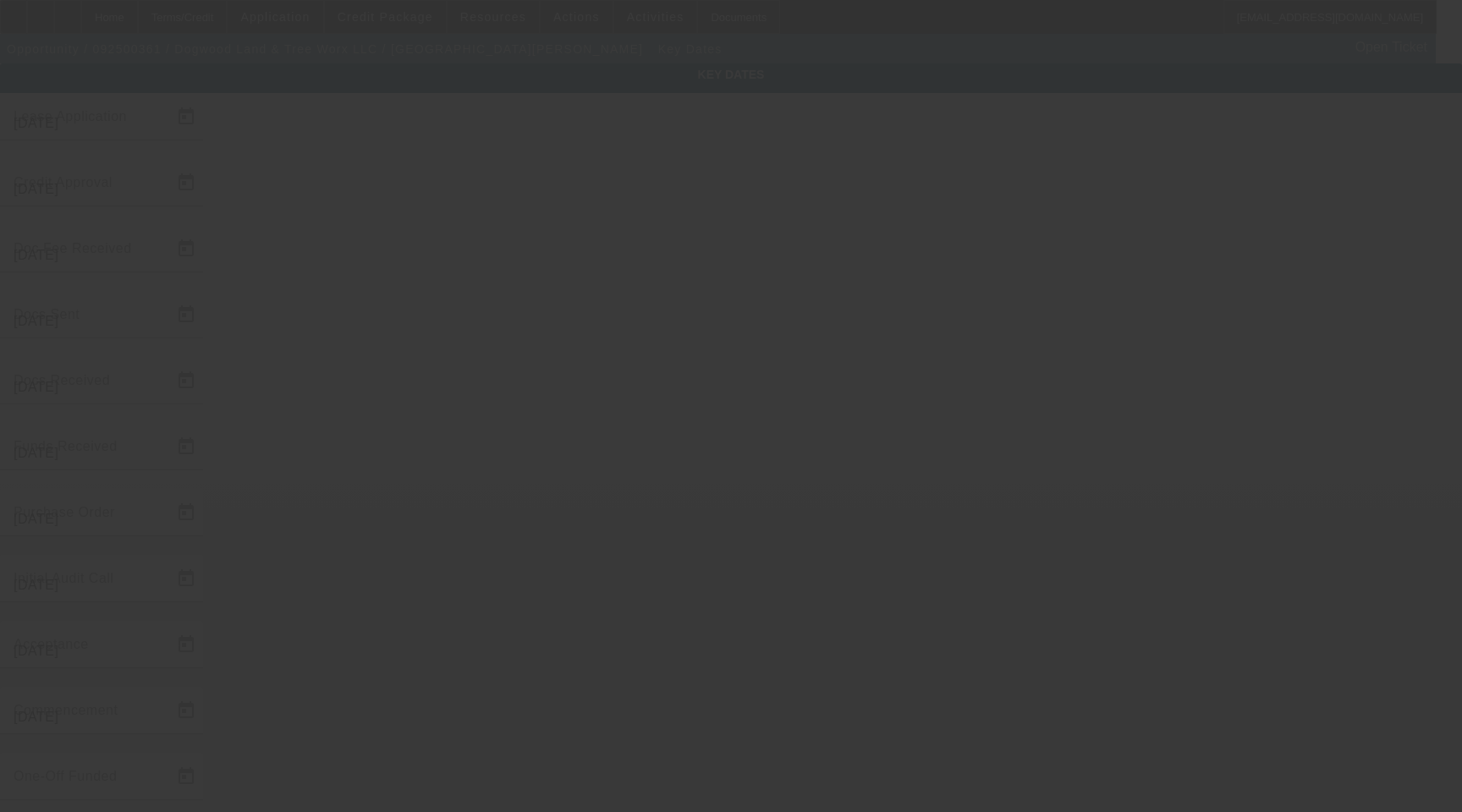
type input "[DATE]"
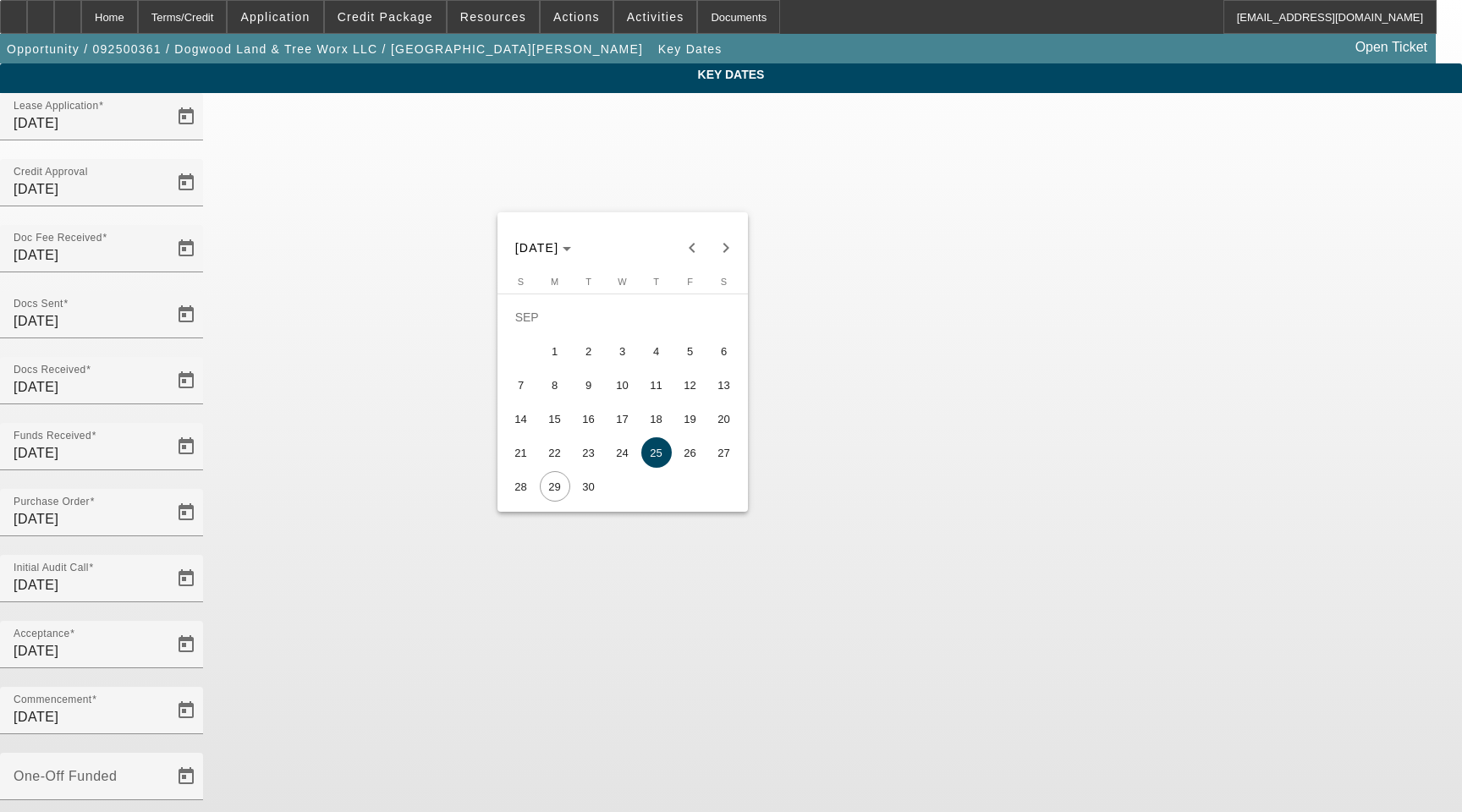
click at [581, 489] on span "30" at bounding box center [589, 486] width 30 height 30
type input "9/30/2025"
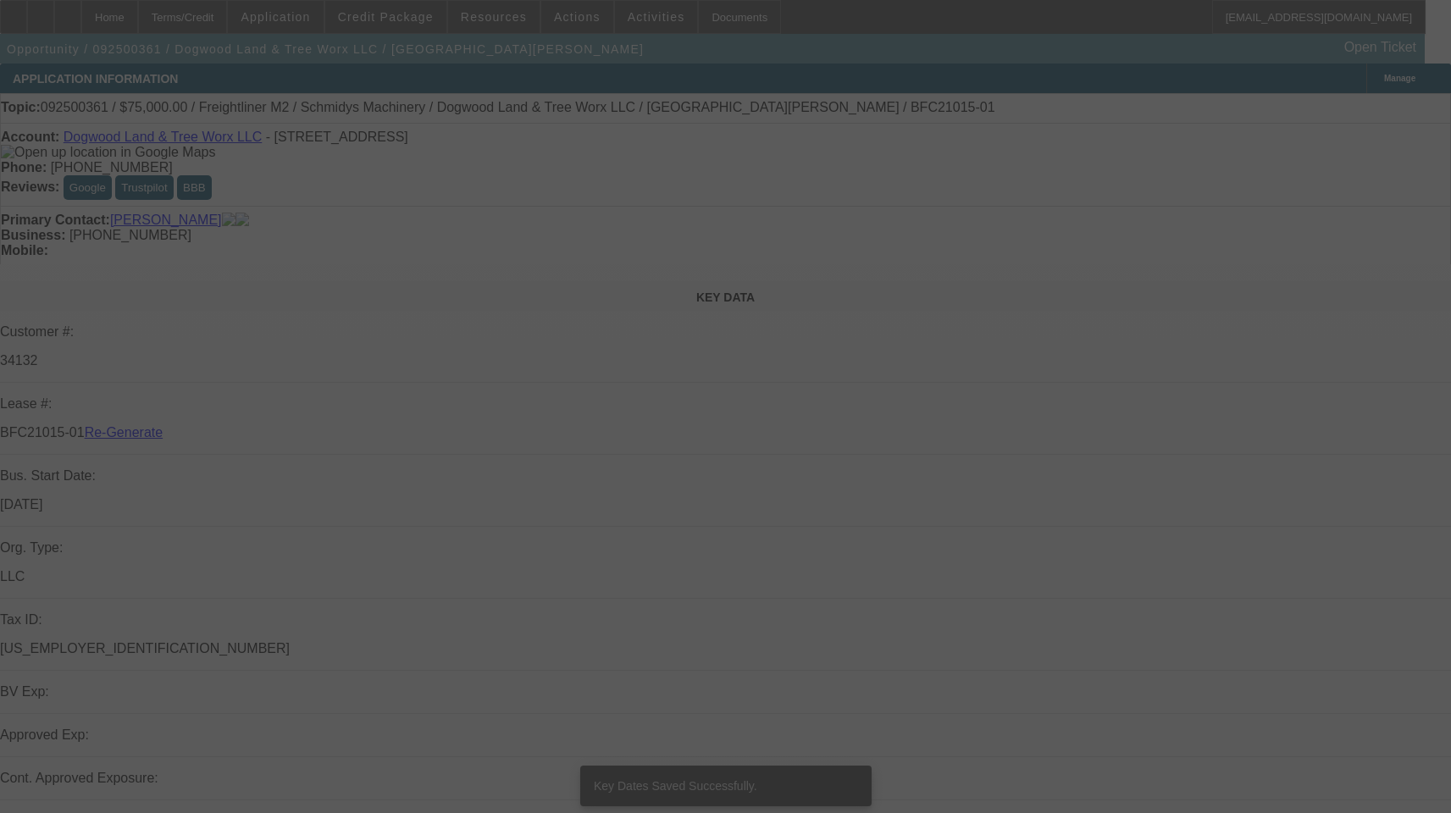
select select "4"
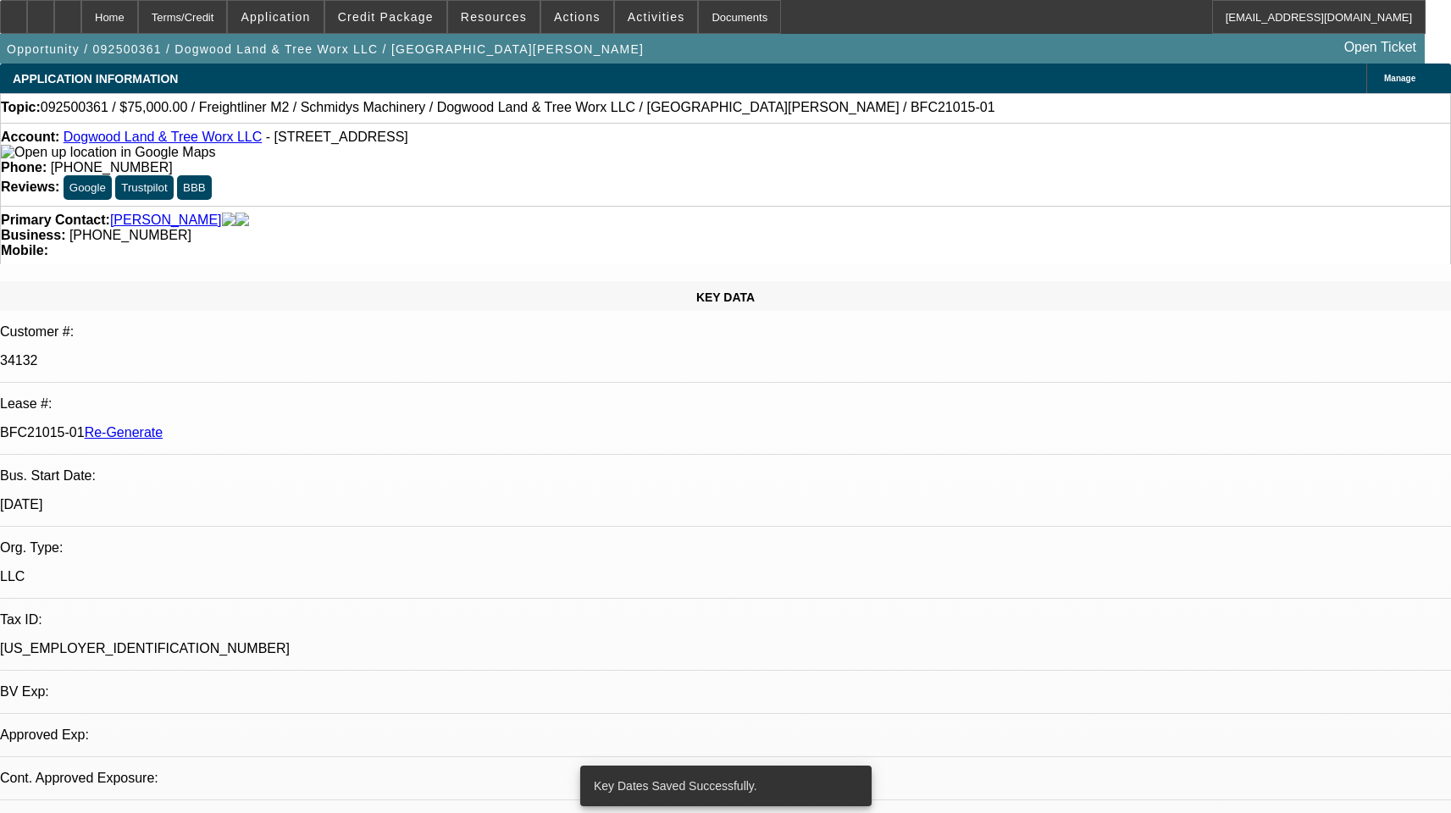
select select "0"
select select "3"
select select "0"
select select "6"
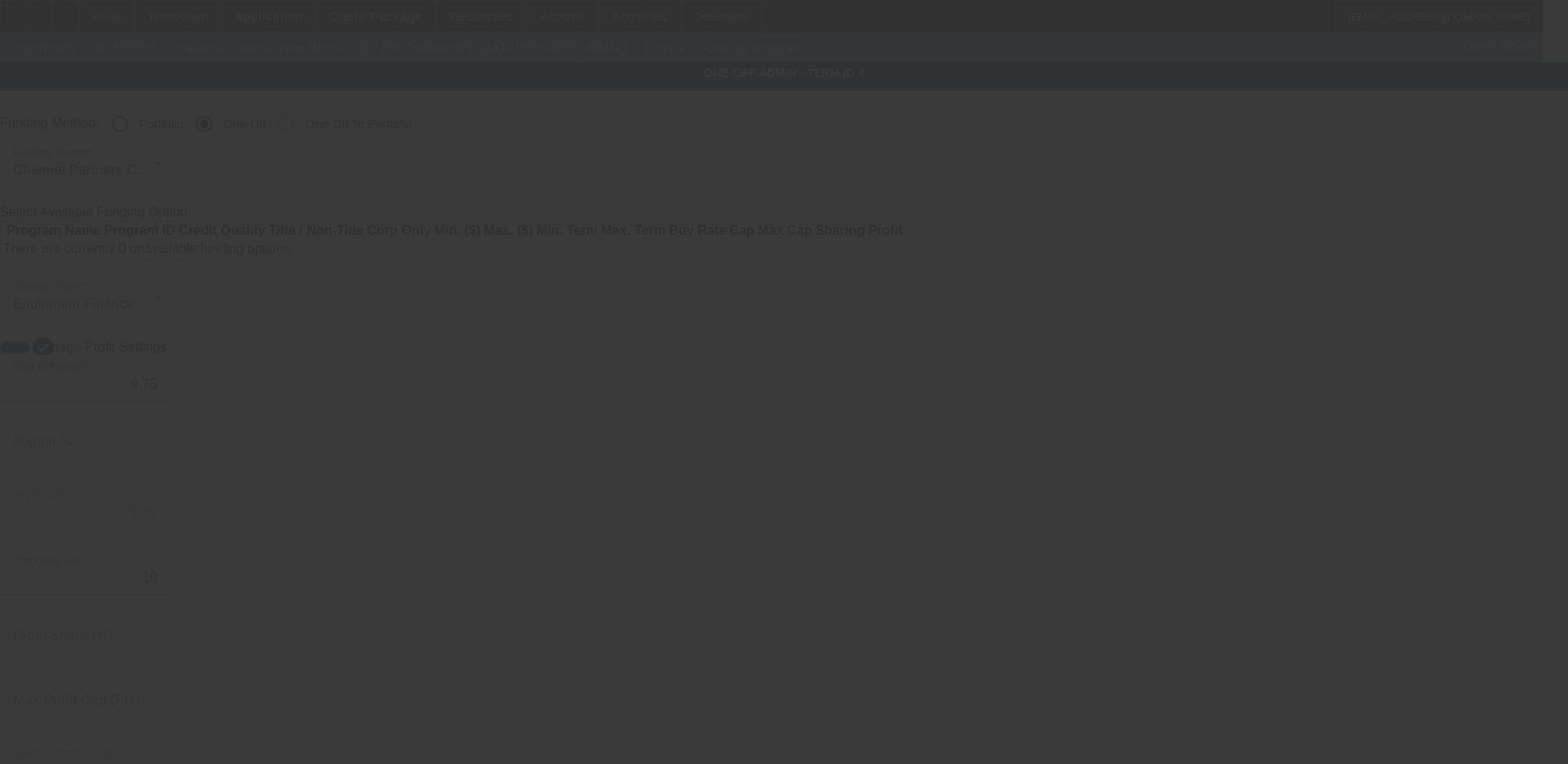
radio input "true"
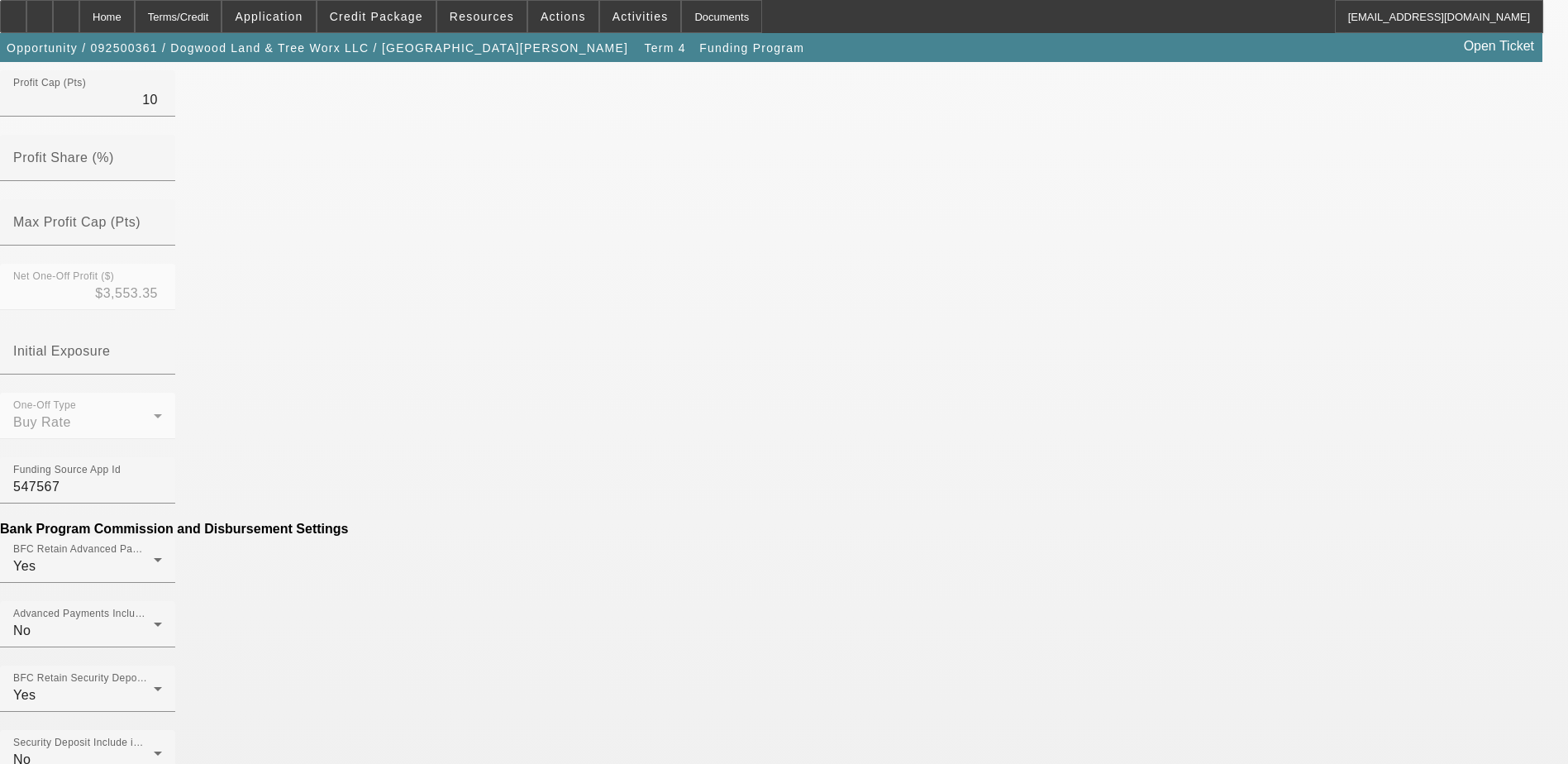
scroll to position [579, 0]
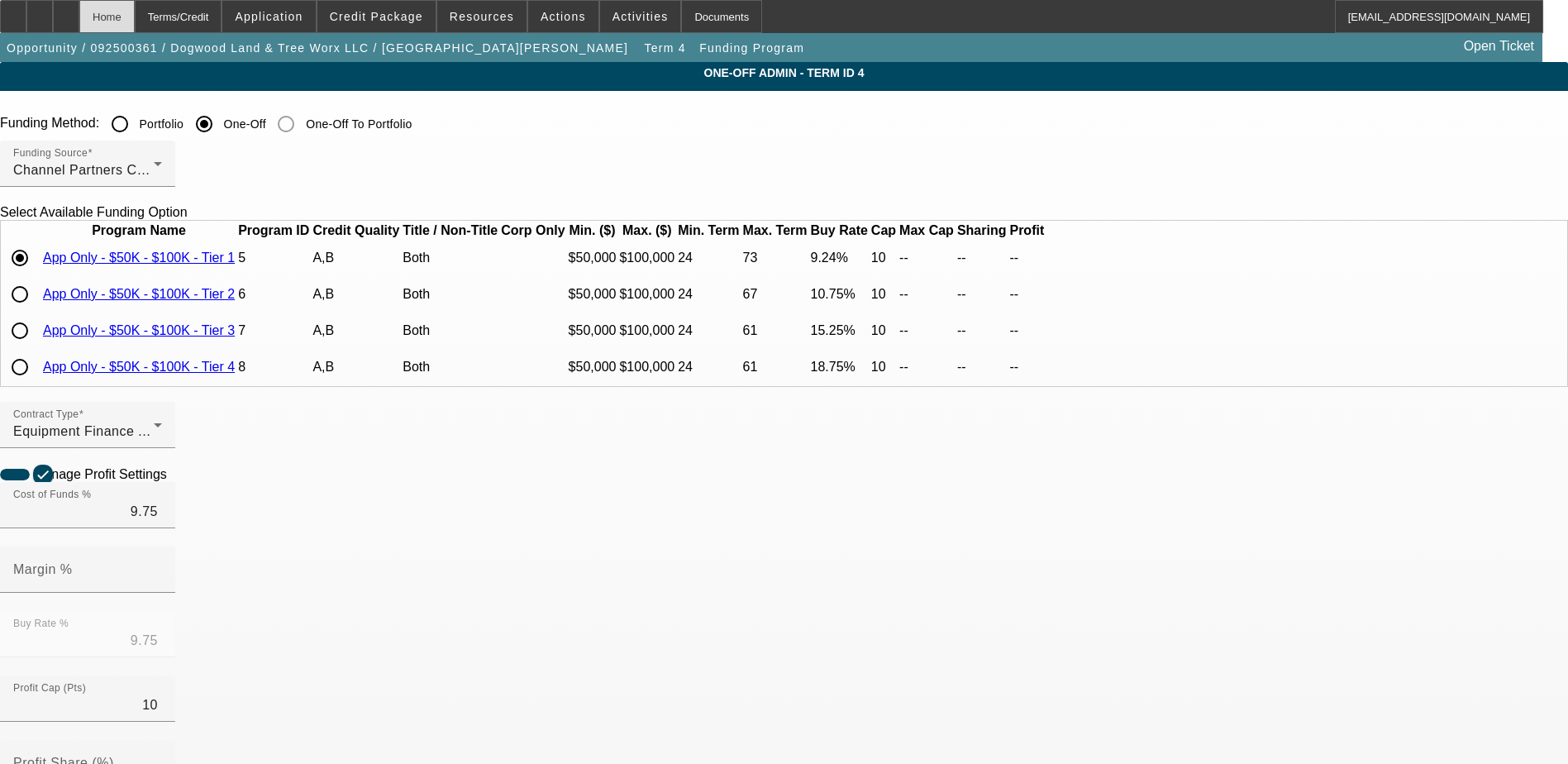
click at [135, 12] on div "Home" at bounding box center [106, 17] width 56 height 33
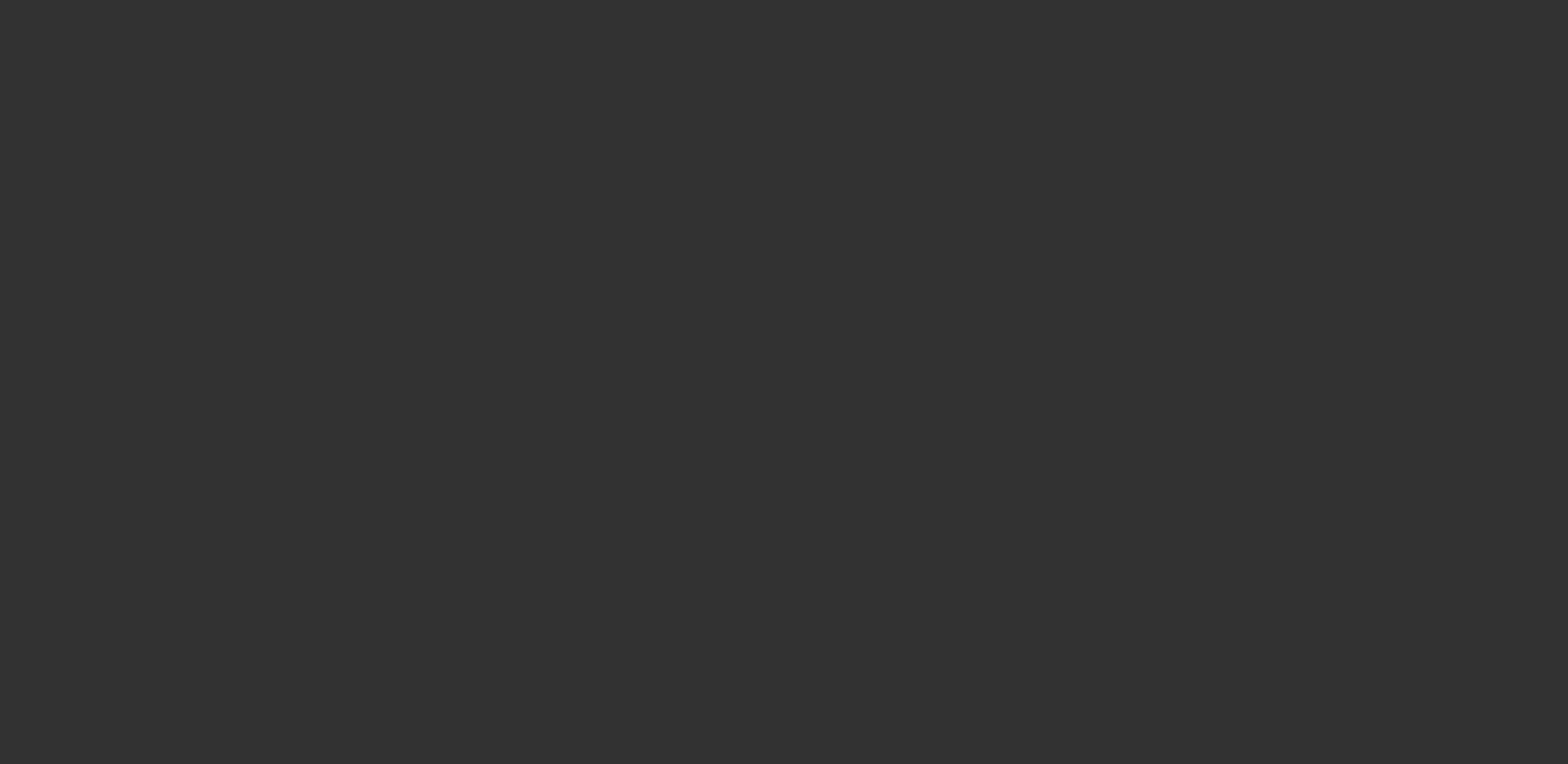
select select "4"
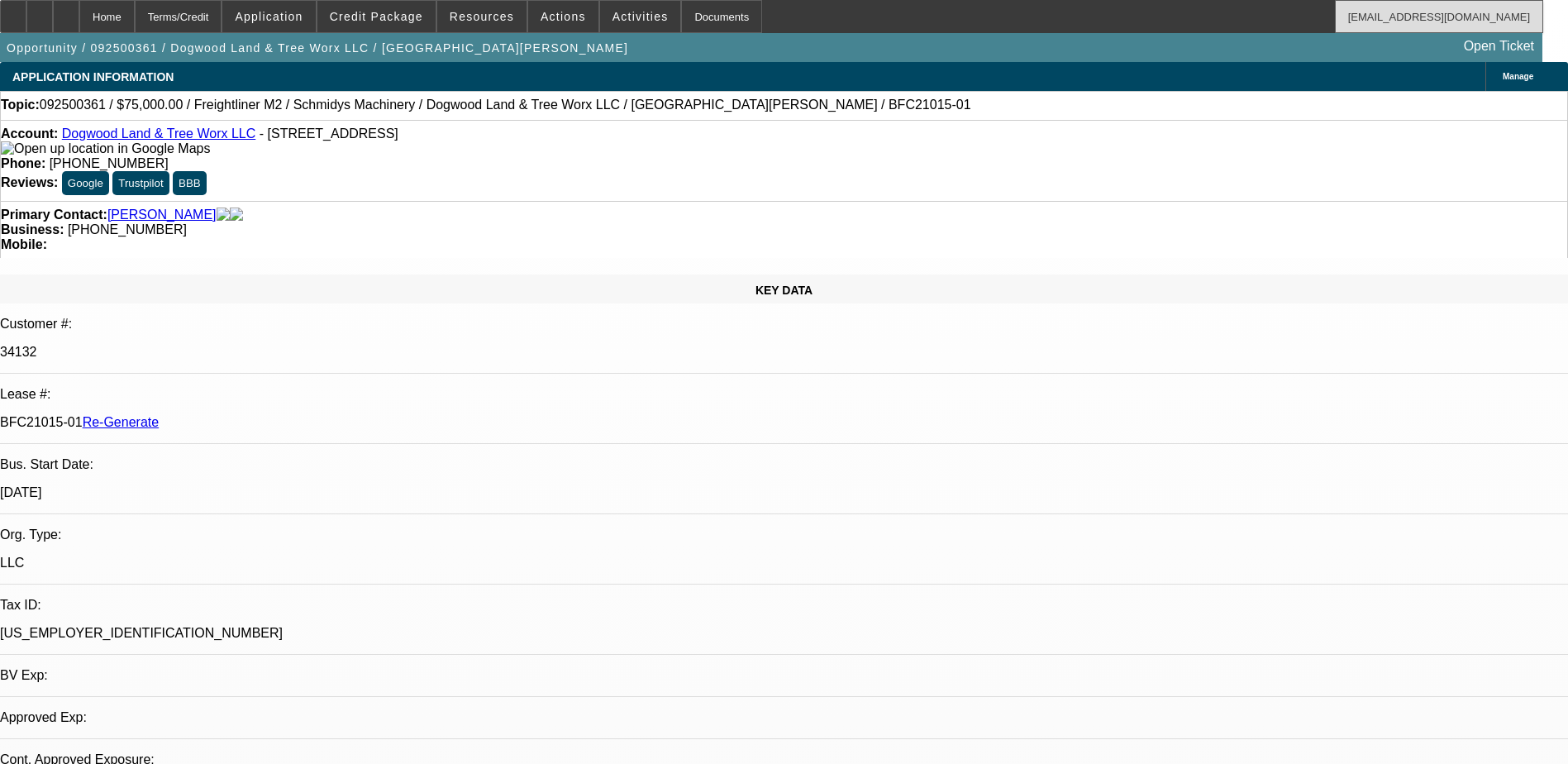
select select "0"
select select "1"
select select "3"
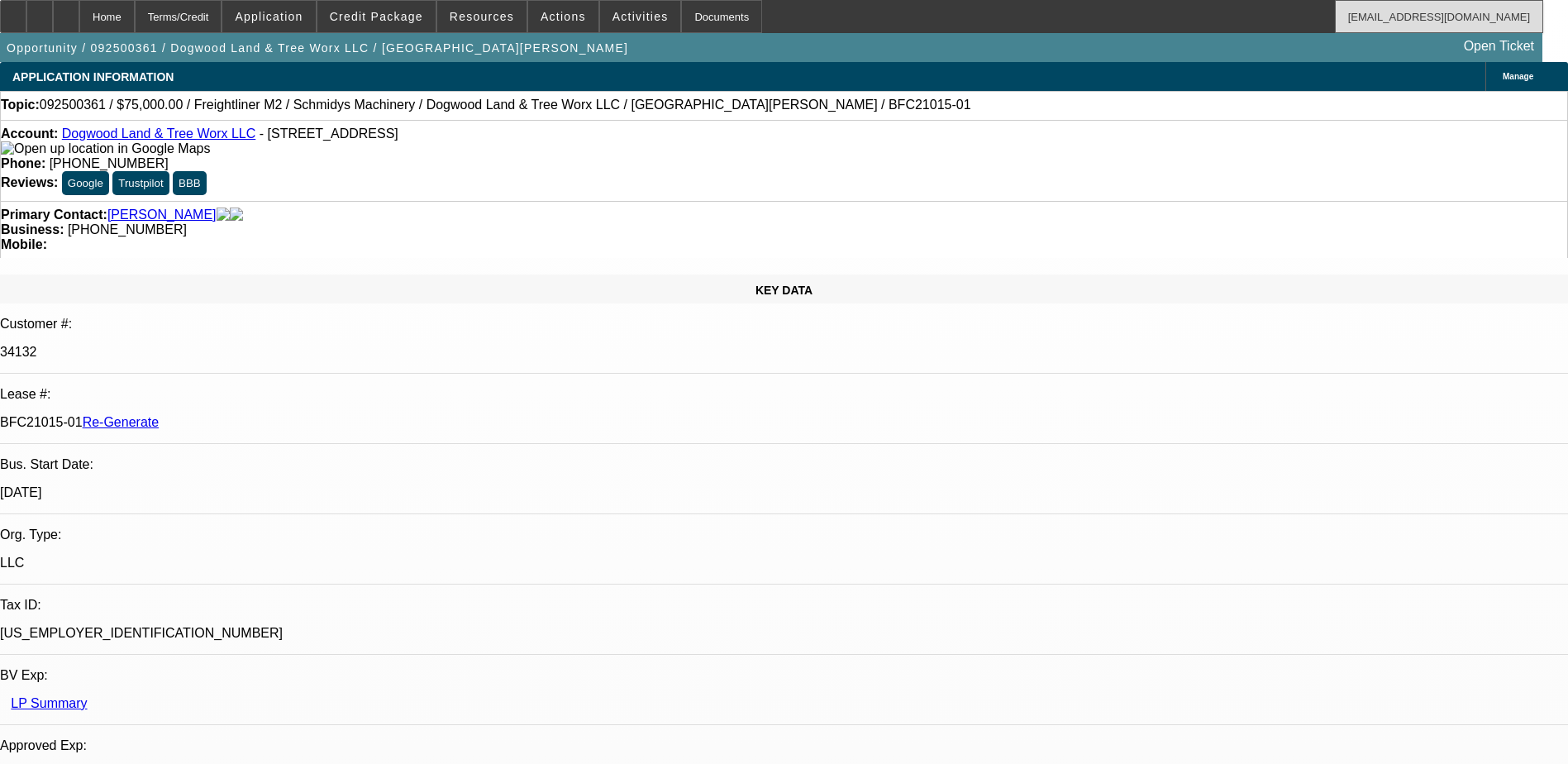
select select "6"
